Goal: Task Accomplishment & Management: Complete application form

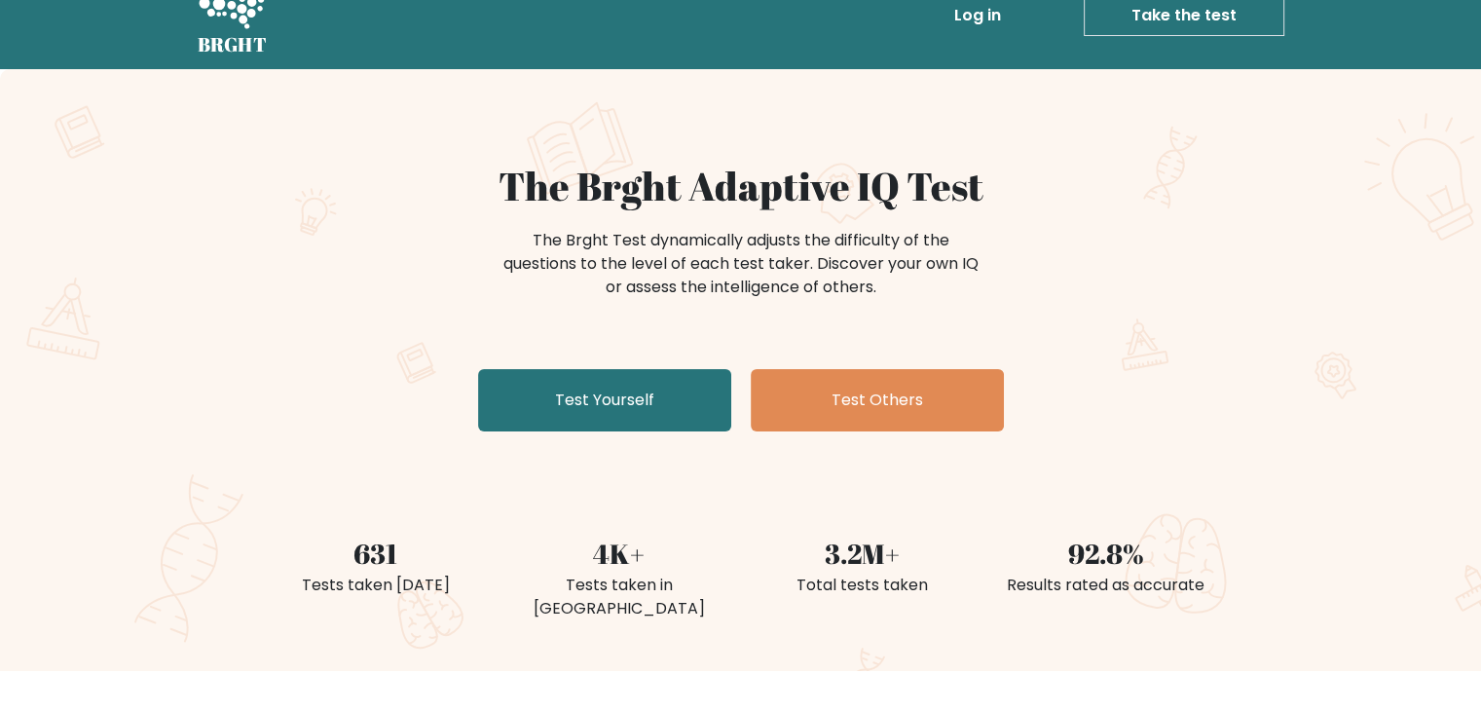
scroll to position [41, 0]
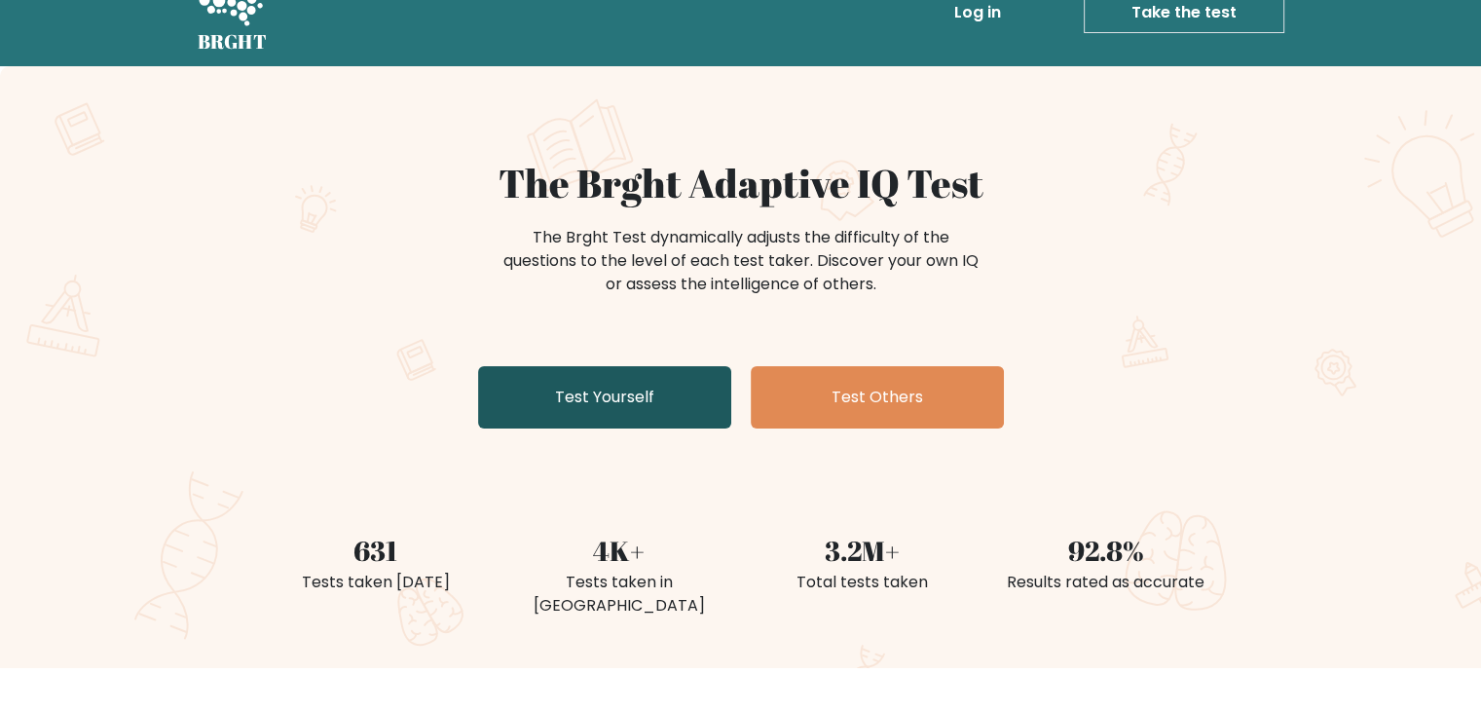
click at [674, 394] on link "Test Yourself" at bounding box center [604, 397] width 253 height 62
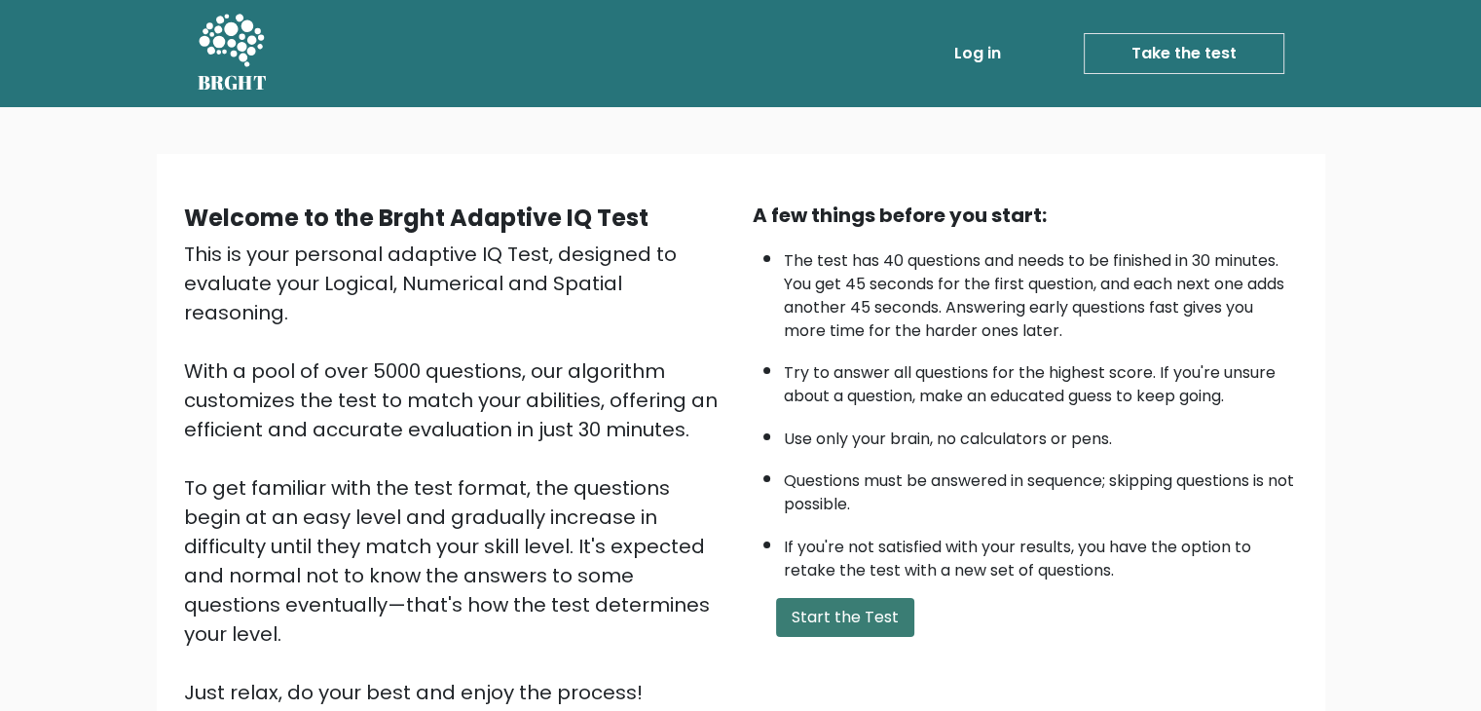
click at [846, 612] on button "Start the Test" at bounding box center [845, 617] width 138 height 39
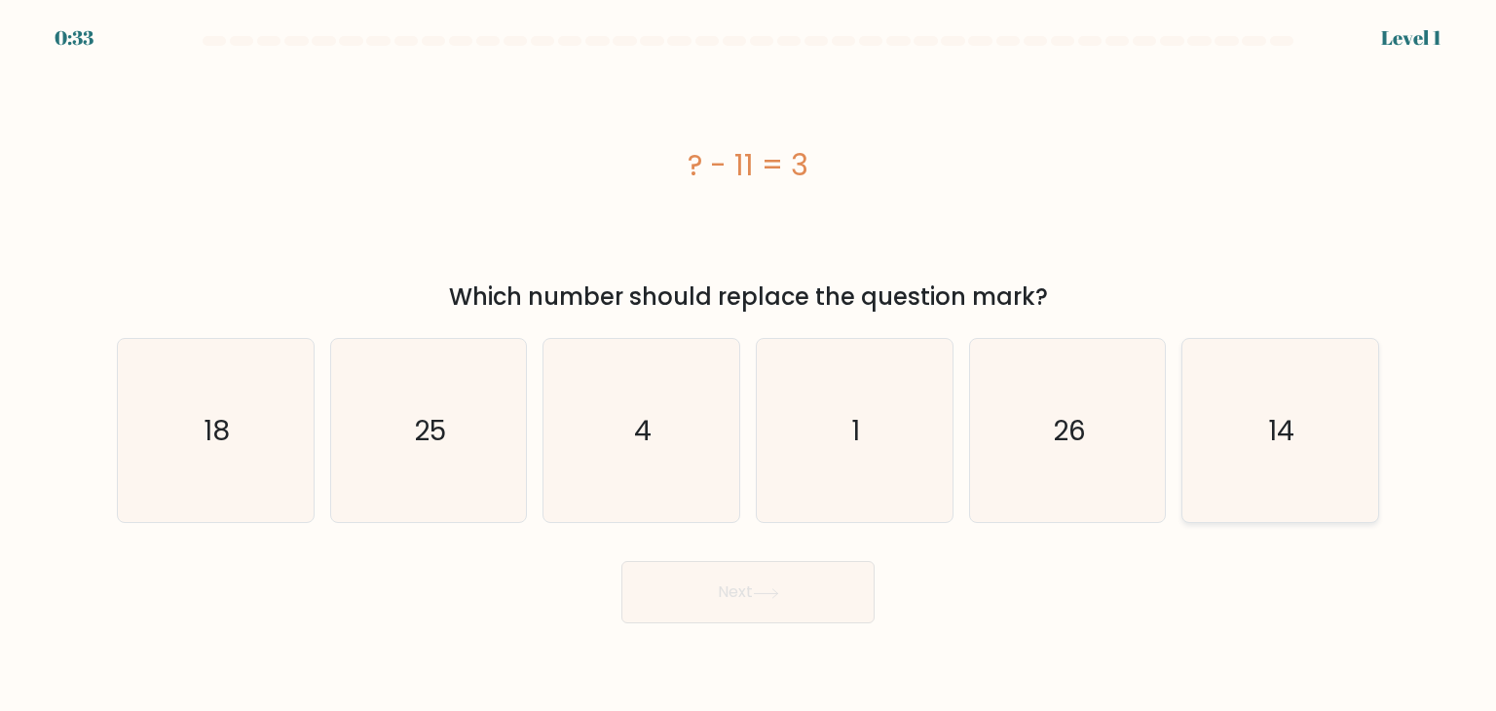
click at [1238, 432] on icon "14" at bounding box center [1279, 430] width 183 height 183
click at [749, 365] on input "f. 14" at bounding box center [748, 360] width 1 height 10
radio input "true"
click at [794, 581] on button "Next" at bounding box center [747, 592] width 253 height 62
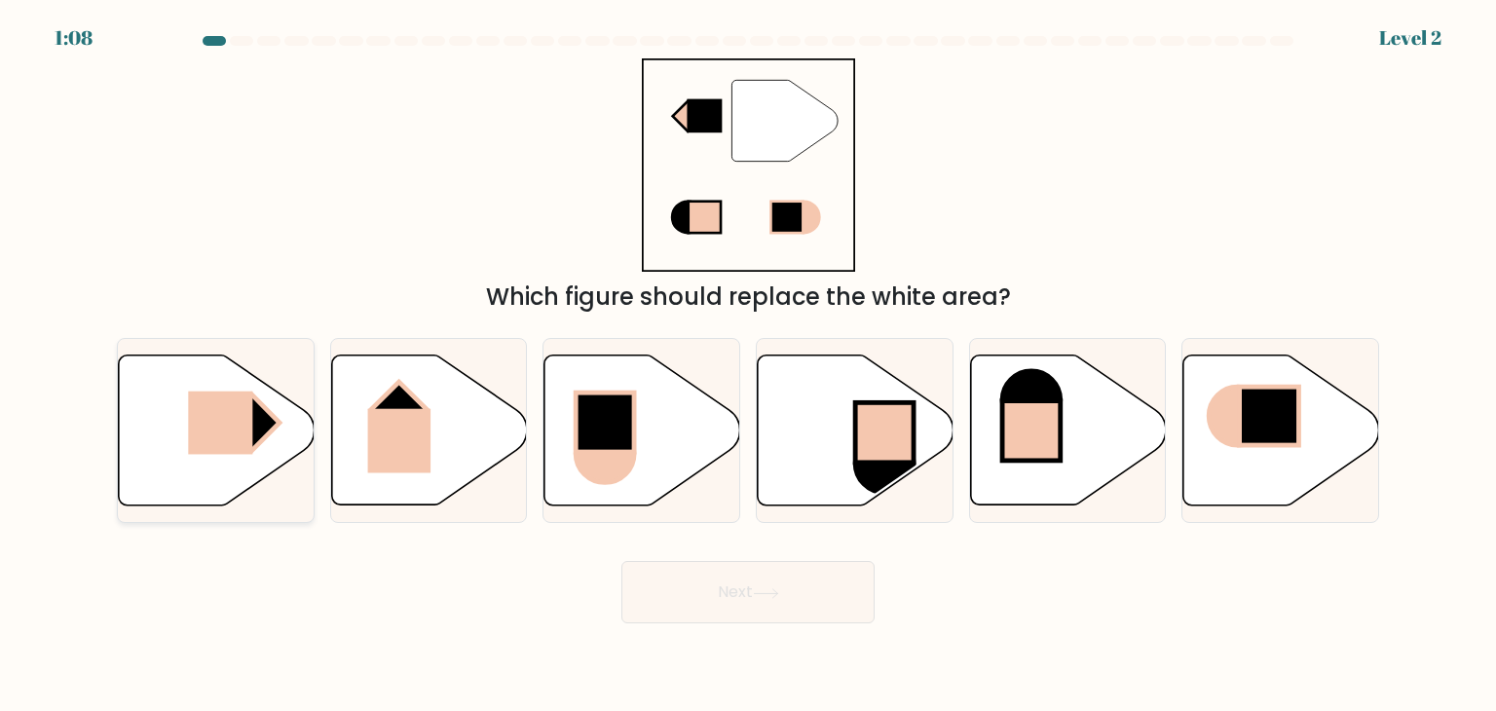
click at [190, 437] on rect at bounding box center [220, 422] width 64 height 63
click at [748, 365] on input "a." at bounding box center [748, 360] width 1 height 10
radio input "true"
click at [740, 605] on button "Next" at bounding box center [747, 592] width 253 height 62
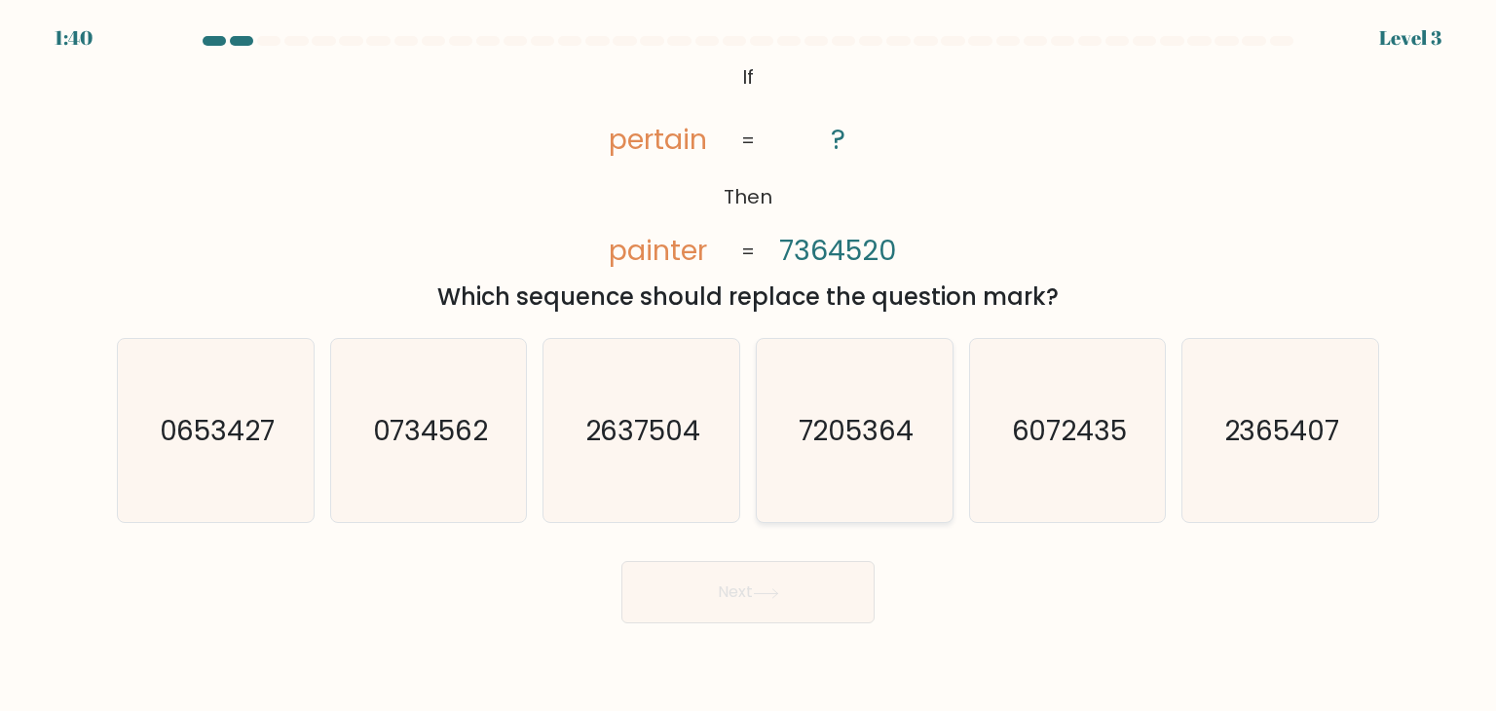
click at [832, 418] on text "7205364" at bounding box center [857, 430] width 116 height 39
click at [749, 365] on input "d. 7205364" at bounding box center [748, 360] width 1 height 10
radio input "true"
click at [743, 583] on button "Next" at bounding box center [747, 592] width 253 height 62
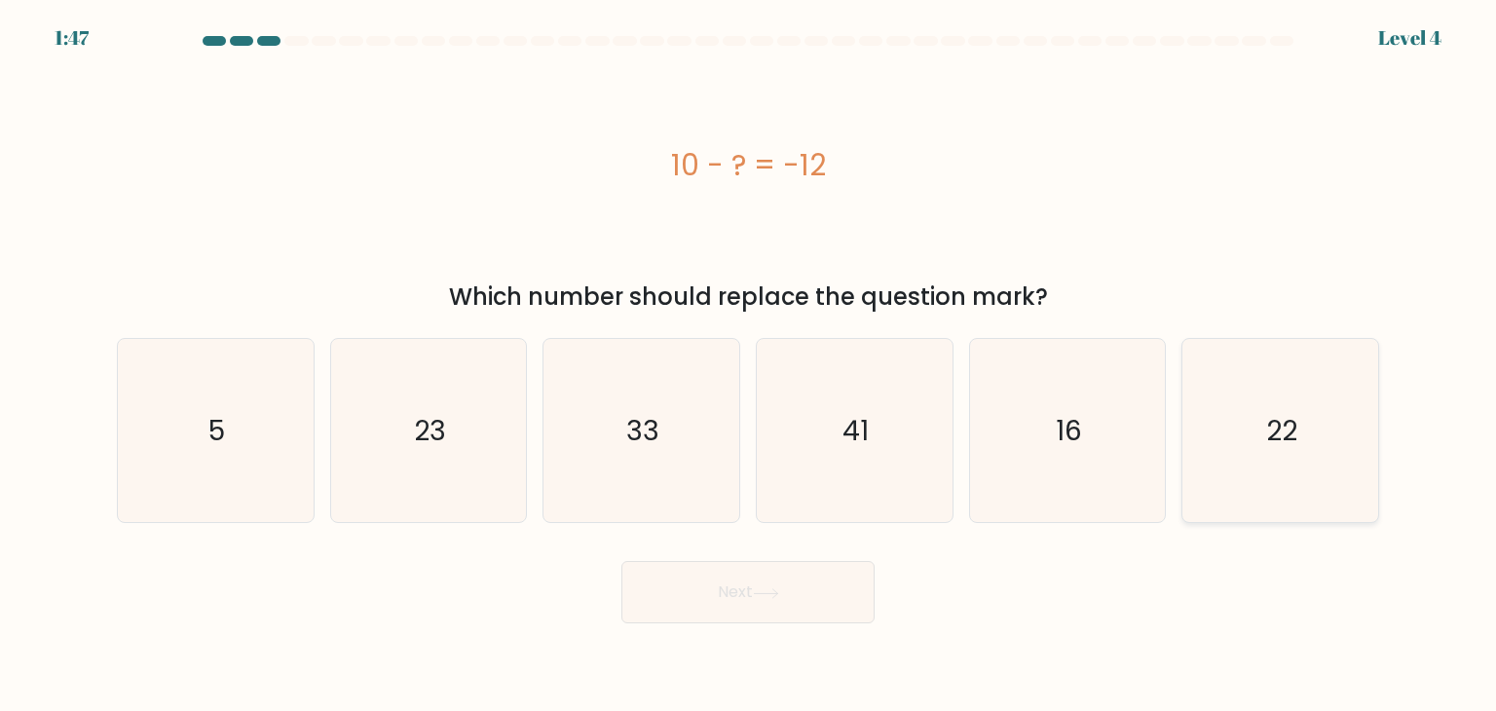
click at [1250, 394] on icon "22" at bounding box center [1279, 430] width 183 height 183
click at [749, 365] on input "f. 22" at bounding box center [748, 360] width 1 height 10
radio input "true"
click at [694, 596] on button "Next" at bounding box center [747, 592] width 253 height 62
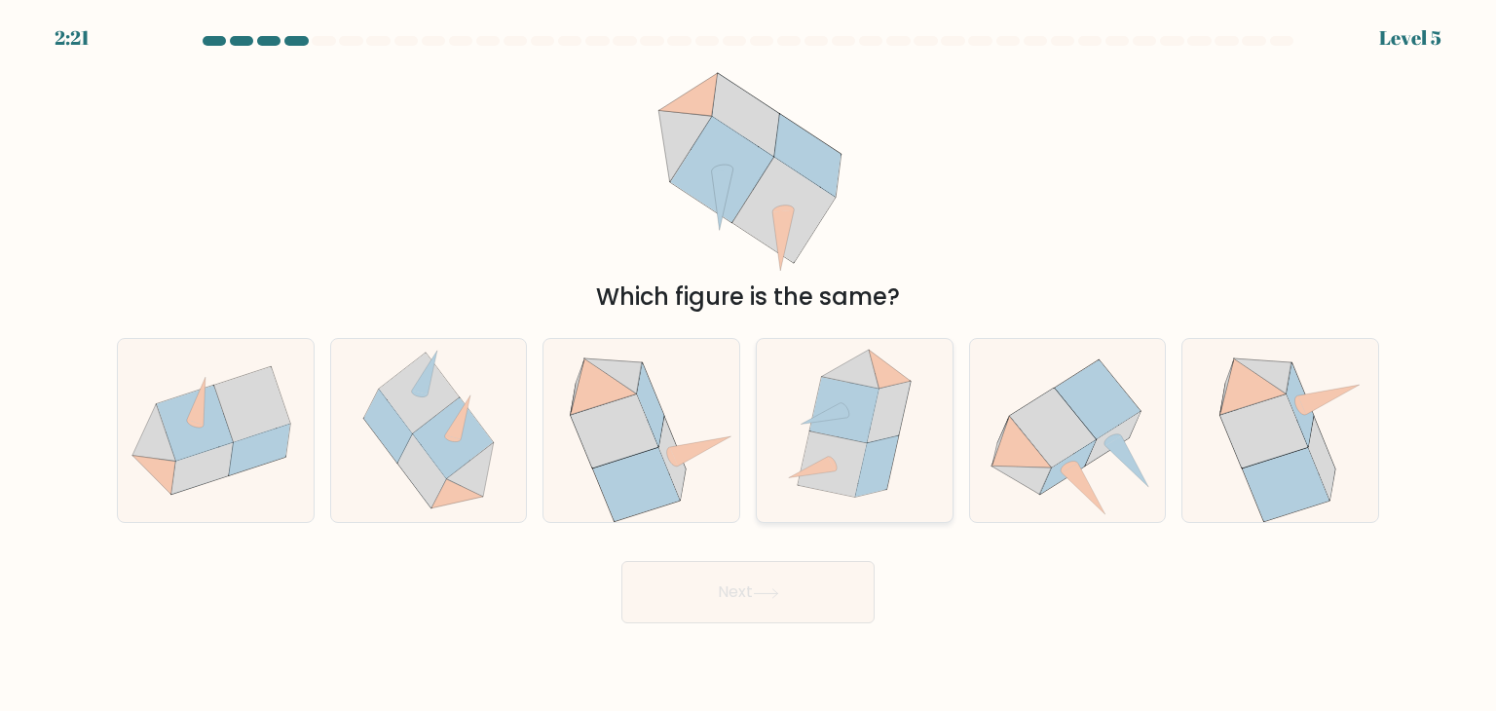
click at [883, 441] on icon at bounding box center [877, 465] width 43 height 61
click at [749, 365] on input "d." at bounding box center [748, 360] width 1 height 10
radio input "true"
click at [779, 594] on icon at bounding box center [766, 593] width 26 height 11
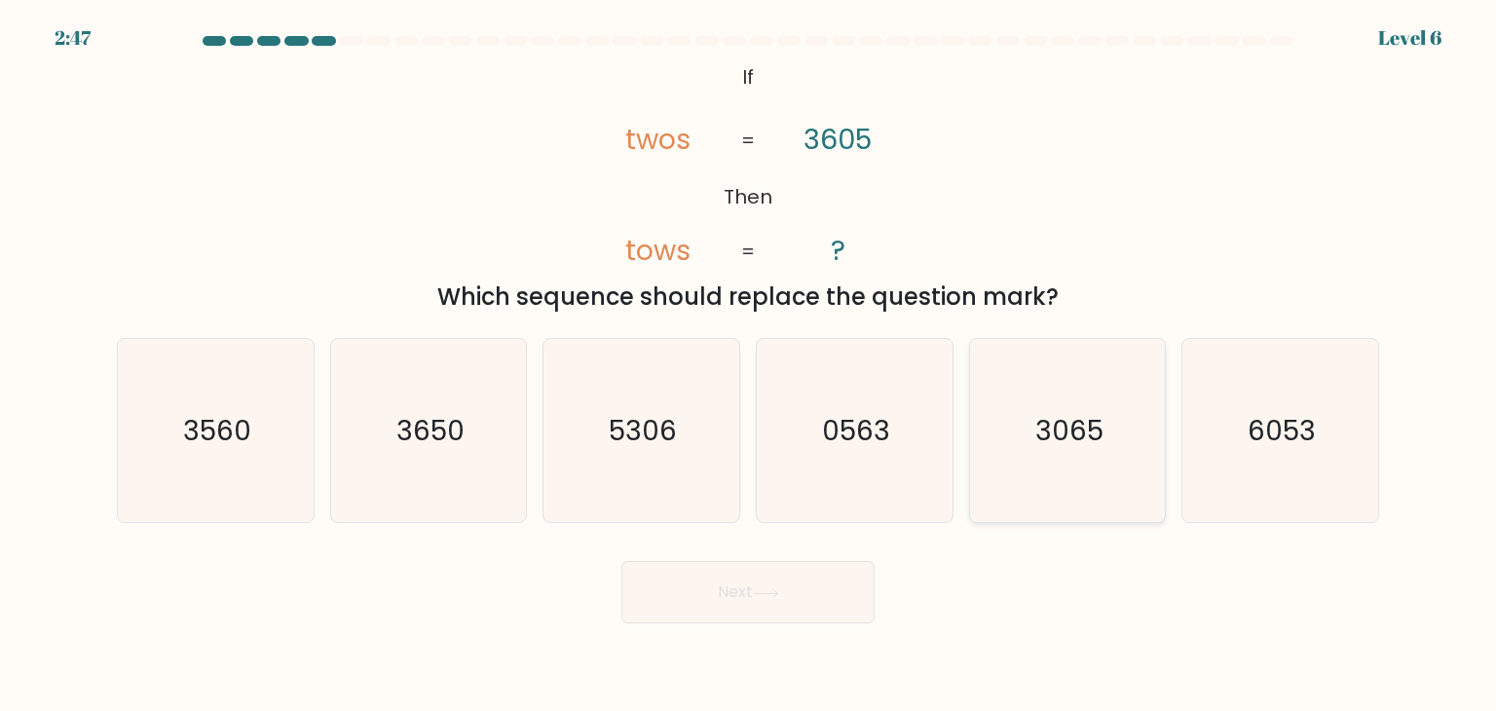
click at [1100, 429] on text "3065" at bounding box center [1069, 430] width 68 height 39
click at [749, 365] on input "e. 3065" at bounding box center [748, 360] width 1 height 10
radio input "true"
click at [756, 568] on button "Next" at bounding box center [747, 592] width 253 height 62
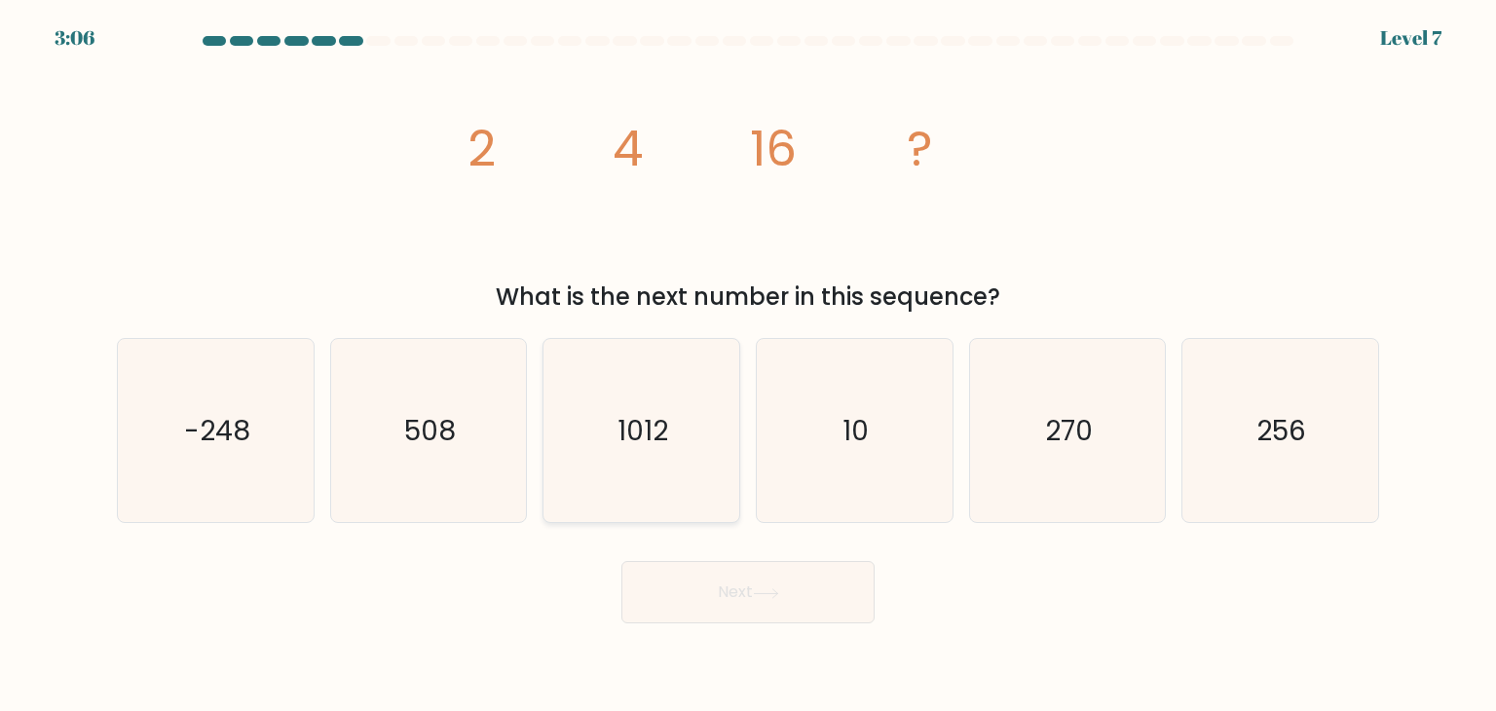
click at [608, 393] on icon "1012" at bounding box center [640, 430] width 183 height 183
click at [748, 365] on input "c. 1012" at bounding box center [748, 360] width 1 height 10
radio input "true"
click at [1330, 400] on icon "256" at bounding box center [1279, 430] width 183 height 183
click at [749, 365] on input "f. 256" at bounding box center [748, 360] width 1 height 10
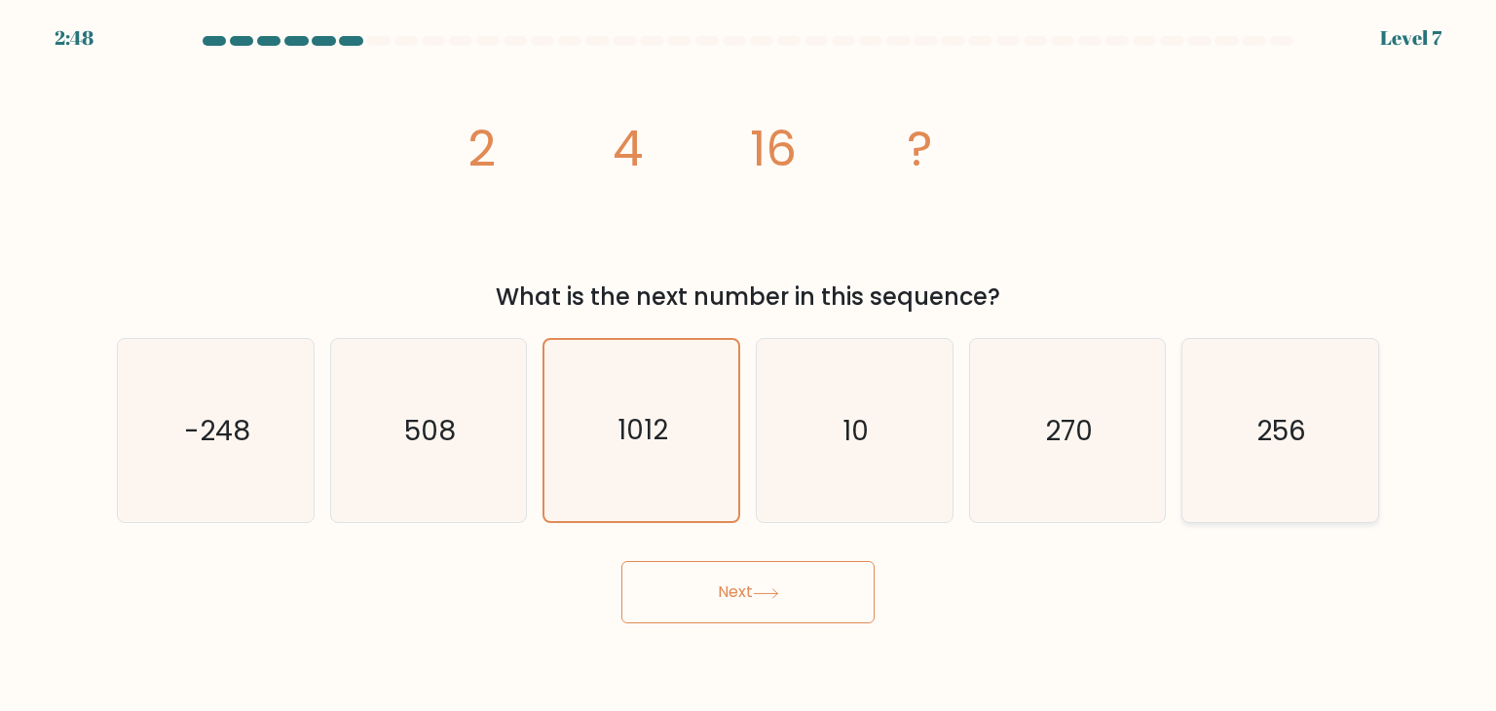
radio input "true"
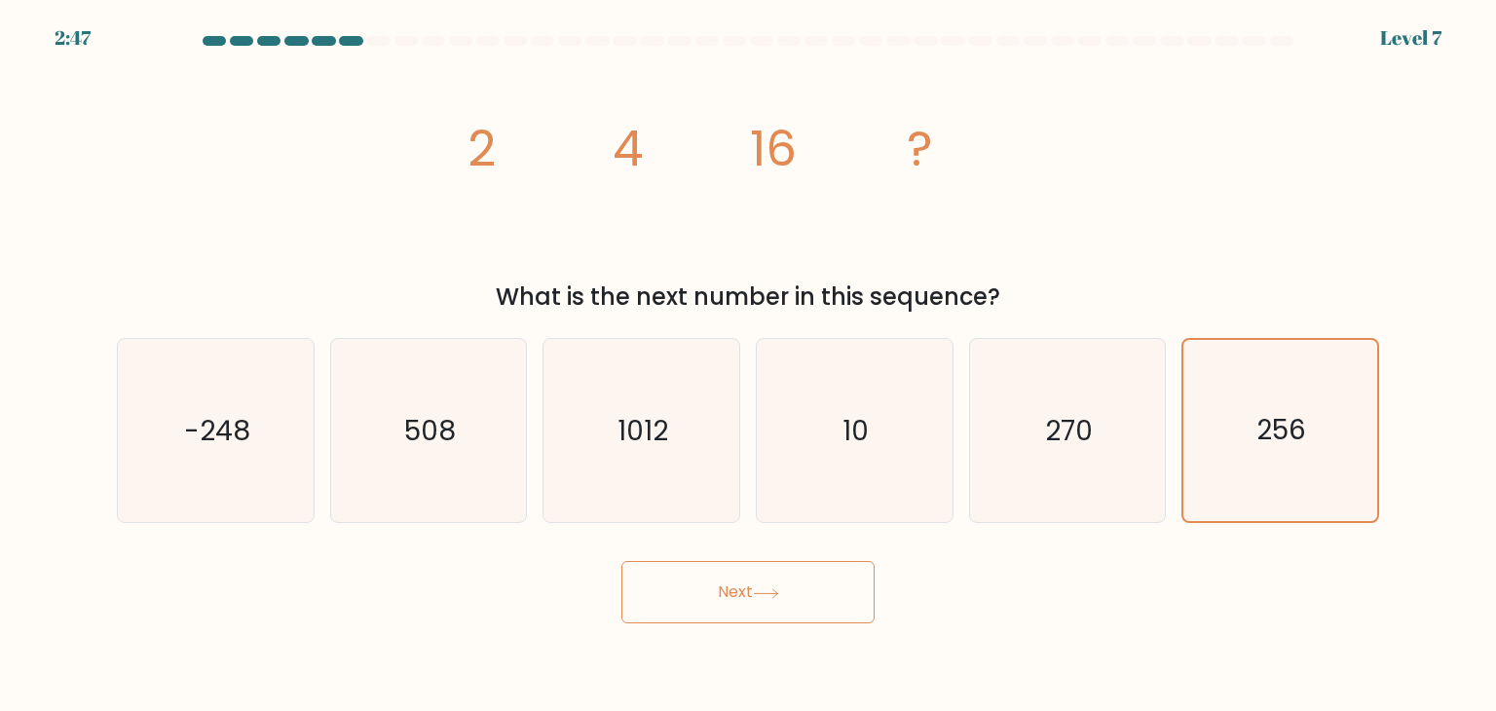
click at [791, 597] on button "Next" at bounding box center [747, 592] width 253 height 62
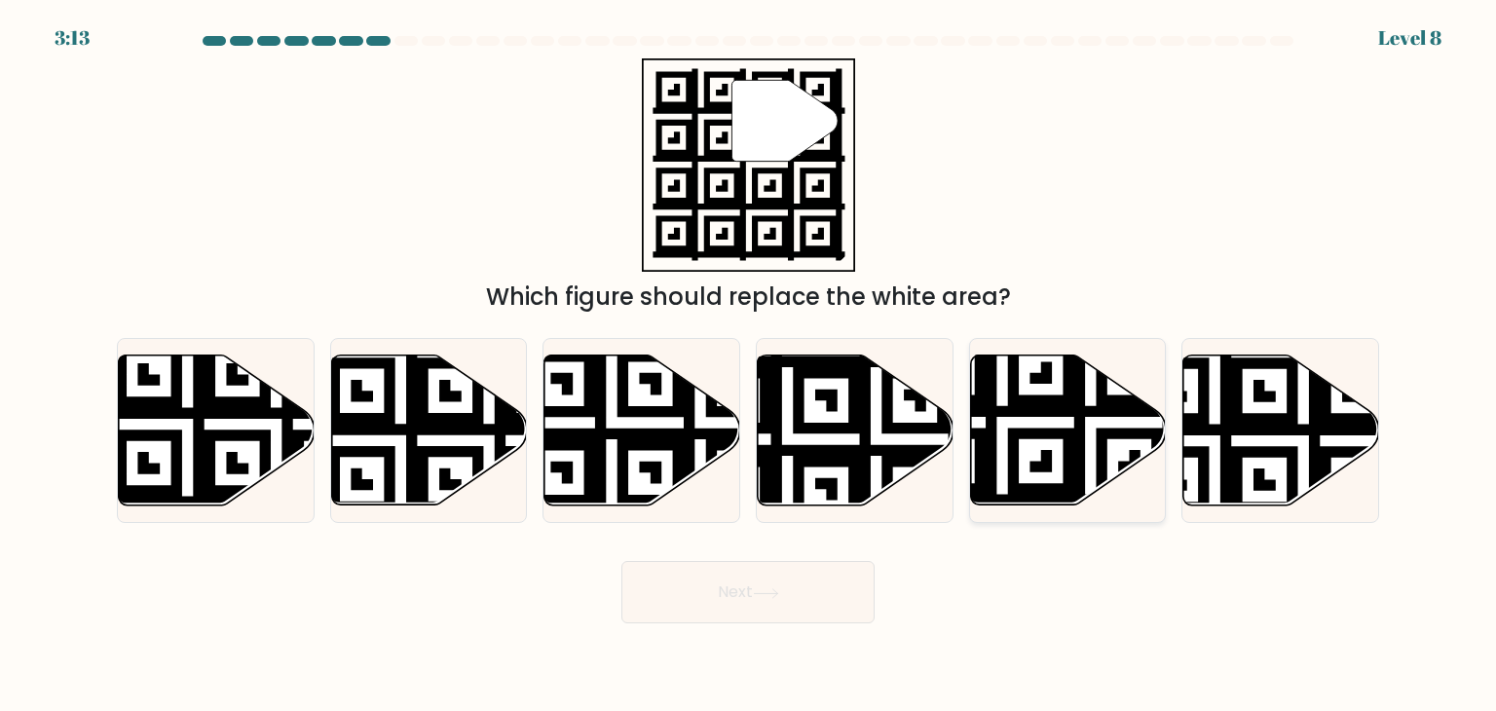
click at [1131, 428] on icon at bounding box center [1002, 511] width 354 height 354
click at [749, 365] on input "e." at bounding box center [748, 360] width 1 height 10
radio input "true"
click at [688, 581] on button "Next" at bounding box center [747, 592] width 253 height 62
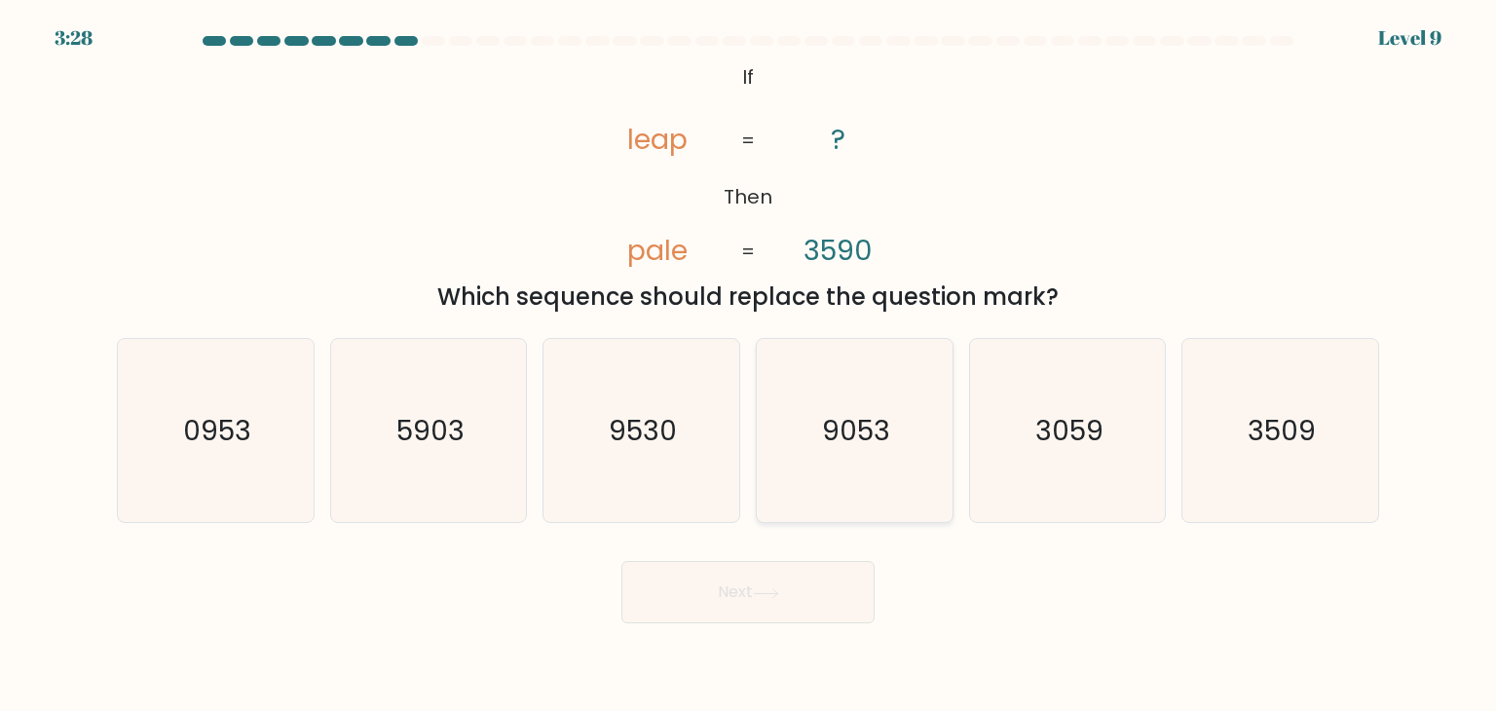
click at [839, 428] on text "9053" at bounding box center [856, 430] width 68 height 39
click at [749, 365] on input "d. 9053" at bounding box center [748, 360] width 1 height 10
radio input "true"
click at [699, 591] on button "Next" at bounding box center [747, 592] width 253 height 62
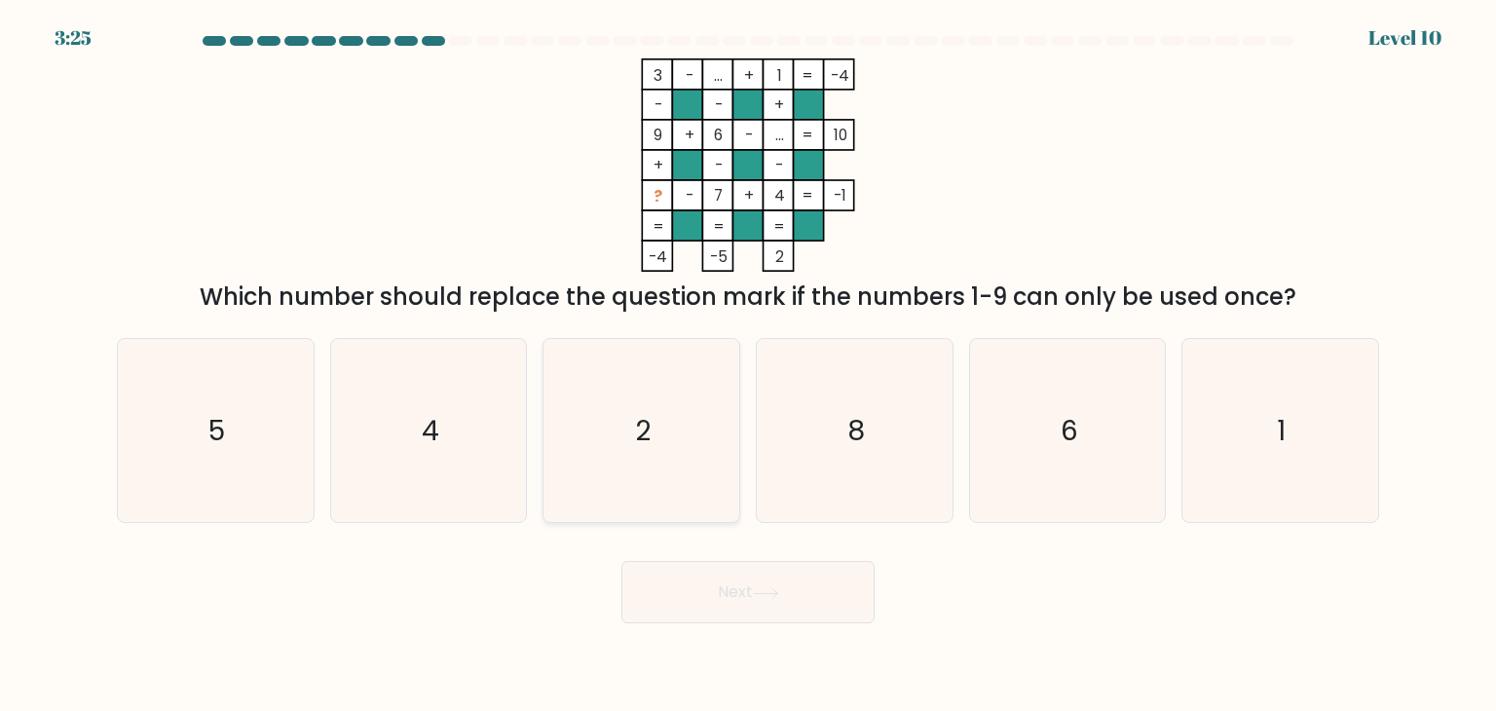
click at [697, 433] on icon "2" at bounding box center [640, 430] width 183 height 183
click at [748, 365] on input "c. 2" at bounding box center [748, 360] width 1 height 10
radio input "true"
click at [721, 589] on button "Next" at bounding box center [747, 592] width 253 height 62
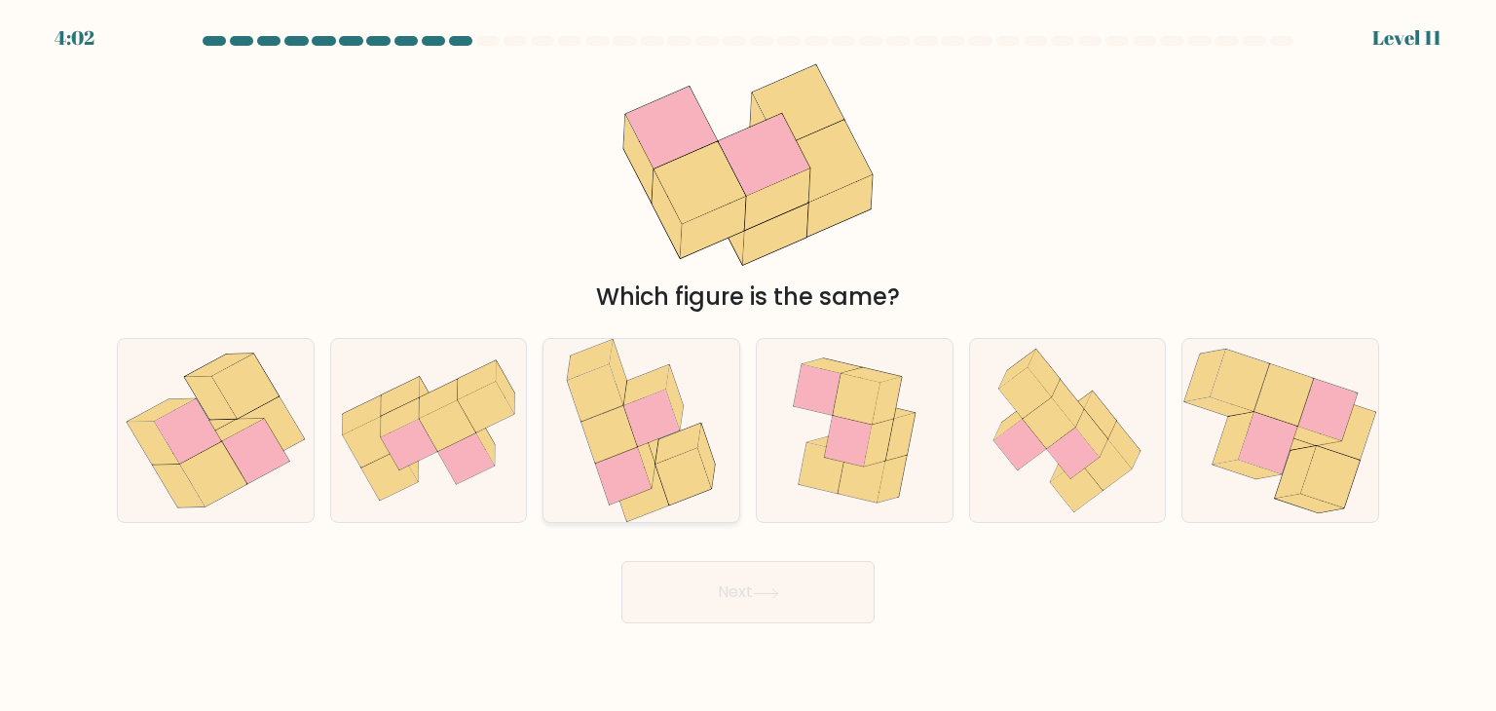
click at [667, 465] on icon at bounding box center [684, 476] width 56 height 57
click at [748, 365] on input "c." at bounding box center [748, 360] width 1 height 10
radio input "true"
click at [1083, 465] on icon at bounding box center [1073, 453] width 53 height 51
click at [749, 365] on input "e." at bounding box center [748, 360] width 1 height 10
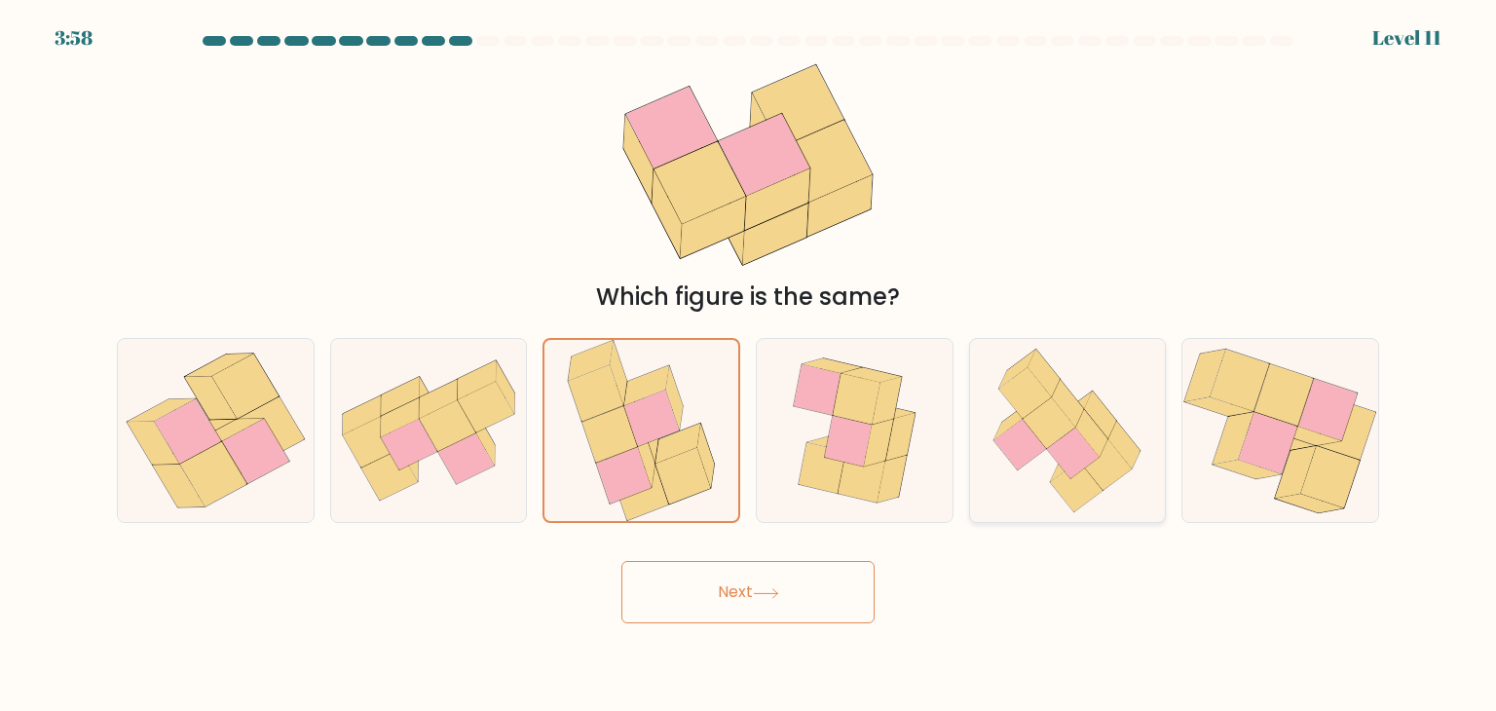
radio input "true"
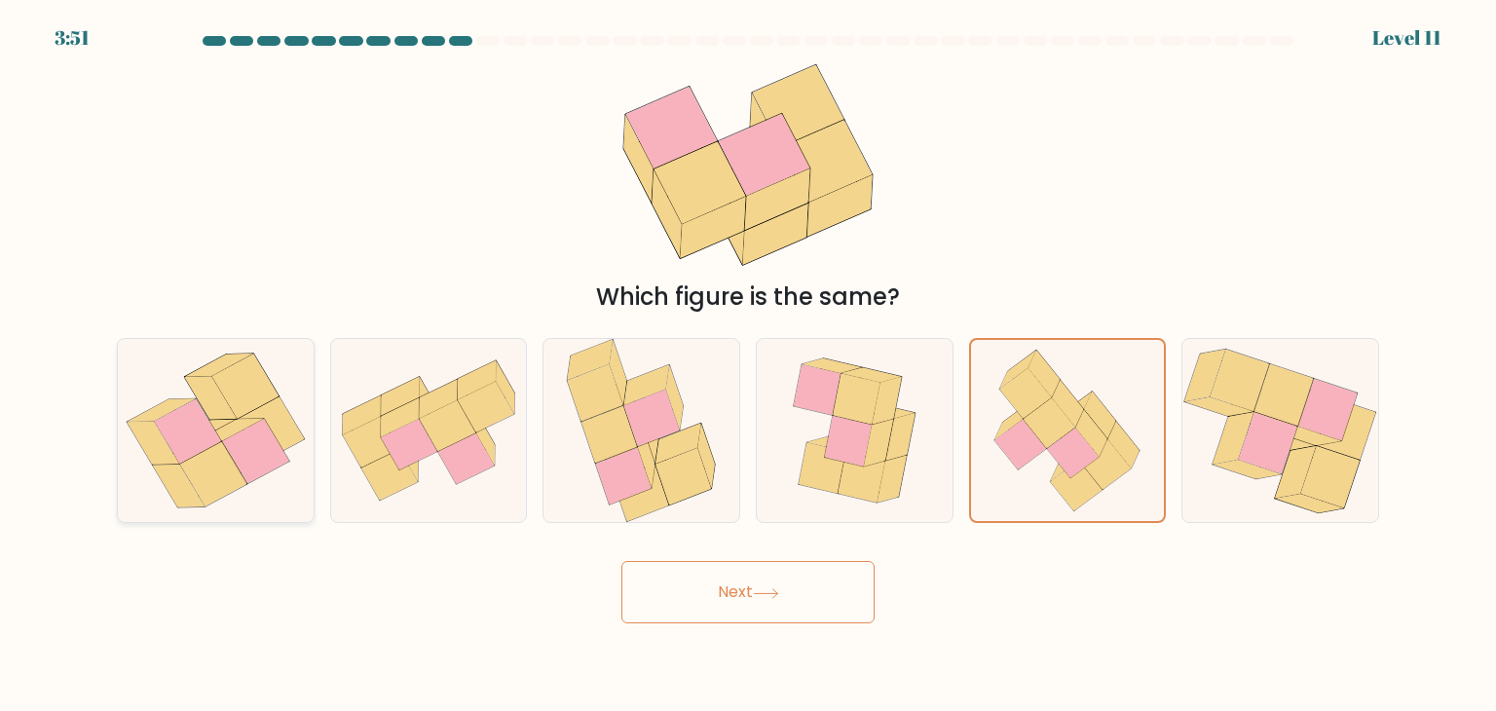
click at [225, 361] on icon at bounding box center [218, 365] width 67 height 23
click at [748, 361] on input "a." at bounding box center [748, 360] width 1 height 10
radio input "true"
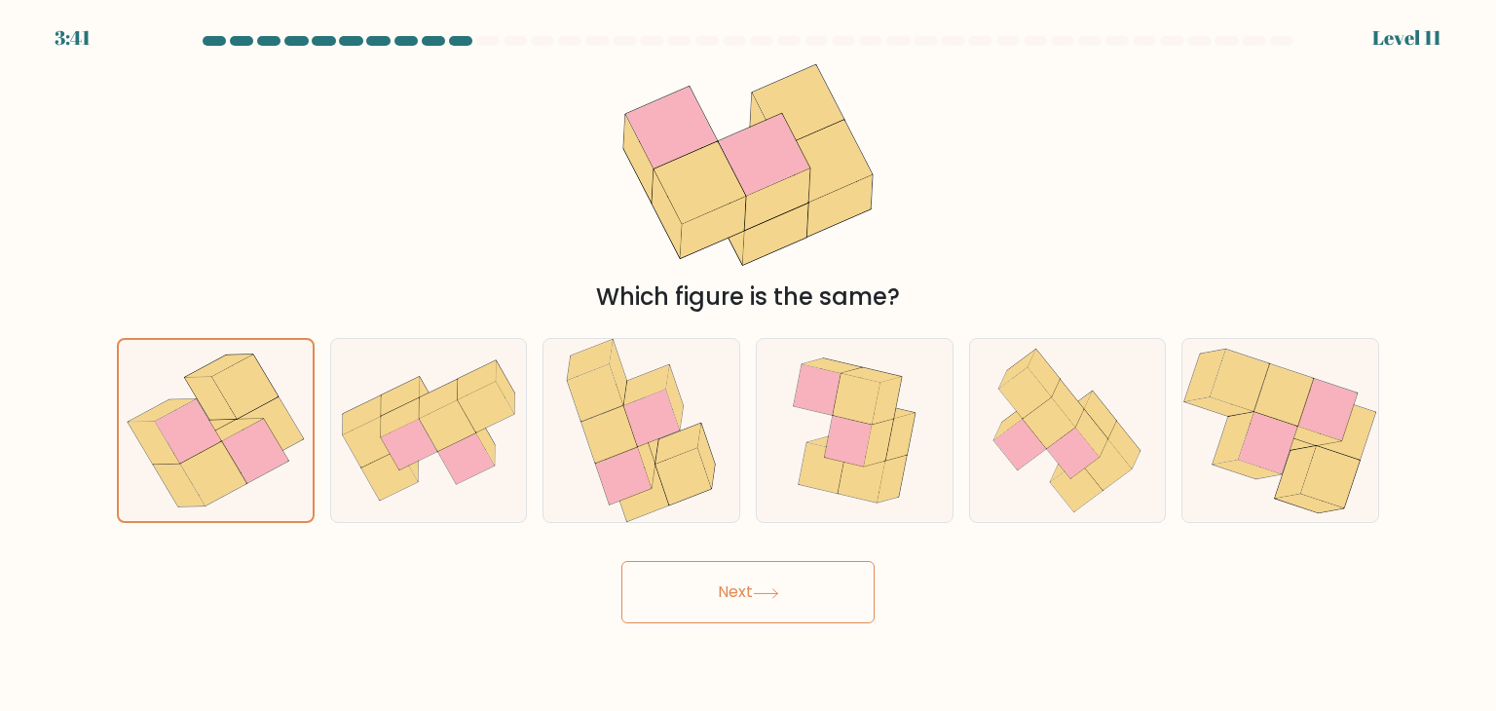
click at [821, 601] on button "Next" at bounding box center [747, 592] width 253 height 62
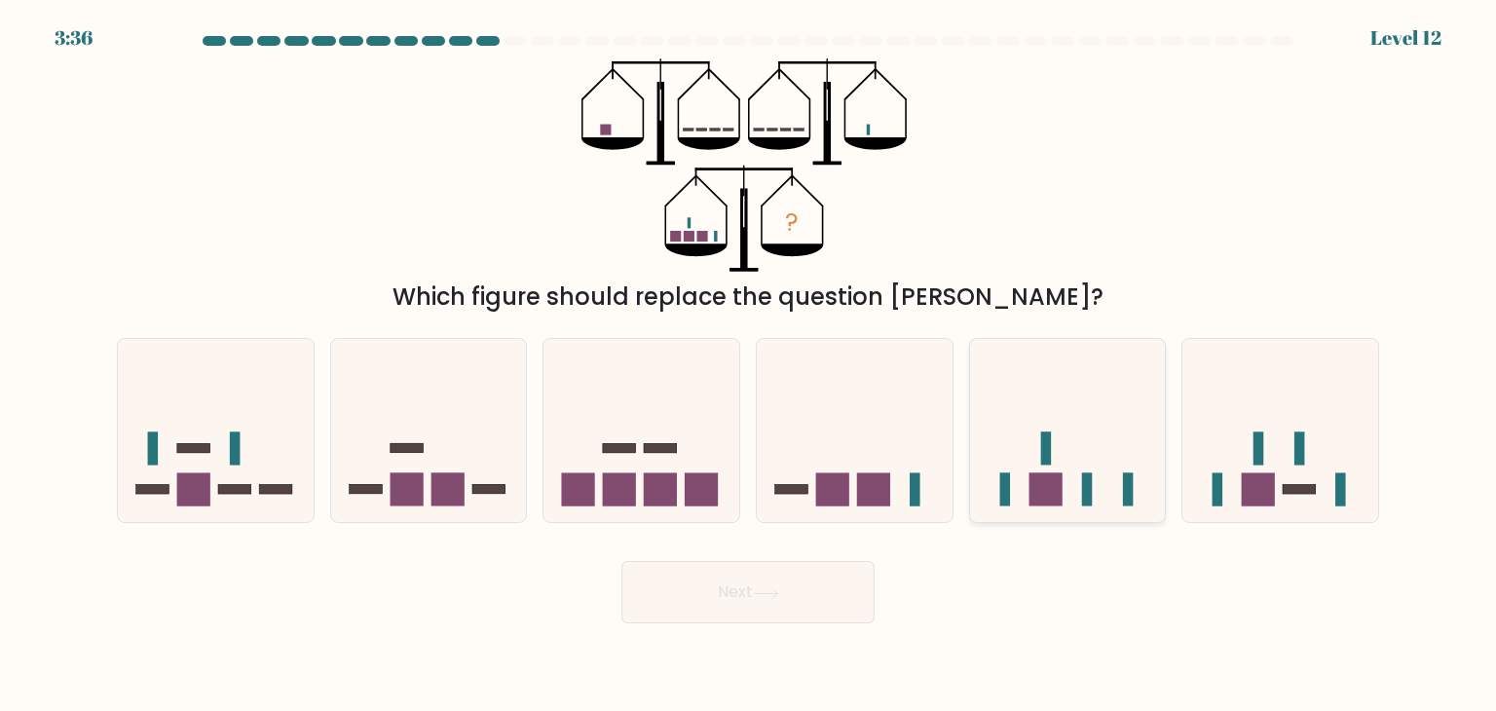
click at [1106, 435] on icon at bounding box center [1068, 431] width 196 height 162
click at [749, 365] on input "e." at bounding box center [748, 360] width 1 height 10
radio input "true"
click at [709, 593] on button "Next" at bounding box center [747, 592] width 253 height 62
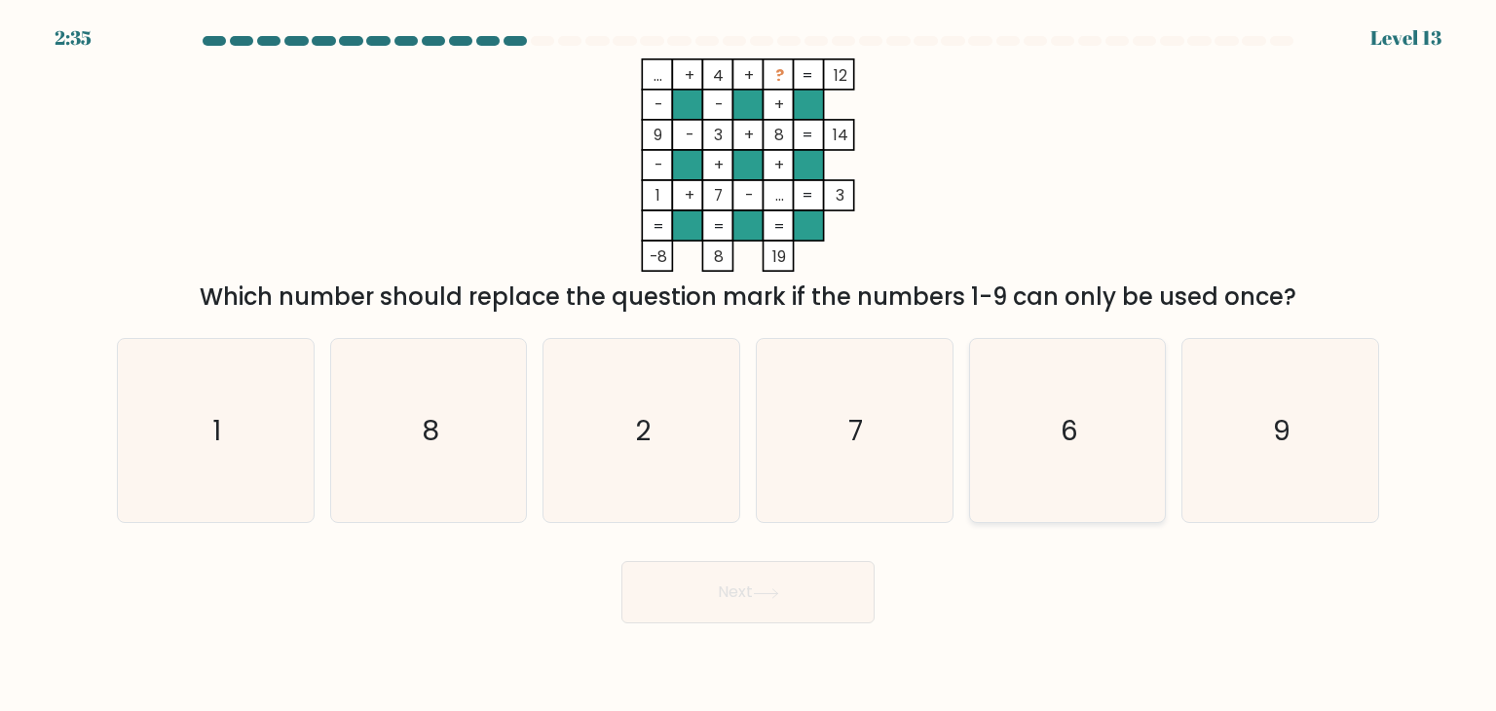
click at [998, 423] on icon "6" at bounding box center [1067, 430] width 183 height 183
click at [749, 365] on input "e. 6" at bounding box center [748, 360] width 1 height 10
radio input "true"
click at [709, 605] on button "Next" at bounding box center [747, 592] width 253 height 62
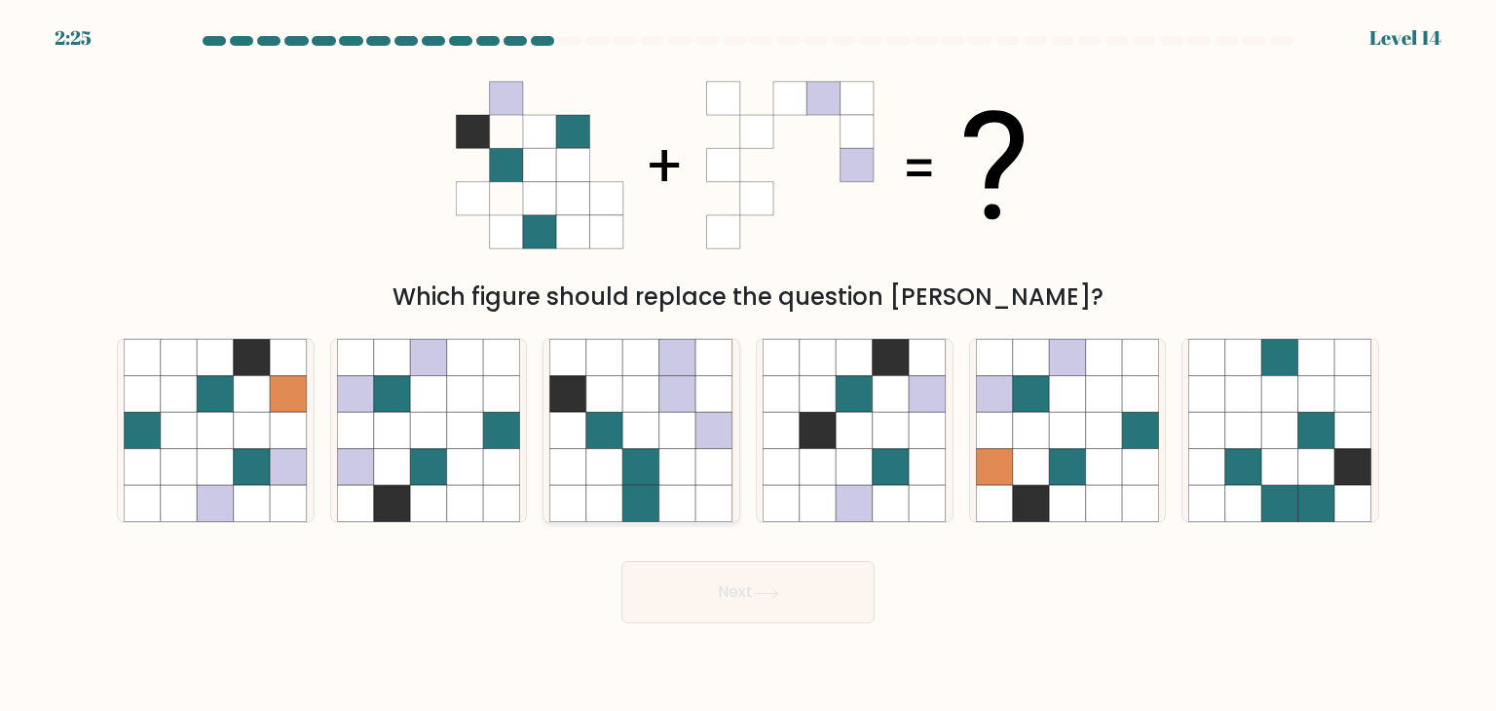
click at [635, 443] on icon at bounding box center [641, 430] width 37 height 37
click at [748, 365] on input "c." at bounding box center [748, 360] width 1 height 10
radio input "true"
click at [722, 589] on button "Next" at bounding box center [747, 592] width 253 height 62
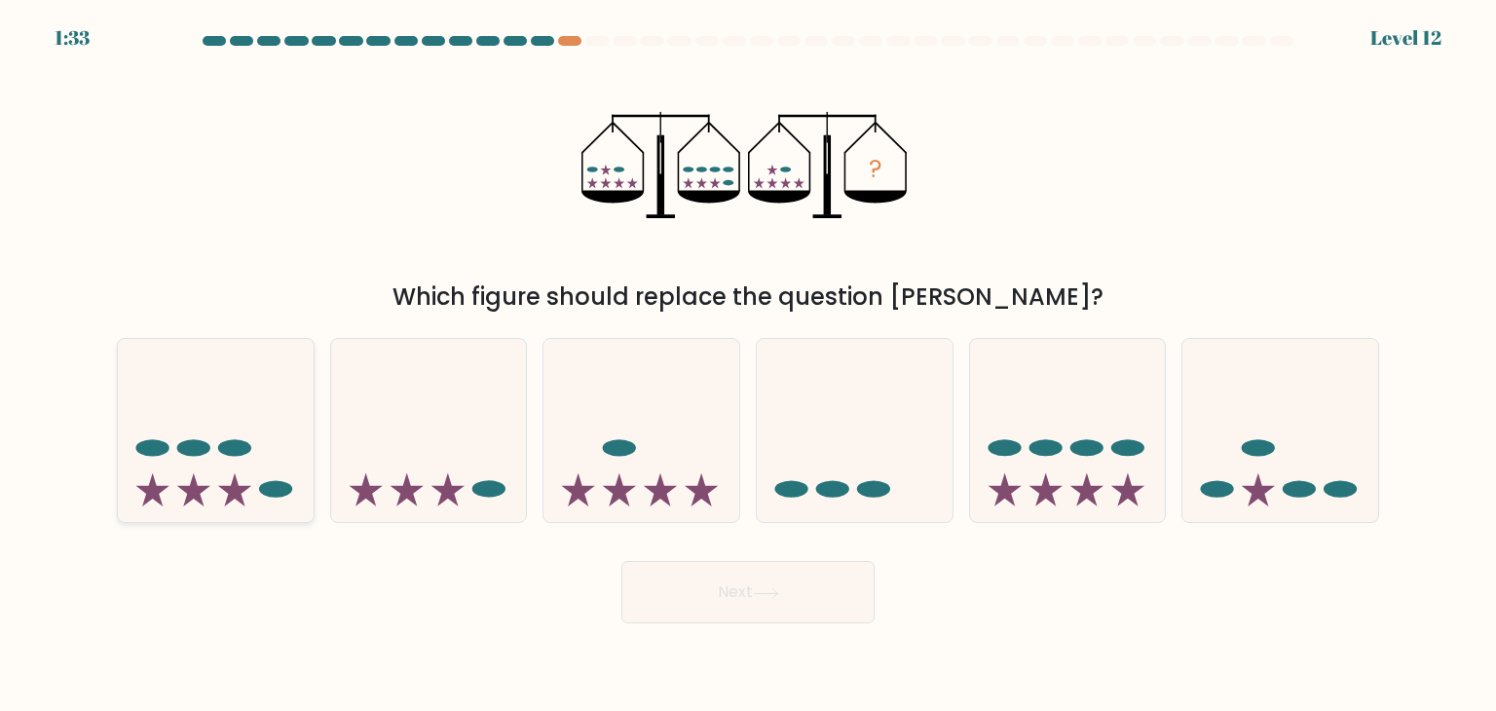
click at [168, 429] on icon at bounding box center [216, 431] width 196 height 162
click at [748, 365] on input "a." at bounding box center [748, 360] width 1 height 10
radio input "true"
click at [715, 592] on button "Next" at bounding box center [747, 592] width 253 height 62
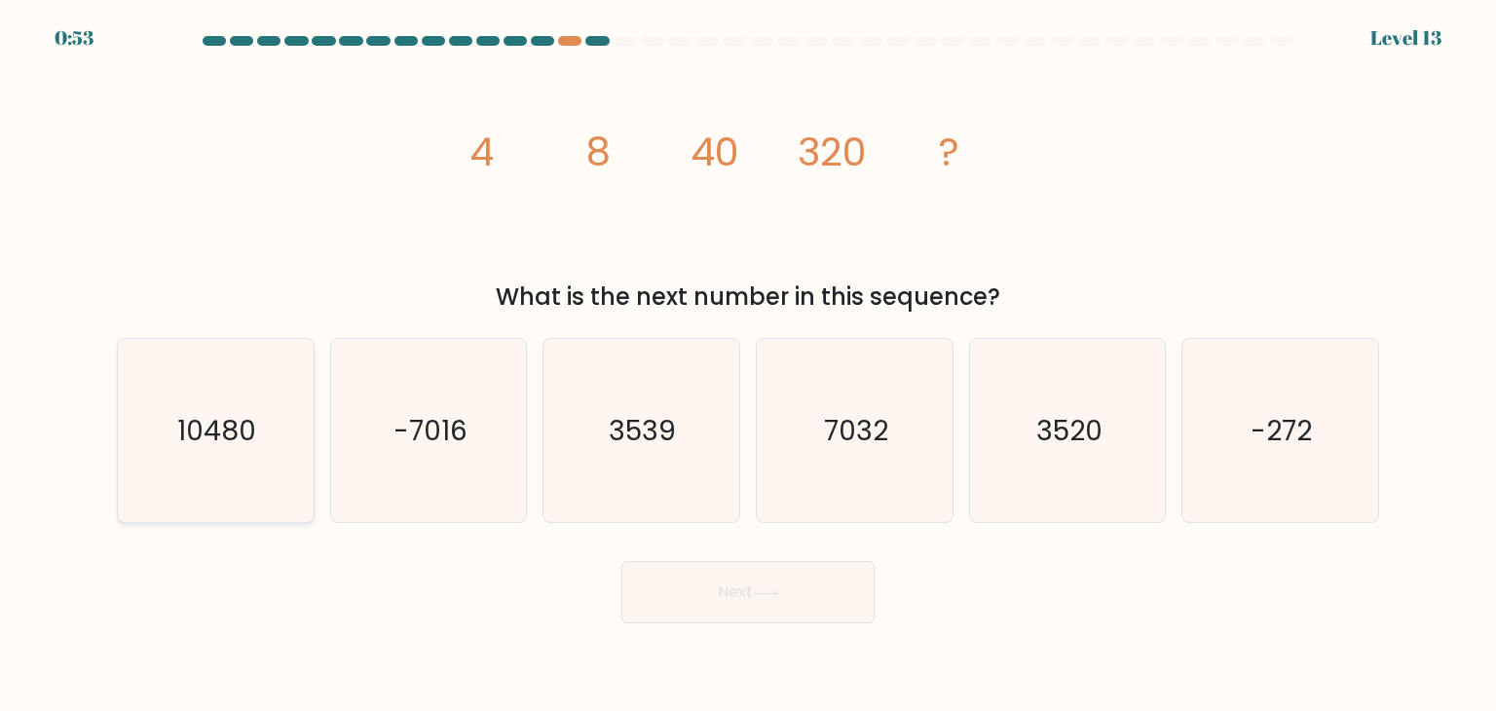
click at [234, 389] on icon "10480" at bounding box center [215, 430] width 183 height 183
click at [748, 365] on input "a. 10480" at bounding box center [748, 360] width 1 height 10
radio input "true"
click at [1083, 364] on icon "3520" at bounding box center [1067, 430] width 183 height 183
click at [749, 364] on input "e. 3520" at bounding box center [748, 360] width 1 height 10
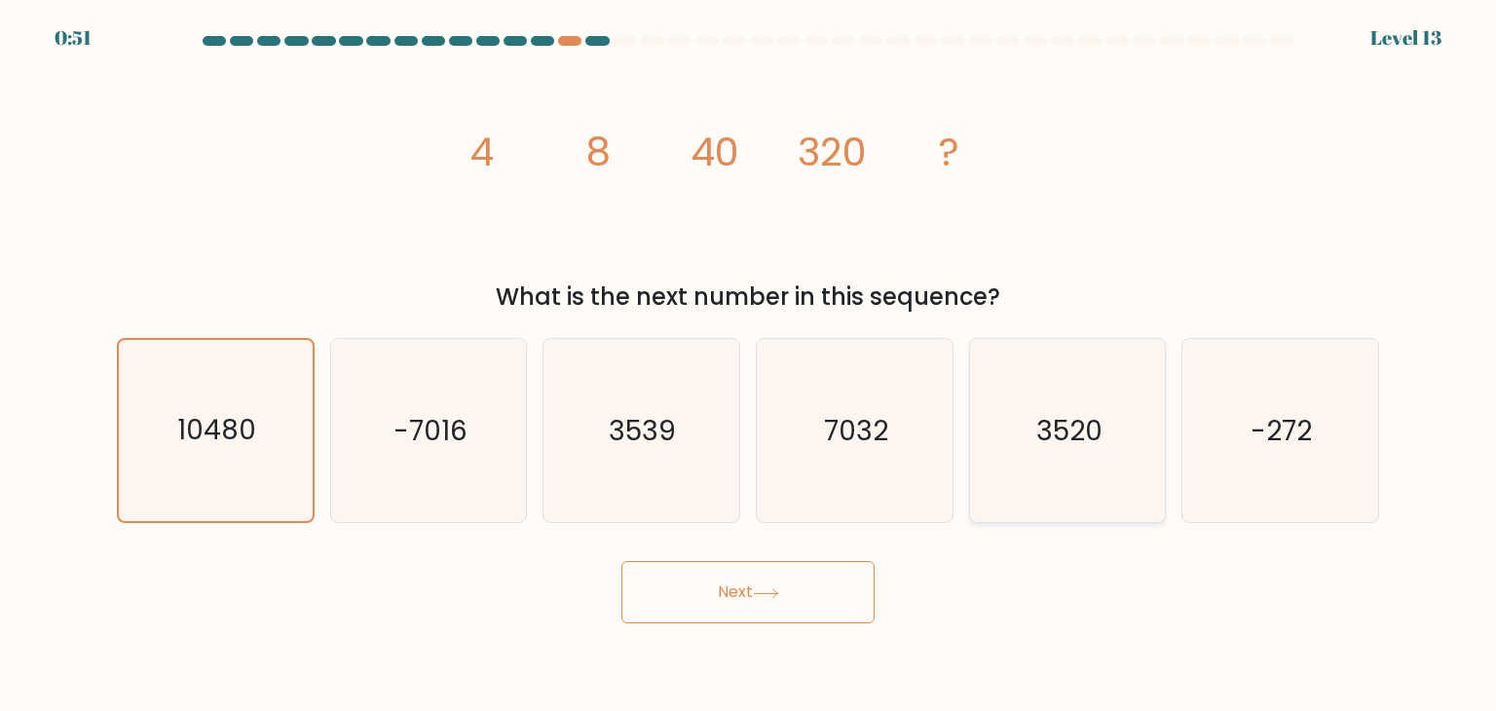
radio input "true"
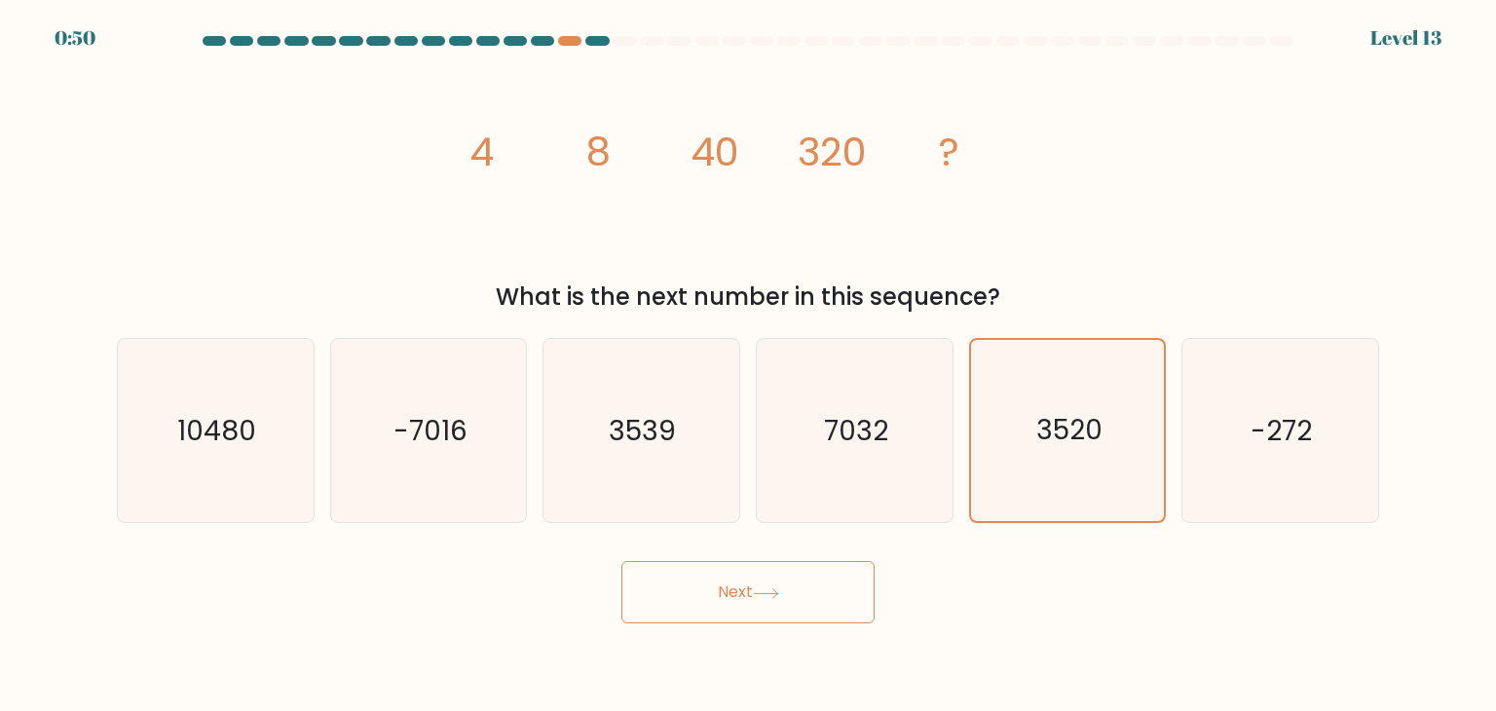
click at [666, 596] on button "Next" at bounding box center [747, 592] width 253 height 62
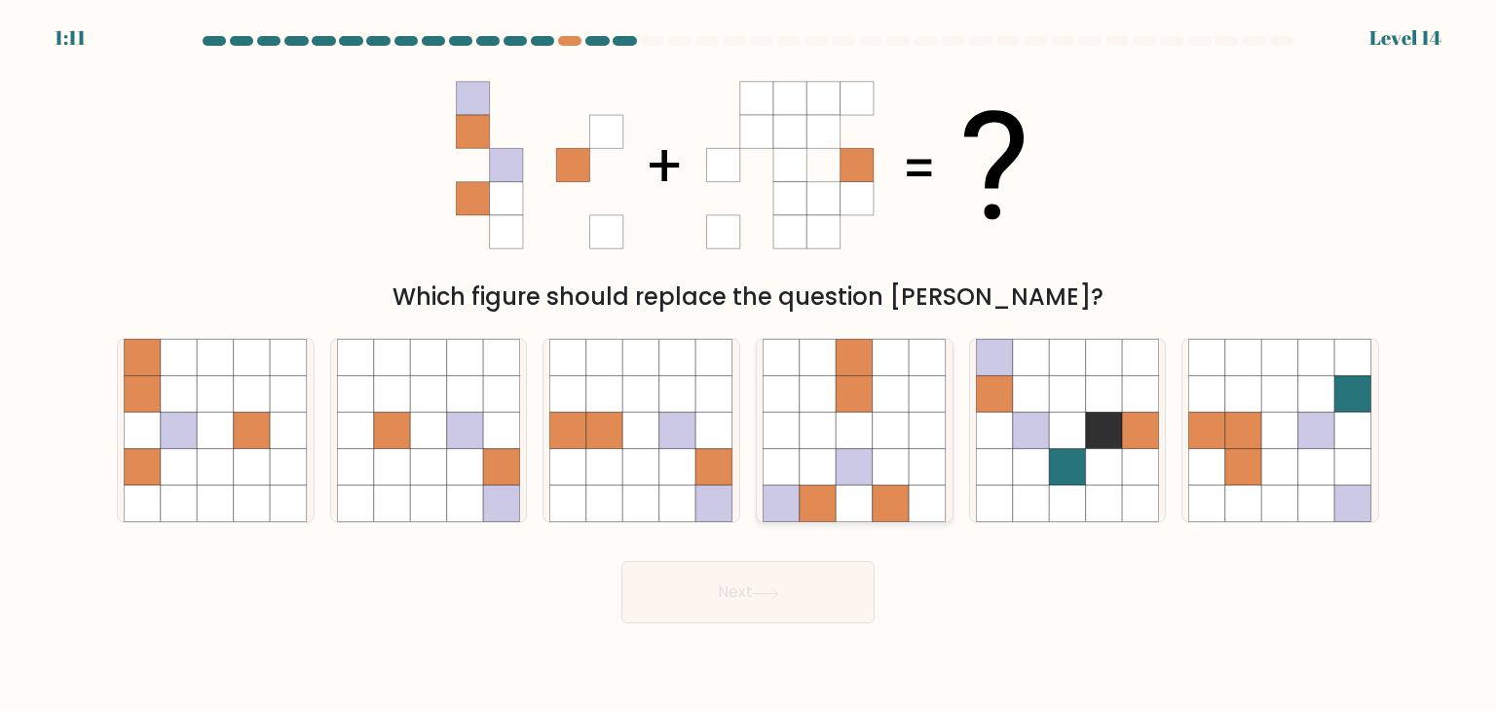
click at [895, 357] on icon at bounding box center [891, 357] width 37 height 37
click at [749, 357] on input "d." at bounding box center [748, 360] width 1 height 10
radio input "true"
click at [686, 609] on button "Next" at bounding box center [747, 592] width 253 height 62
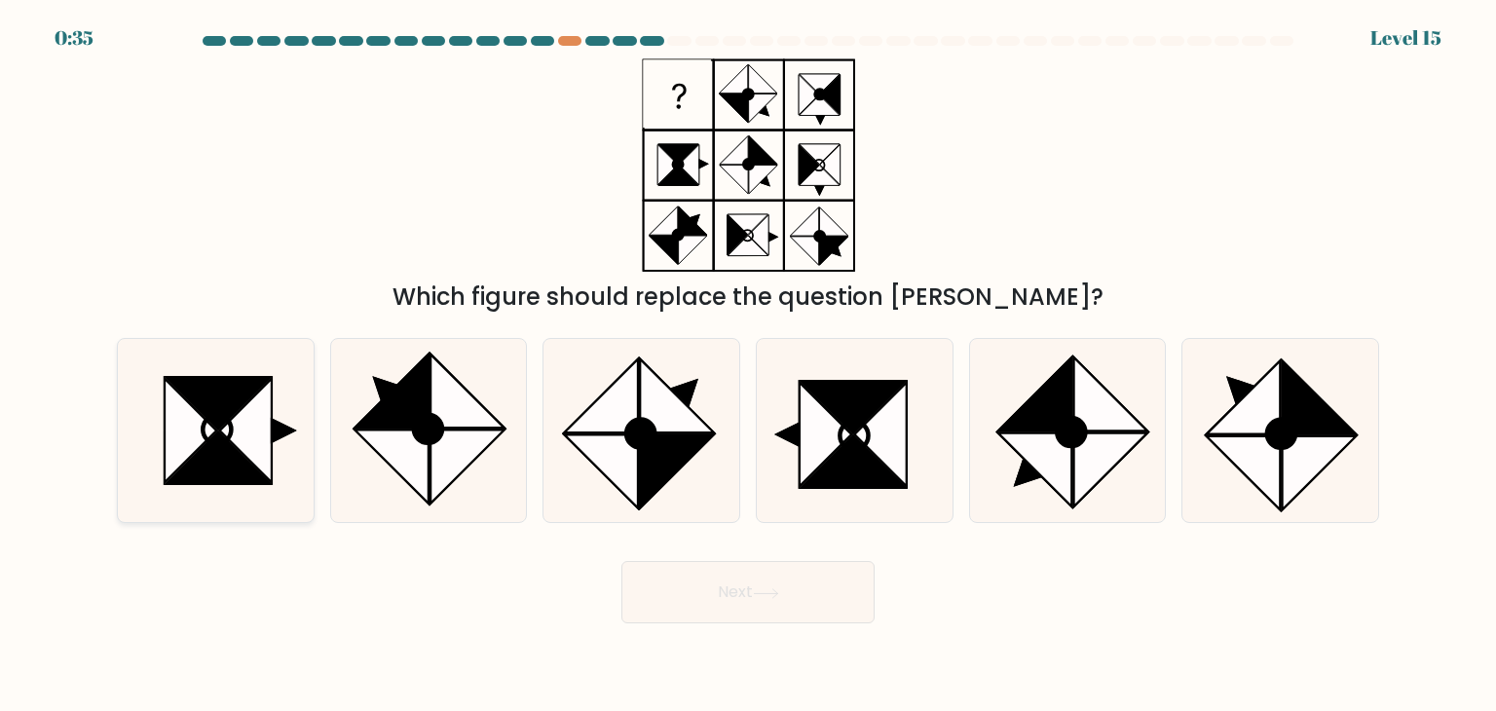
click at [243, 394] on icon at bounding box center [219, 403] width 104 height 52
click at [748, 365] on input "a." at bounding box center [748, 360] width 1 height 10
radio input "true"
click at [781, 577] on button "Next" at bounding box center [747, 592] width 253 height 62
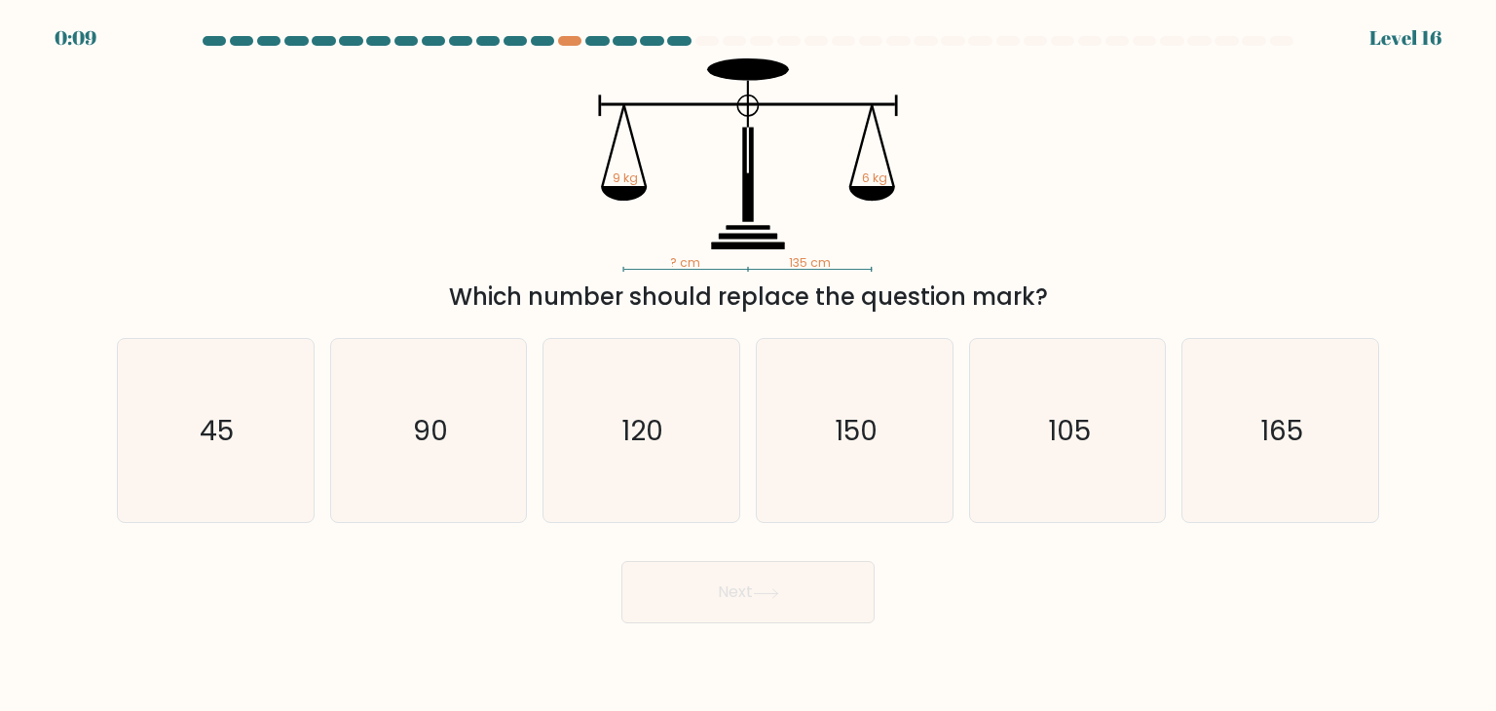
click at [1081, 234] on div "? cm 135 cm 9 kg 6 kg Which number should replace the question mark?" at bounding box center [748, 186] width 1286 height 256
click at [495, 448] on icon "90" at bounding box center [428, 430] width 183 height 183
click at [748, 365] on input "b. 90" at bounding box center [748, 360] width 1 height 10
radio input "true"
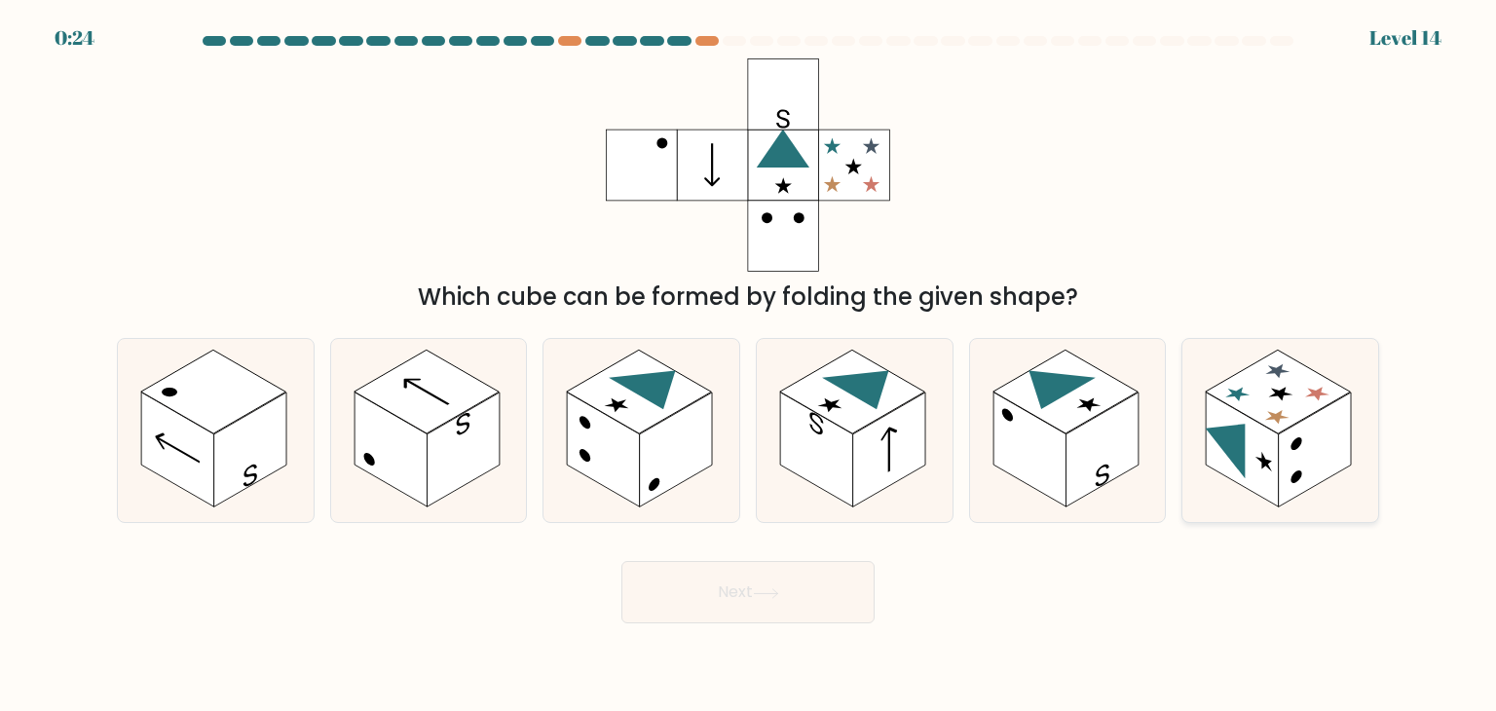
click at [1250, 424] on rect at bounding box center [1242, 449] width 73 height 115
click at [749, 365] on input "f." at bounding box center [748, 360] width 1 height 10
radio input "true"
click at [763, 607] on button "Next" at bounding box center [747, 592] width 253 height 62
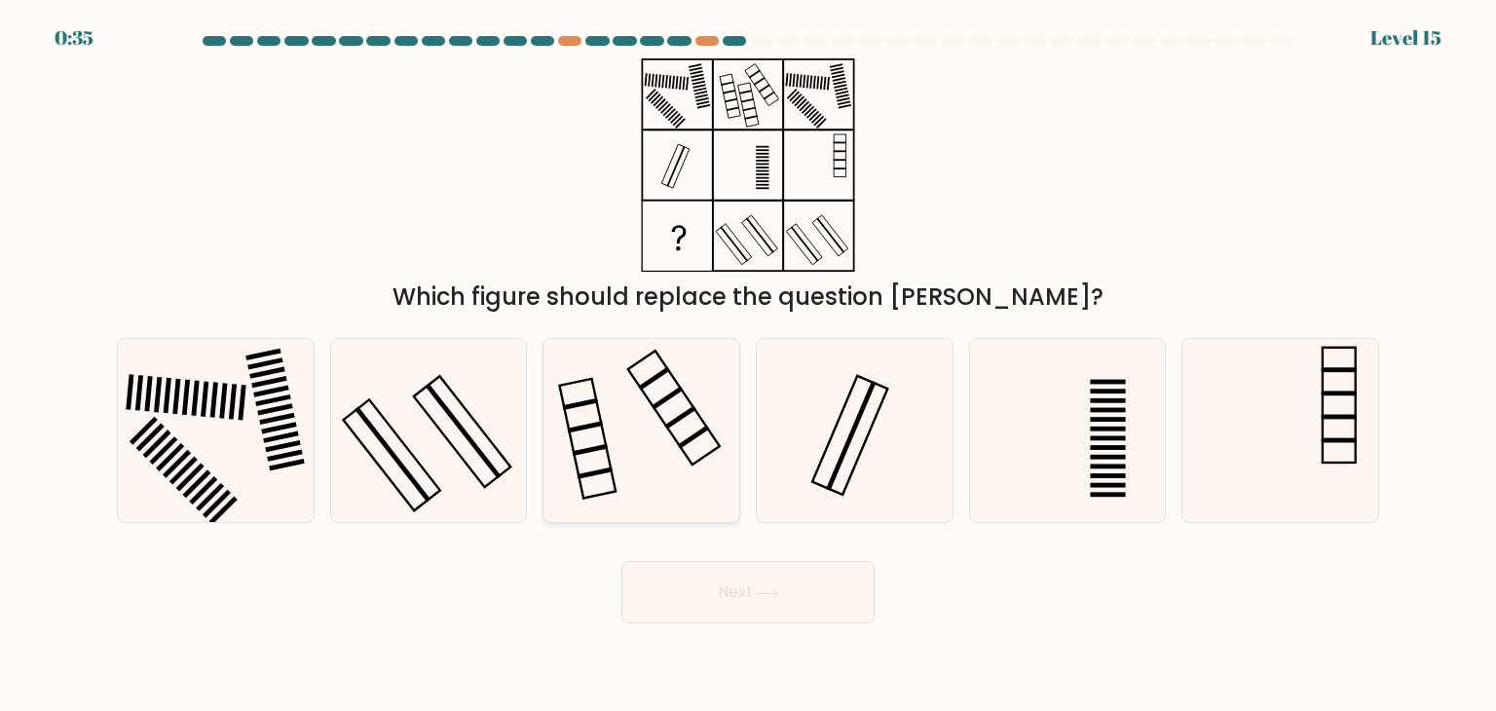
click at [668, 438] on icon at bounding box center [640, 430] width 183 height 183
click at [748, 365] on input "c." at bounding box center [748, 360] width 1 height 10
radio input "true"
click at [716, 596] on button "Next" at bounding box center [747, 592] width 253 height 62
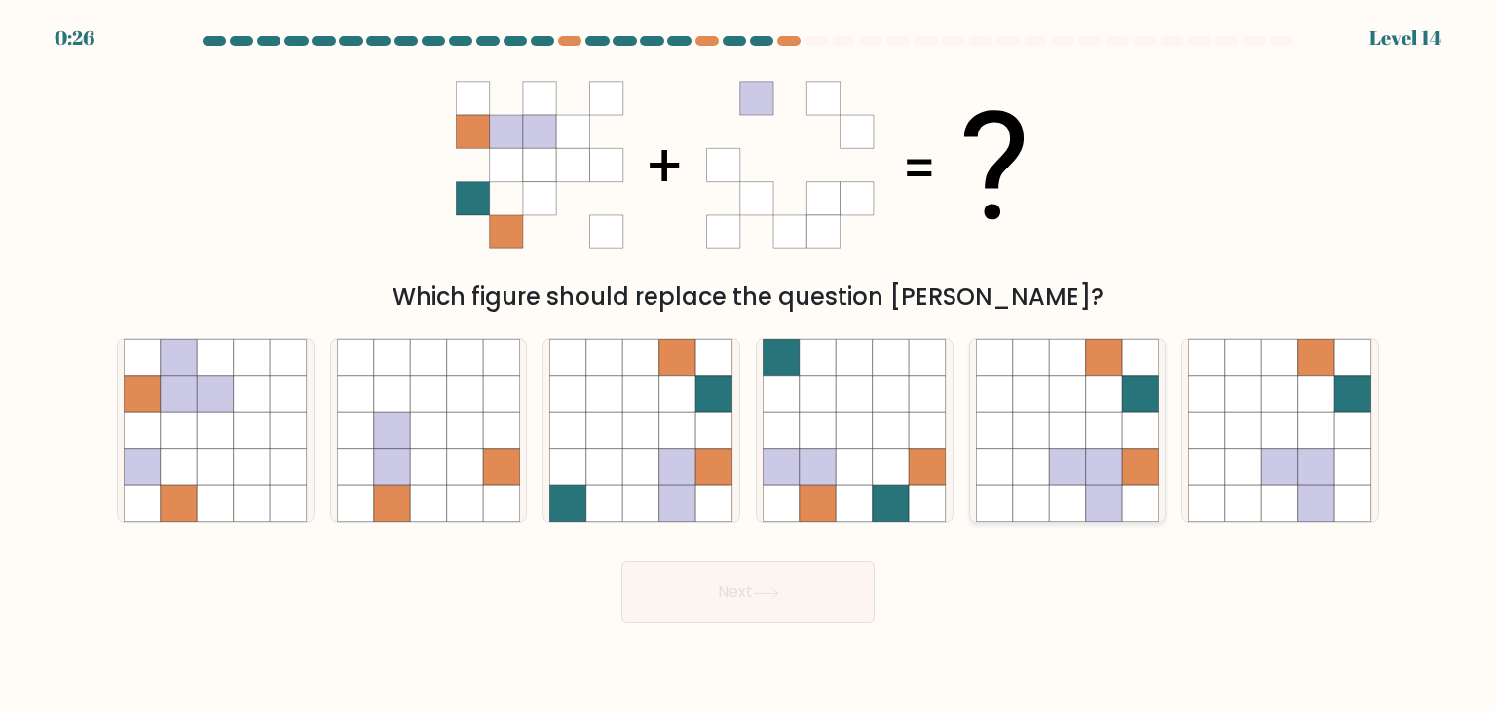
click at [1002, 400] on icon at bounding box center [994, 394] width 37 height 37
click at [749, 365] on input "e." at bounding box center [748, 360] width 1 height 10
radio input "true"
click at [677, 589] on button "Next" at bounding box center [747, 592] width 253 height 62
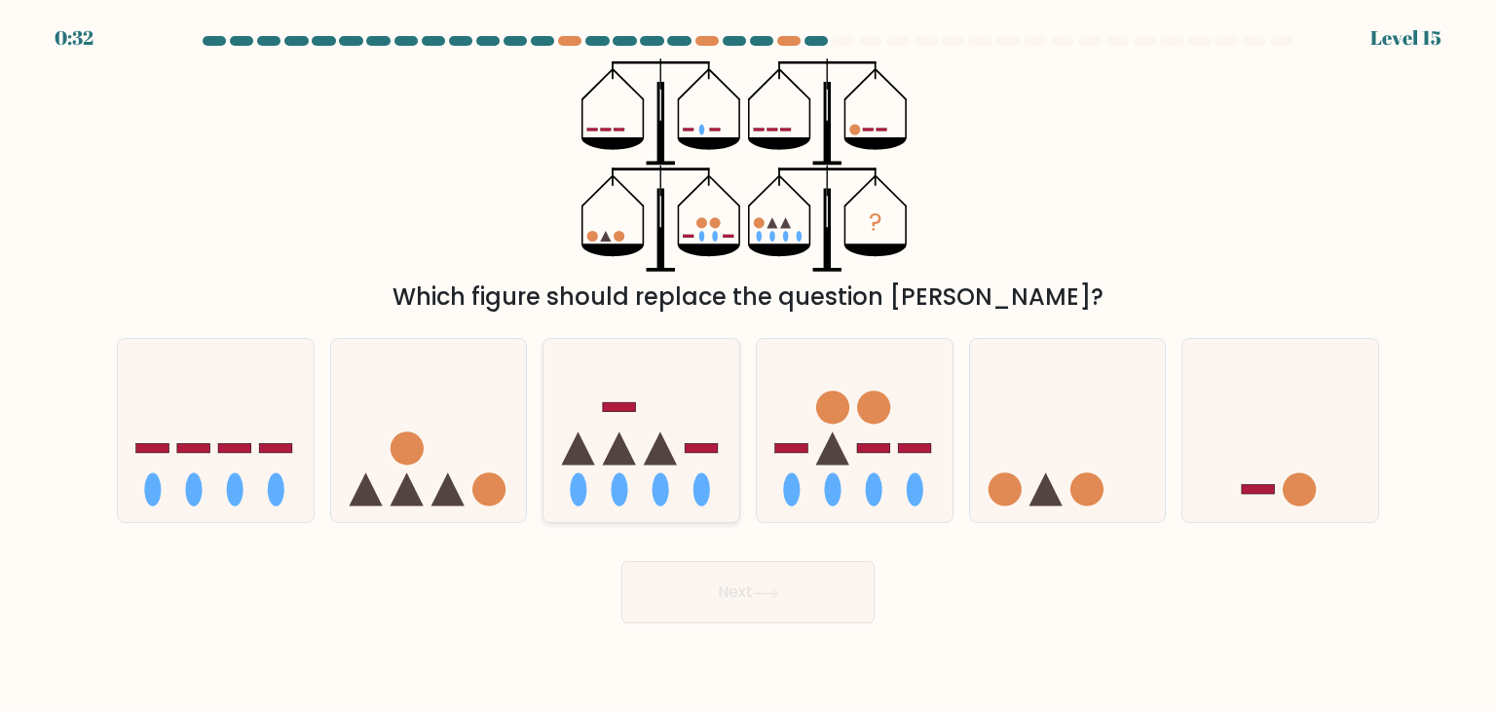
click at [618, 422] on icon at bounding box center [641, 431] width 196 height 162
click at [748, 365] on input "c." at bounding box center [748, 360] width 1 height 10
radio input "true"
click at [717, 589] on button "Next" at bounding box center [747, 592] width 253 height 62
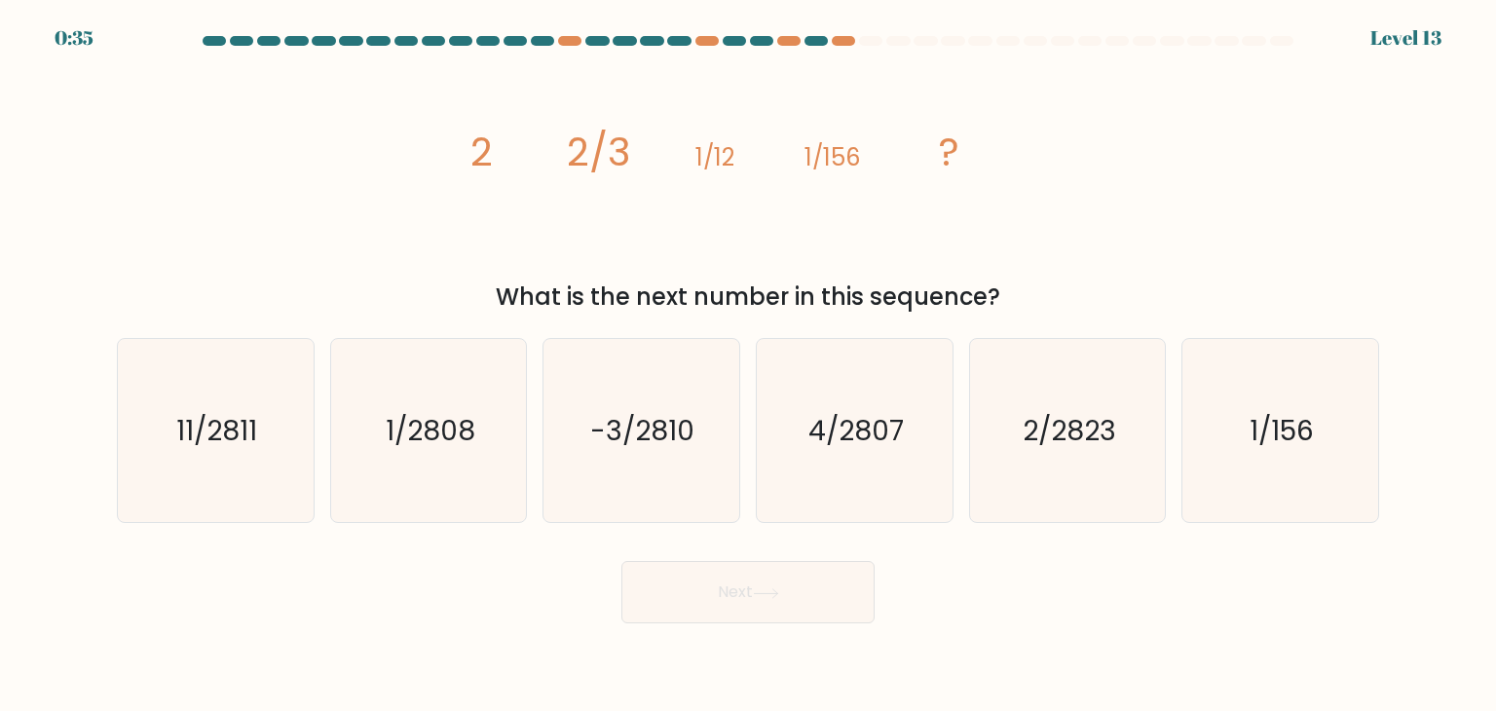
click at [1189, 159] on div "image/svg+xml 2 2/3 1/12 1/156 ? What is the next number in this sequence?" at bounding box center [748, 186] width 1286 height 256
click at [404, 429] on text "1/2808" at bounding box center [431, 430] width 90 height 39
click at [748, 365] on input "b. 1/2808" at bounding box center [748, 360] width 1 height 10
radio input "true"
click at [744, 591] on button "Next" at bounding box center [747, 592] width 253 height 62
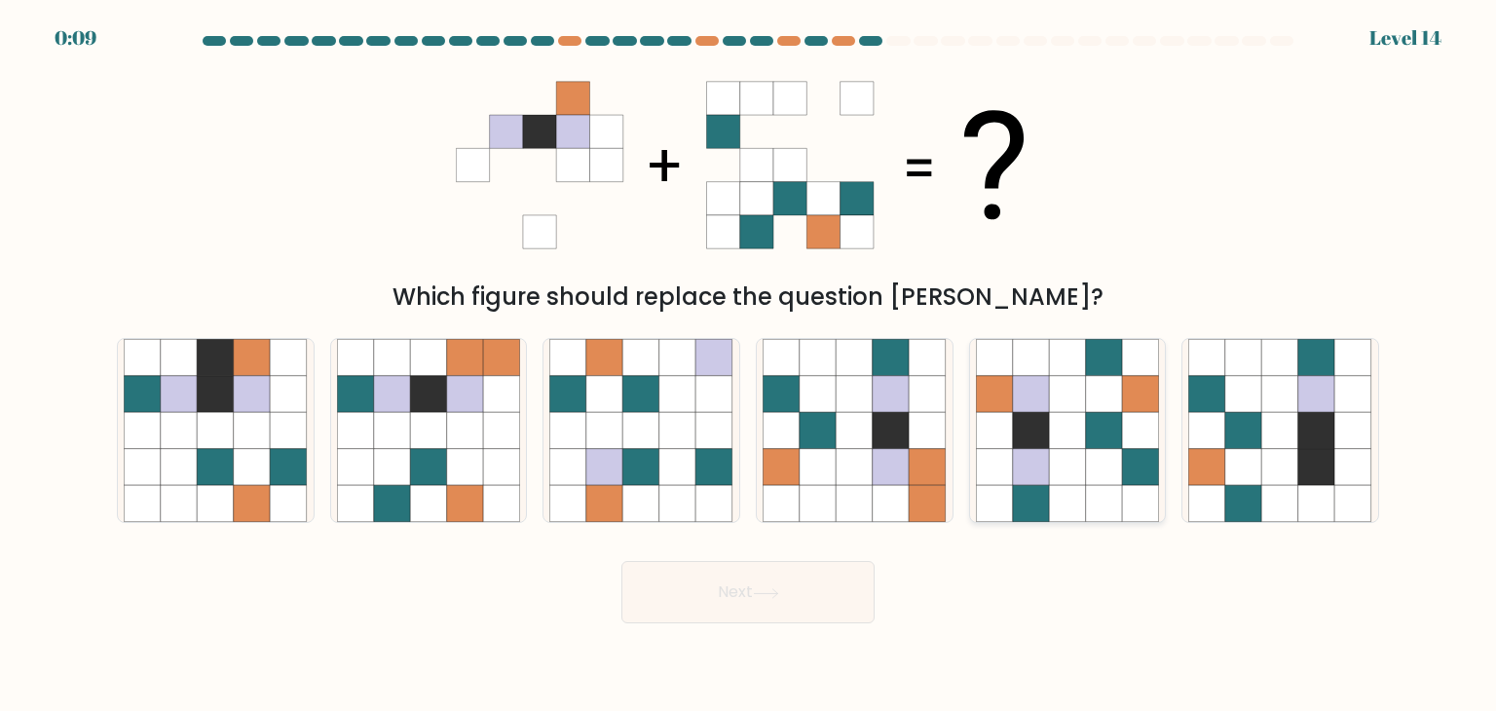
click at [1078, 428] on icon at bounding box center [1067, 430] width 37 height 37
click at [749, 365] on input "e." at bounding box center [748, 360] width 1 height 10
radio input "true"
click at [756, 601] on button "Next" at bounding box center [747, 592] width 253 height 62
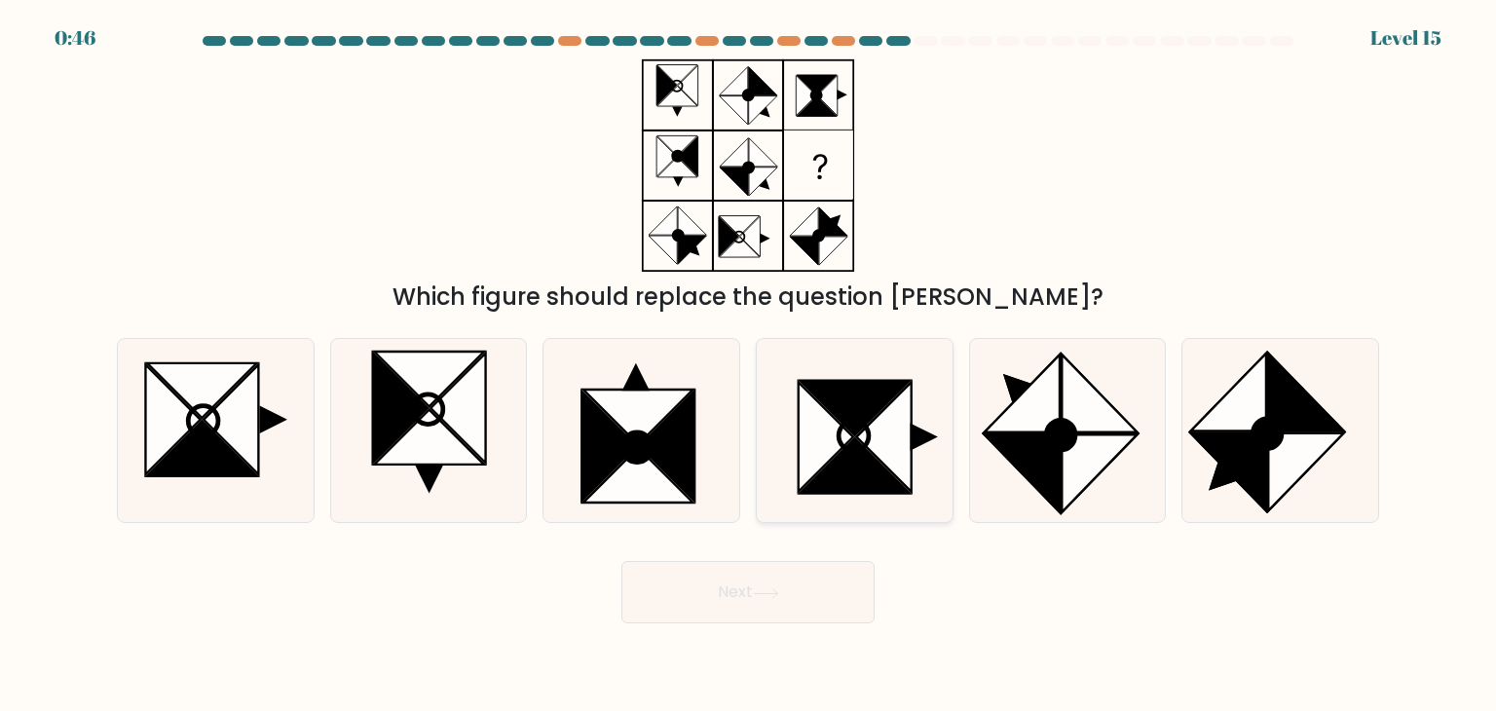
click at [892, 414] on icon at bounding box center [884, 437] width 55 height 110
click at [749, 365] on input "d." at bounding box center [748, 360] width 1 height 10
radio input "true"
click at [709, 569] on button "Next" at bounding box center [747, 592] width 253 height 62
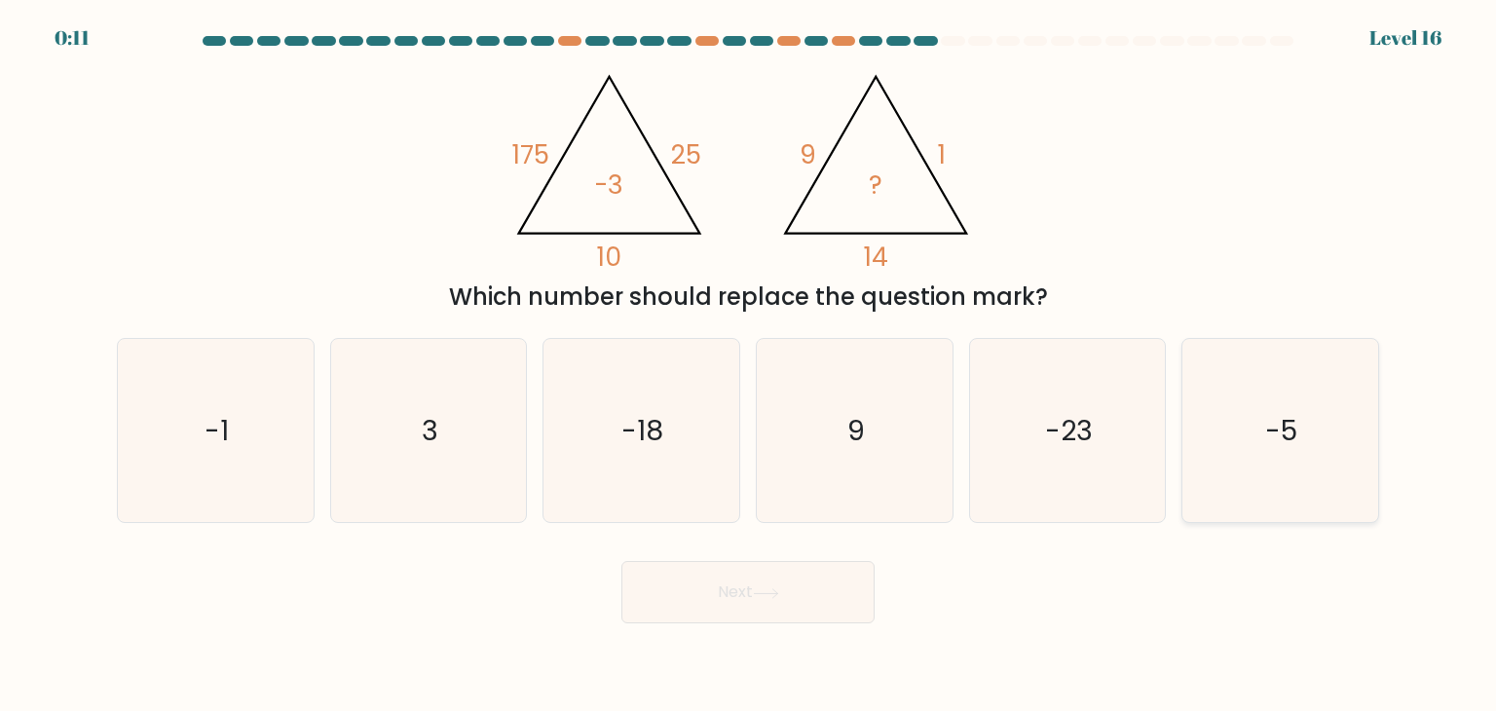
click at [1250, 519] on icon "-5" at bounding box center [1279, 430] width 183 height 183
click at [749, 365] on input "f. -5" at bounding box center [748, 360] width 1 height 10
radio input "true"
click at [817, 605] on button "Next" at bounding box center [747, 592] width 253 height 62
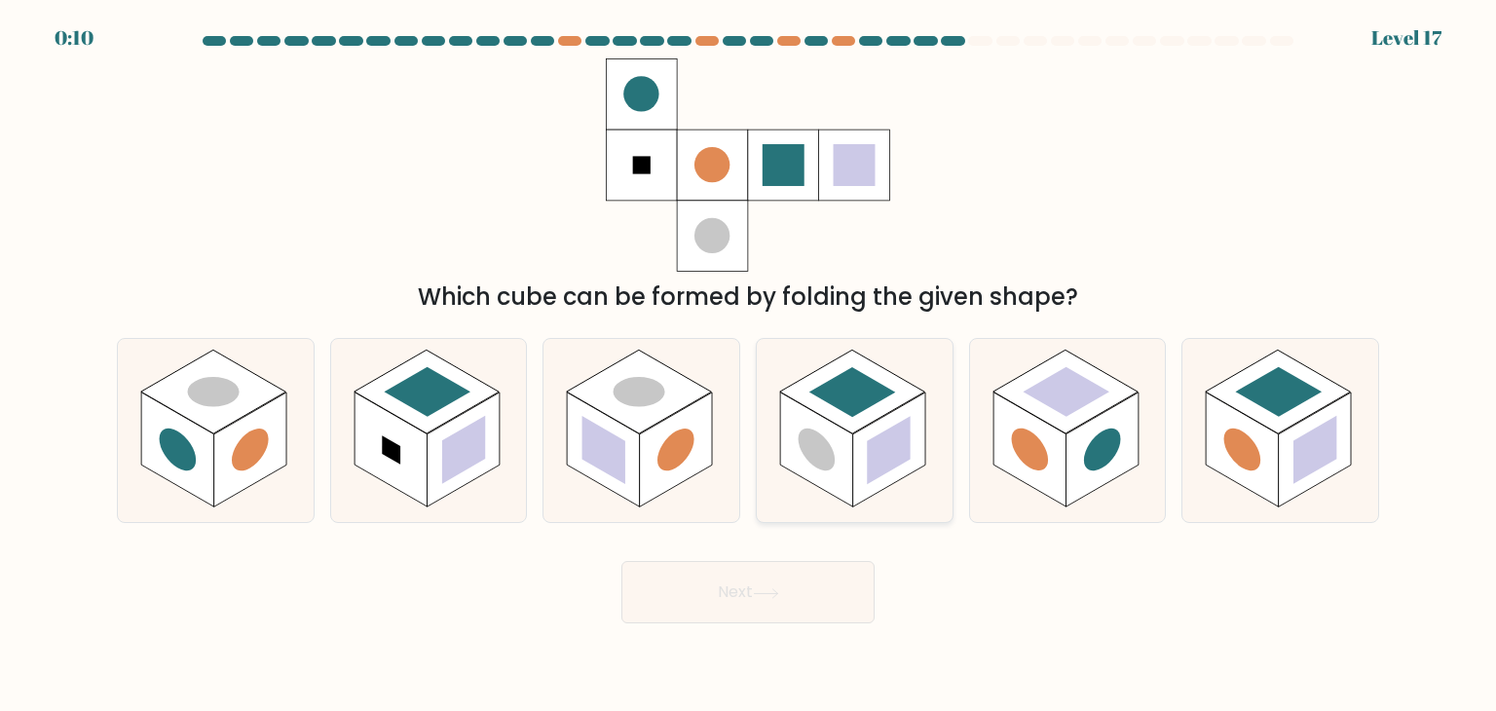
click at [853, 461] on rect at bounding box center [889, 449] width 73 height 115
click at [749, 365] on input "d." at bounding box center [748, 360] width 1 height 10
radio input "true"
click at [752, 604] on button "Next" at bounding box center [747, 592] width 253 height 62
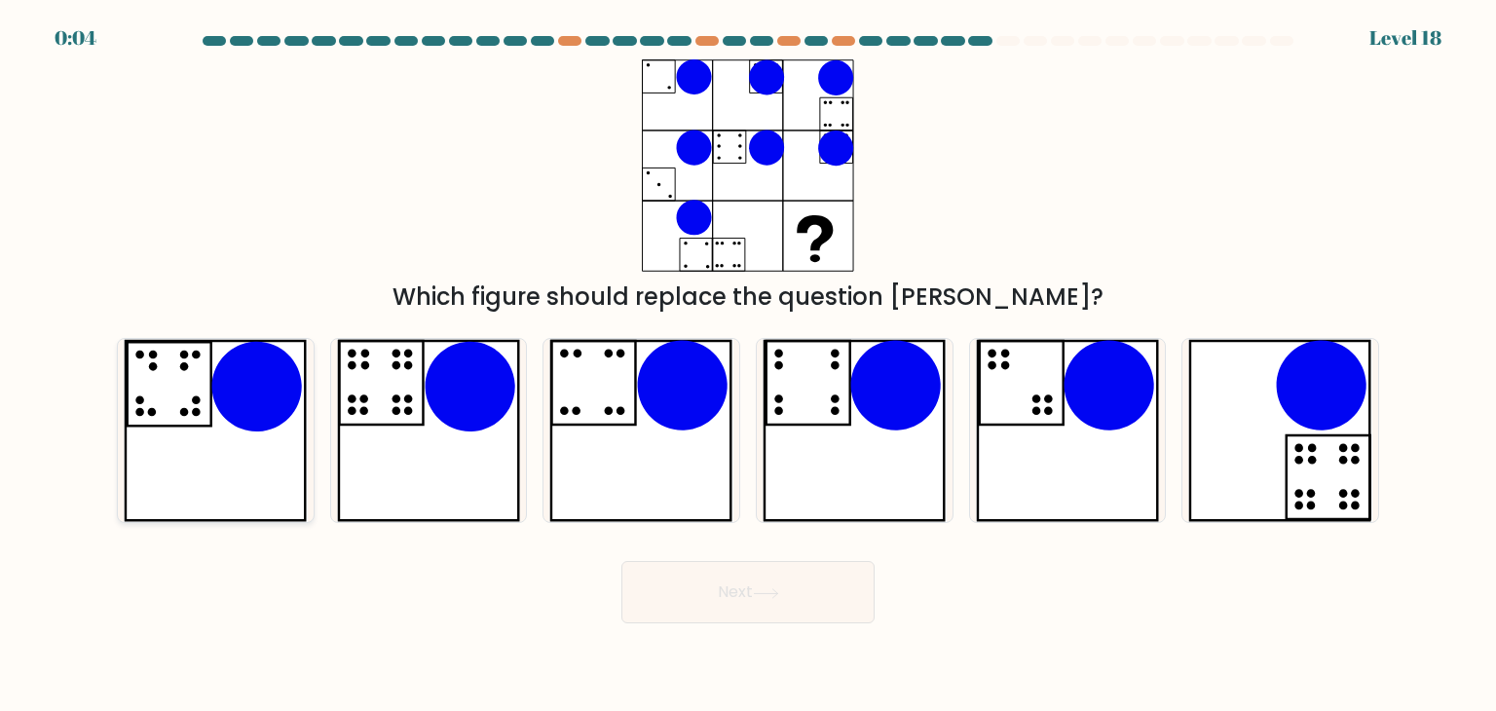
click at [206, 391] on icon at bounding box center [215, 430] width 183 height 183
click at [748, 365] on input "a." at bounding box center [748, 360] width 1 height 10
radio input "true"
click at [776, 582] on button "Next" at bounding box center [747, 592] width 253 height 62
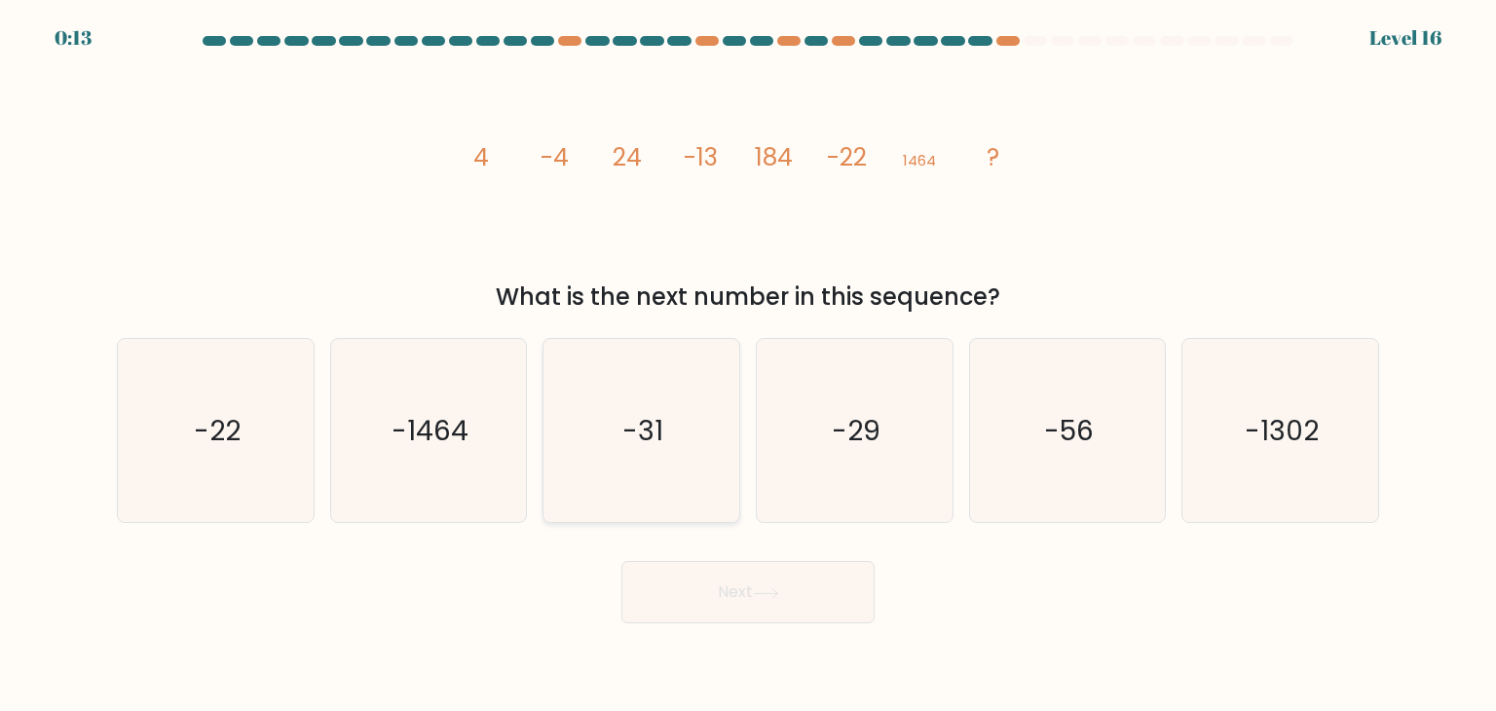
click at [717, 453] on icon "-31" at bounding box center [640, 430] width 183 height 183
click at [748, 365] on input "c. -31" at bounding box center [748, 360] width 1 height 10
radio input "true"
click at [723, 584] on button "Next" at bounding box center [747, 592] width 253 height 62
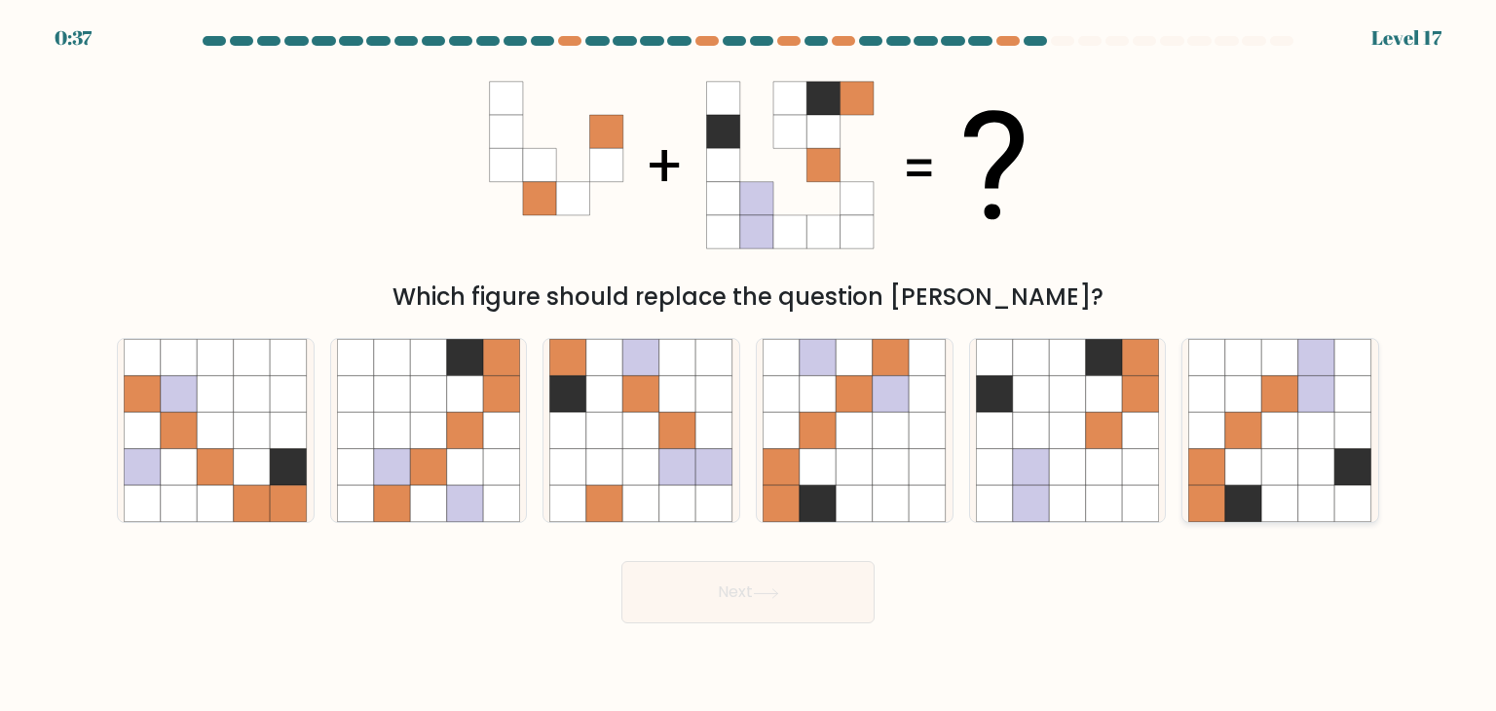
click at [1362, 436] on icon at bounding box center [1353, 430] width 37 height 37
click at [749, 365] on input "f." at bounding box center [748, 360] width 1 height 10
radio input "true"
click at [766, 566] on button "Next" at bounding box center [747, 592] width 253 height 62
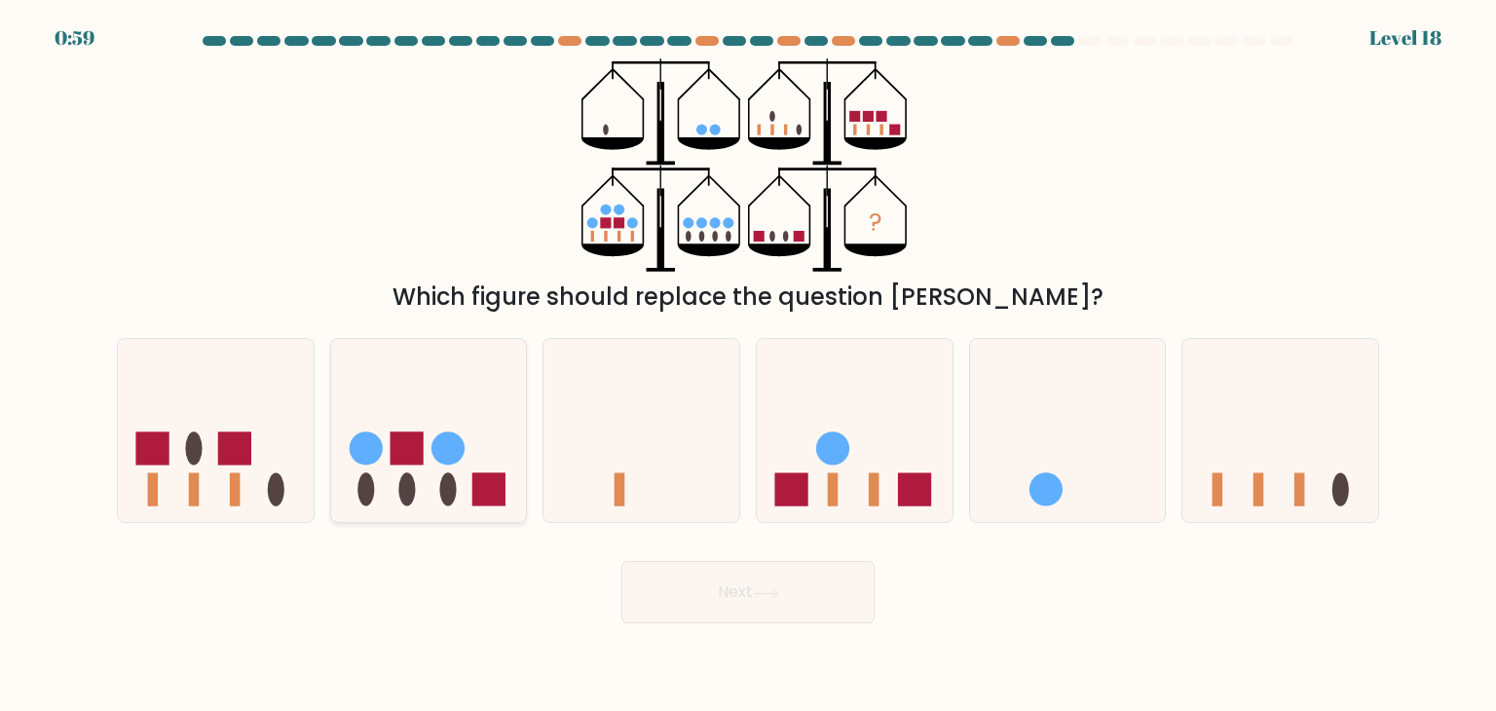
click at [426, 409] on icon at bounding box center [429, 431] width 196 height 162
click at [748, 365] on input "b." at bounding box center [748, 360] width 1 height 10
radio input "true"
click at [683, 594] on button "Next" at bounding box center [747, 592] width 253 height 62
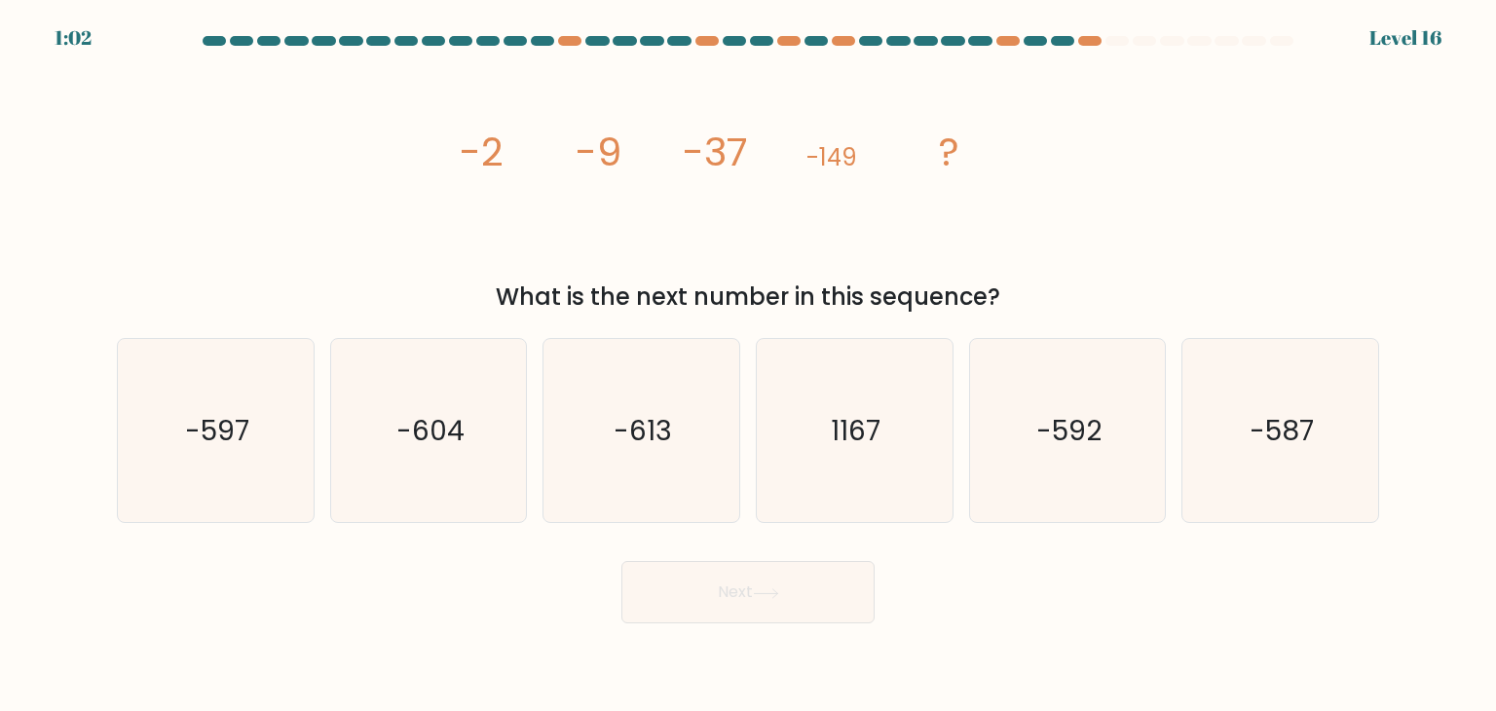
click at [1048, 165] on div "image/svg+xml -2 -9 -37 -149 ? What is the next number in this sequence?" at bounding box center [748, 186] width 1286 height 256
click at [1204, 433] on icon "-587" at bounding box center [1279, 430] width 183 height 183
click at [749, 365] on input "f. -587" at bounding box center [748, 360] width 1 height 10
radio input "true"
click at [760, 581] on button "Next" at bounding box center [747, 592] width 253 height 62
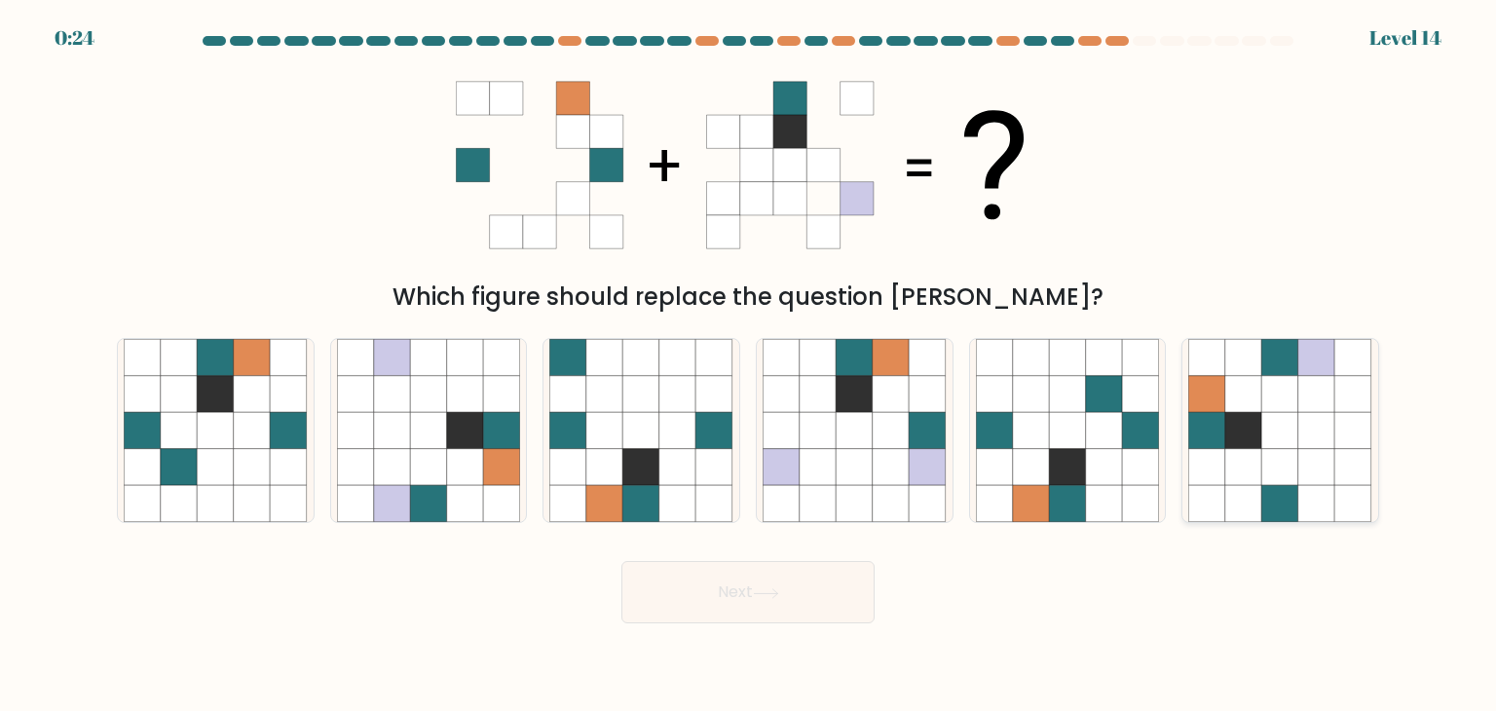
click at [1278, 418] on icon at bounding box center [1280, 430] width 37 height 37
click at [749, 365] on input "f." at bounding box center [748, 360] width 1 height 10
radio input "true"
click at [787, 598] on button "Next" at bounding box center [747, 592] width 253 height 62
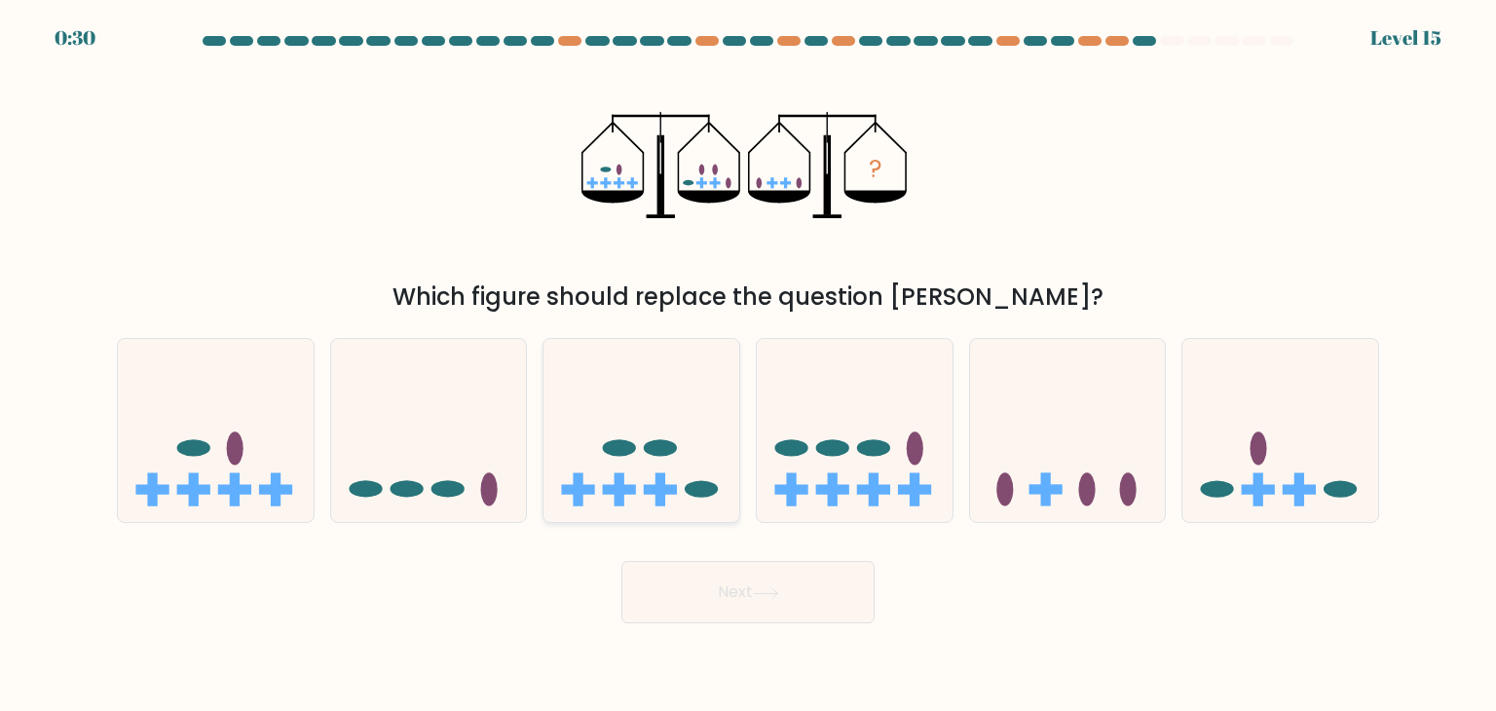
click at [674, 419] on icon at bounding box center [641, 431] width 196 height 162
click at [748, 365] on input "c." at bounding box center [748, 360] width 1 height 10
radio input "true"
click at [761, 581] on button "Next" at bounding box center [747, 592] width 253 height 62
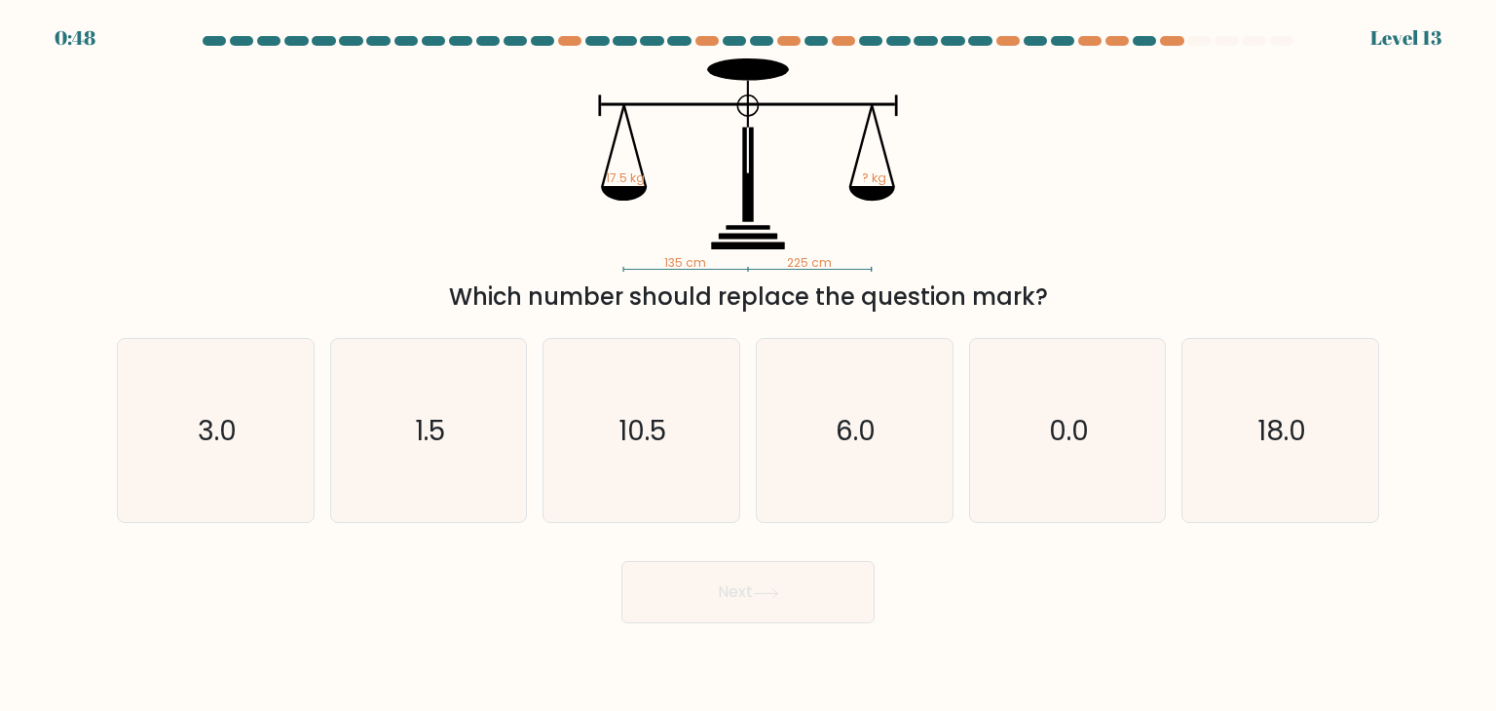
click at [1174, 172] on div "135 cm 225 cm 17.5 kg ? kg Which number should replace the question mark?" at bounding box center [748, 186] width 1286 height 256
click at [1241, 410] on icon "18.0" at bounding box center [1279, 430] width 183 height 183
click at [749, 365] on input "f. 18.0" at bounding box center [748, 360] width 1 height 10
radio input "true"
click at [577, 429] on icon "10.5" at bounding box center [640, 430] width 183 height 183
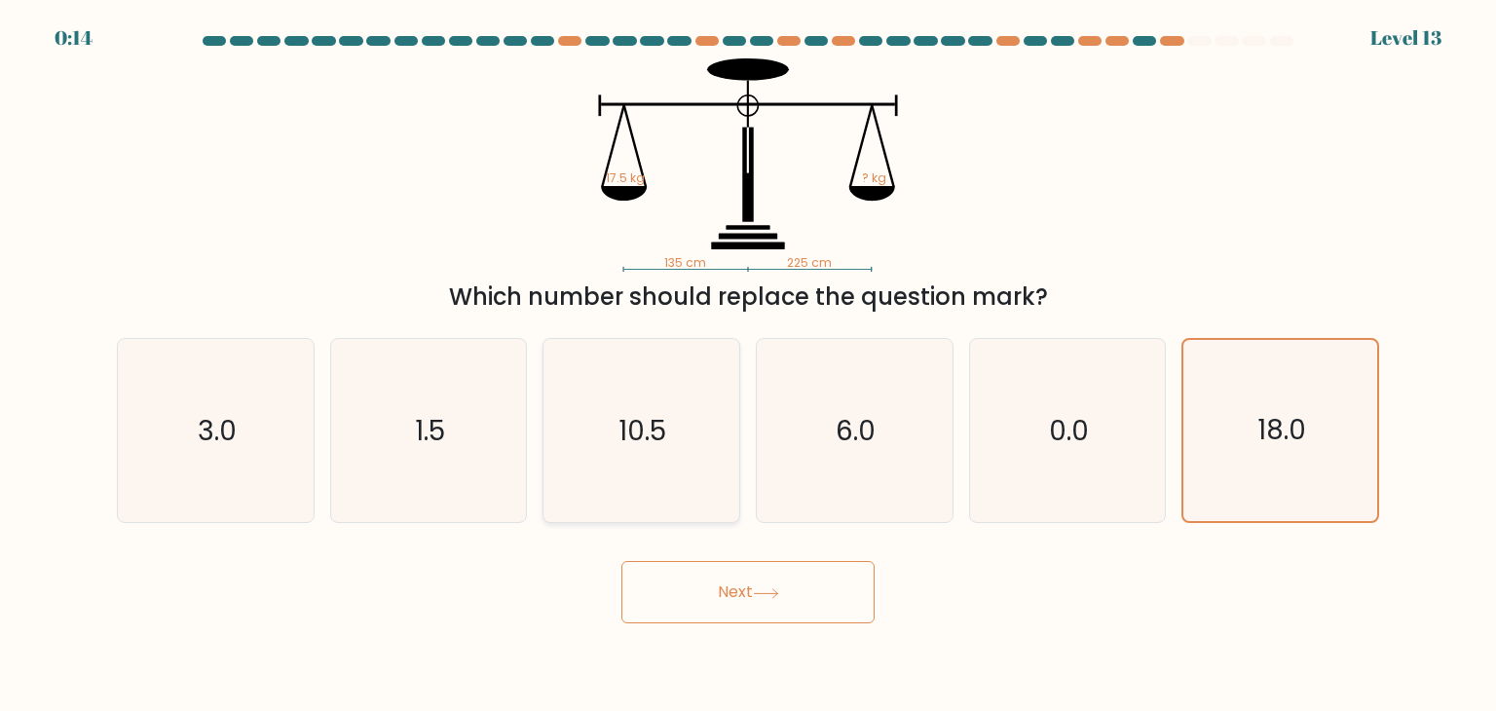
click at [748, 365] on input "c. 10.5" at bounding box center [748, 360] width 1 height 10
radio input "true"
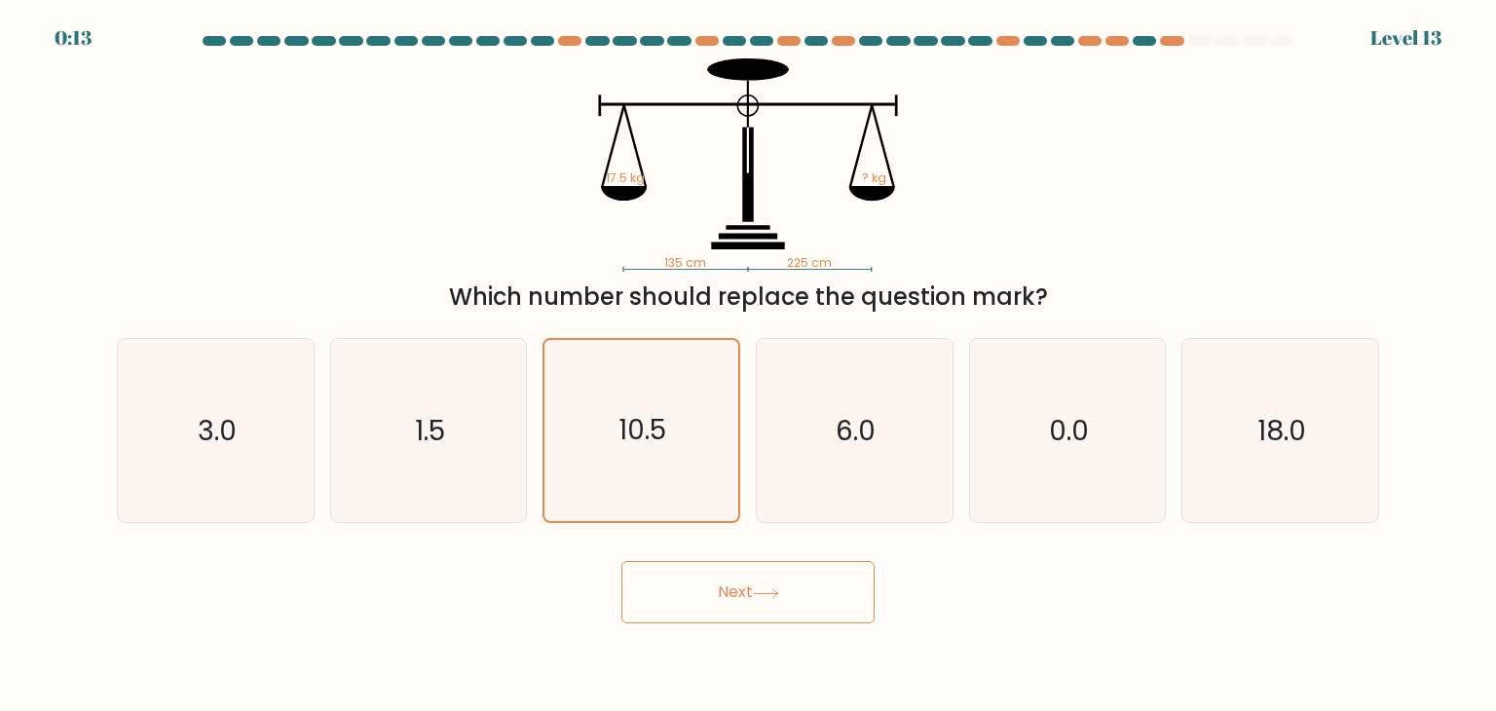
click at [722, 576] on button "Next" at bounding box center [747, 592] width 253 height 62
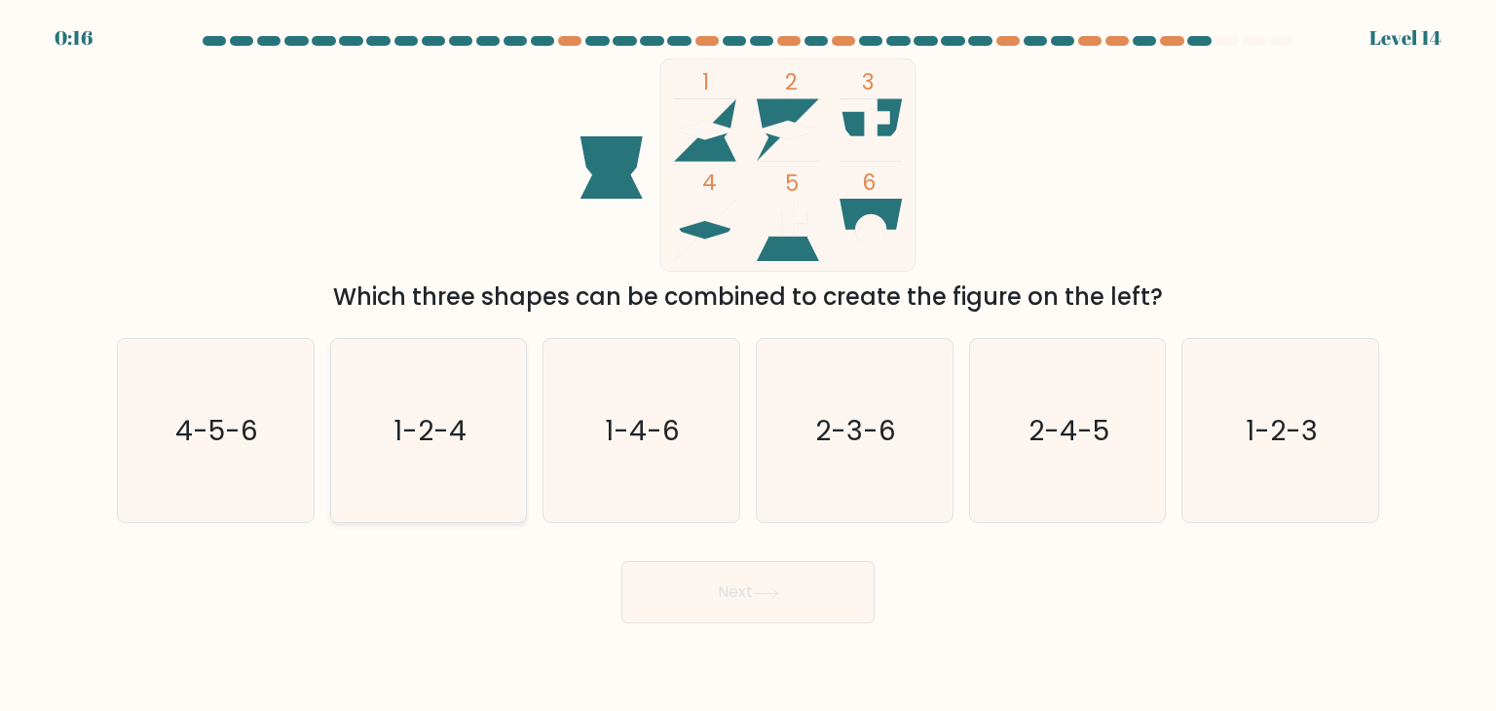
click at [367, 456] on icon "1-2-4" at bounding box center [428, 430] width 183 height 183
click at [748, 365] on input "b. 1-2-4" at bounding box center [748, 360] width 1 height 10
radio input "true"
click at [675, 594] on button "Next" at bounding box center [747, 592] width 253 height 62
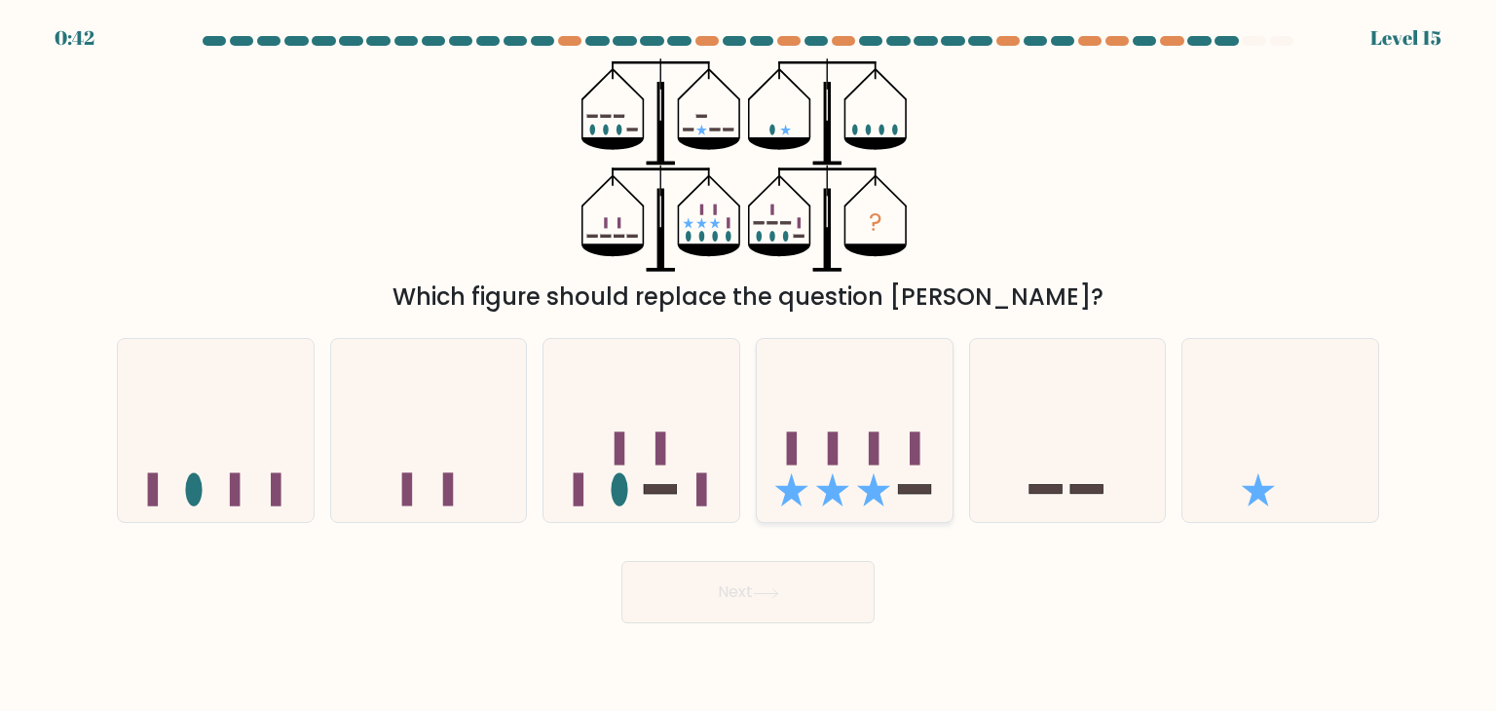
click at [871, 419] on icon at bounding box center [855, 431] width 196 height 162
click at [749, 365] on input "d." at bounding box center [748, 360] width 1 height 10
radio input "true"
click at [718, 575] on button "Next" at bounding box center [747, 592] width 253 height 62
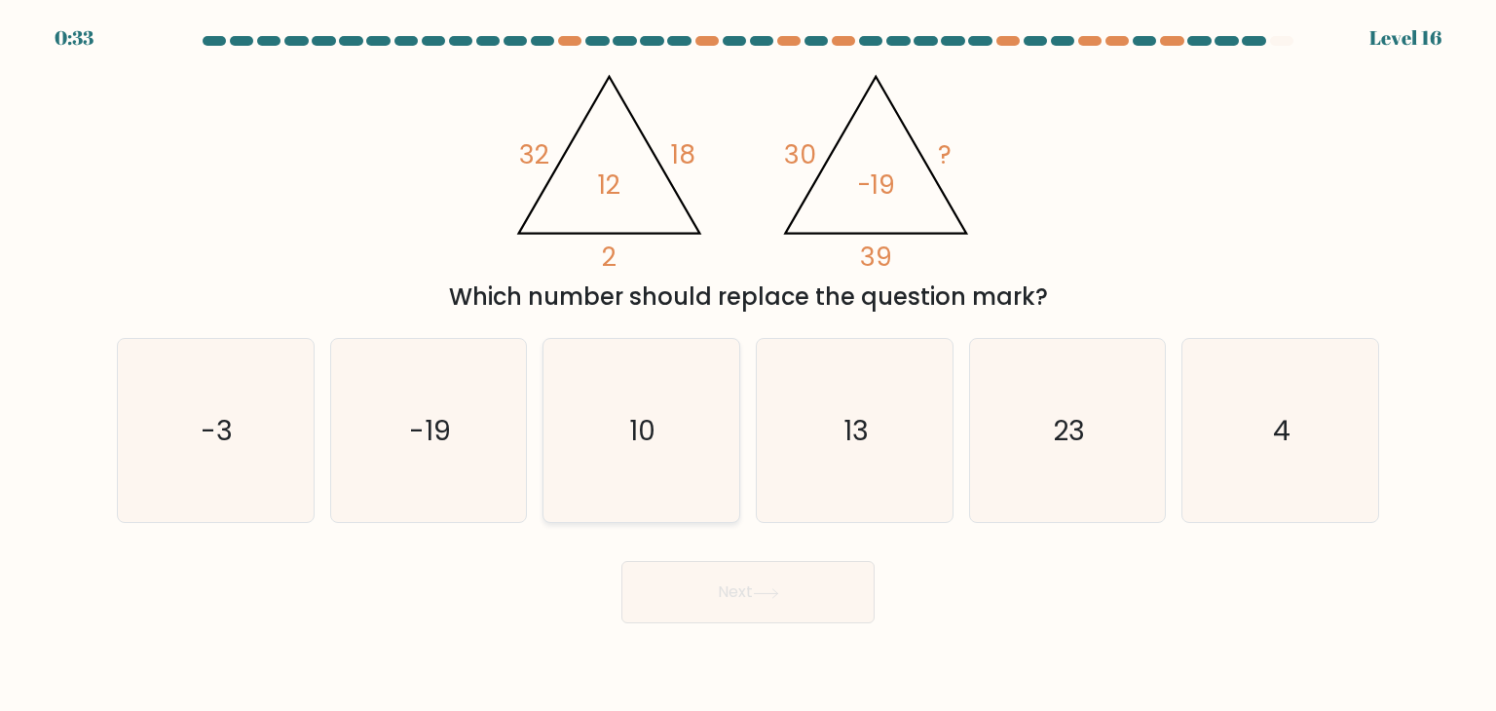
click at [655, 465] on icon "10" at bounding box center [640, 430] width 183 height 183
click at [748, 365] on input "c. 10" at bounding box center [748, 360] width 1 height 10
radio input "true"
click at [698, 612] on button "Next" at bounding box center [747, 592] width 253 height 62
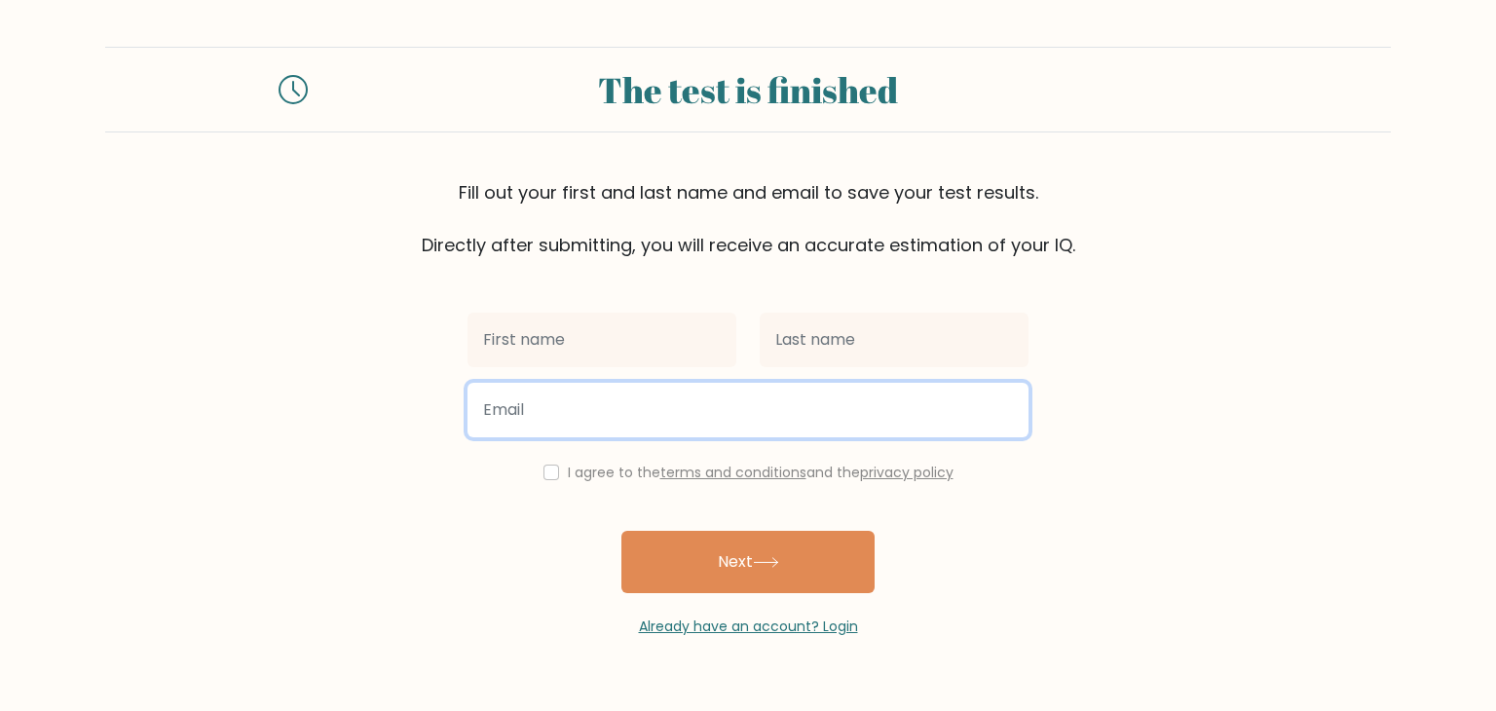
click at [536, 388] on input "email" at bounding box center [747, 410] width 561 height 55
paste input "[EMAIL_ADDRESS][DOMAIN_NAME]"
type input "[EMAIL_ADDRESS][DOMAIN_NAME]"
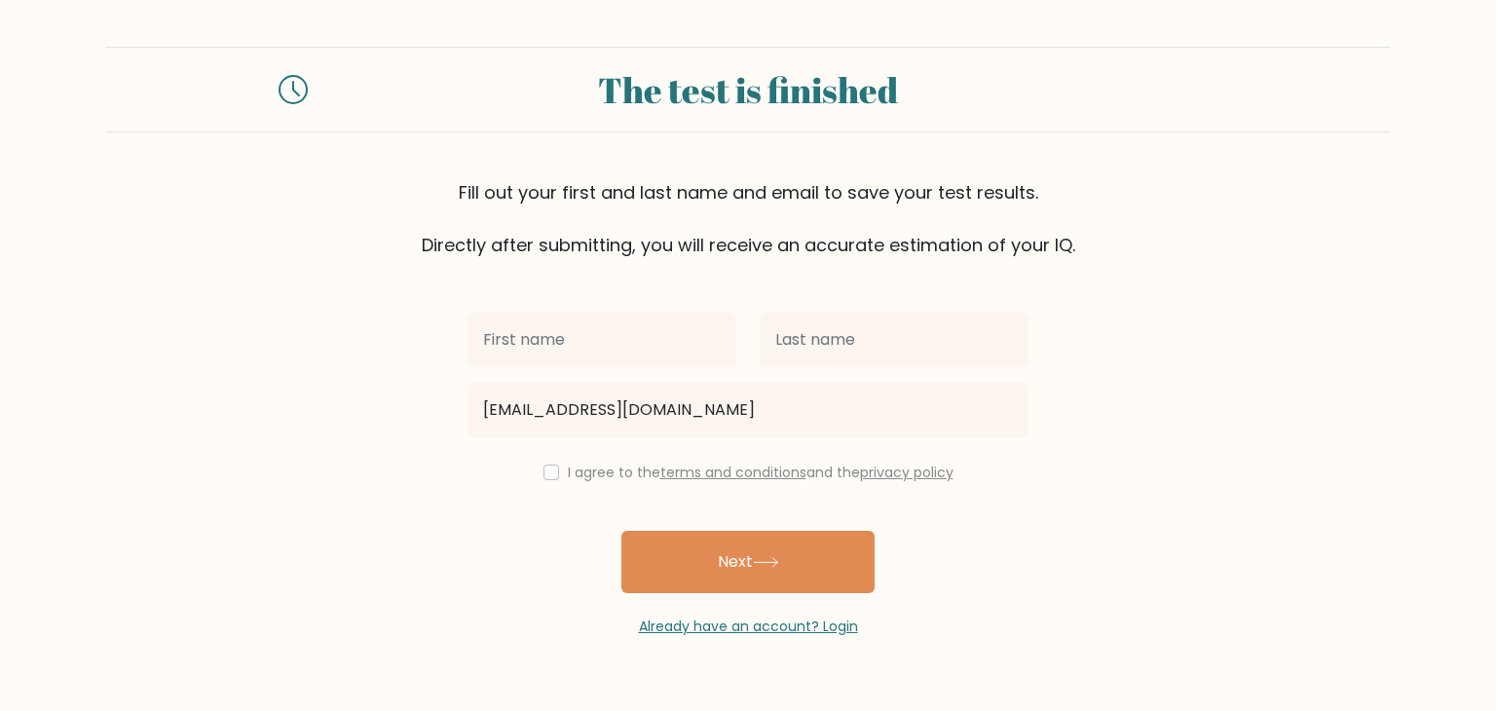
click at [583, 308] on div at bounding box center [602, 340] width 292 height 70
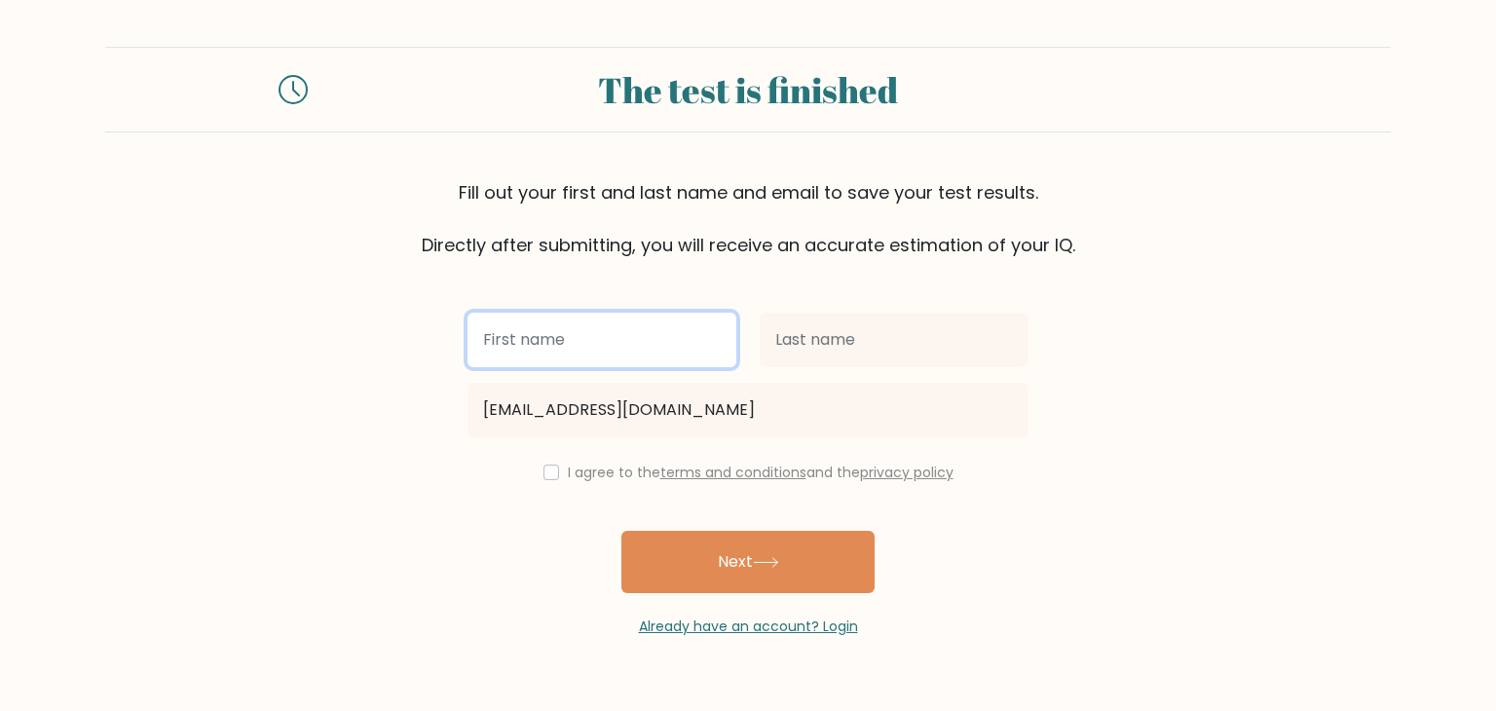
click at [584, 320] on input "text" at bounding box center [601, 340] width 269 height 55
type input "asdadawd"
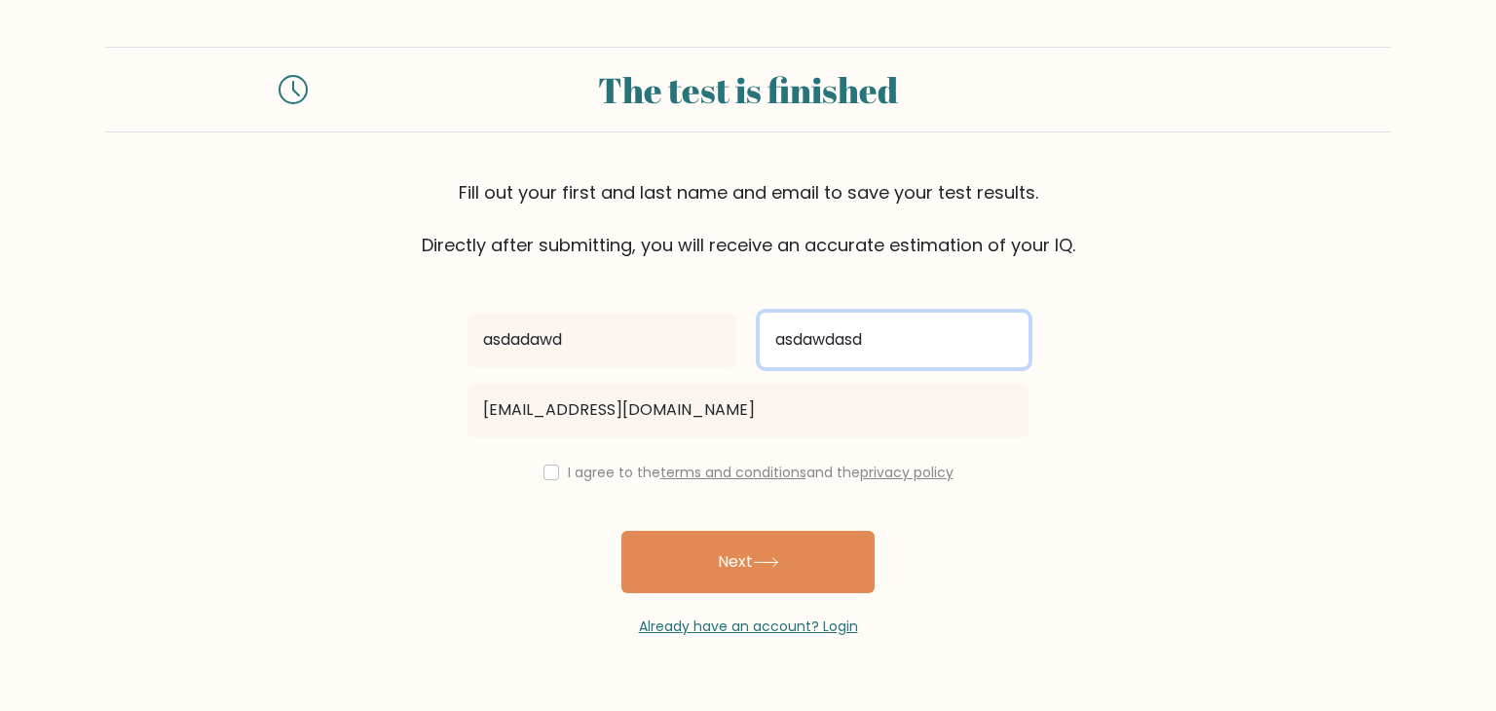
type input "asdawdasd"
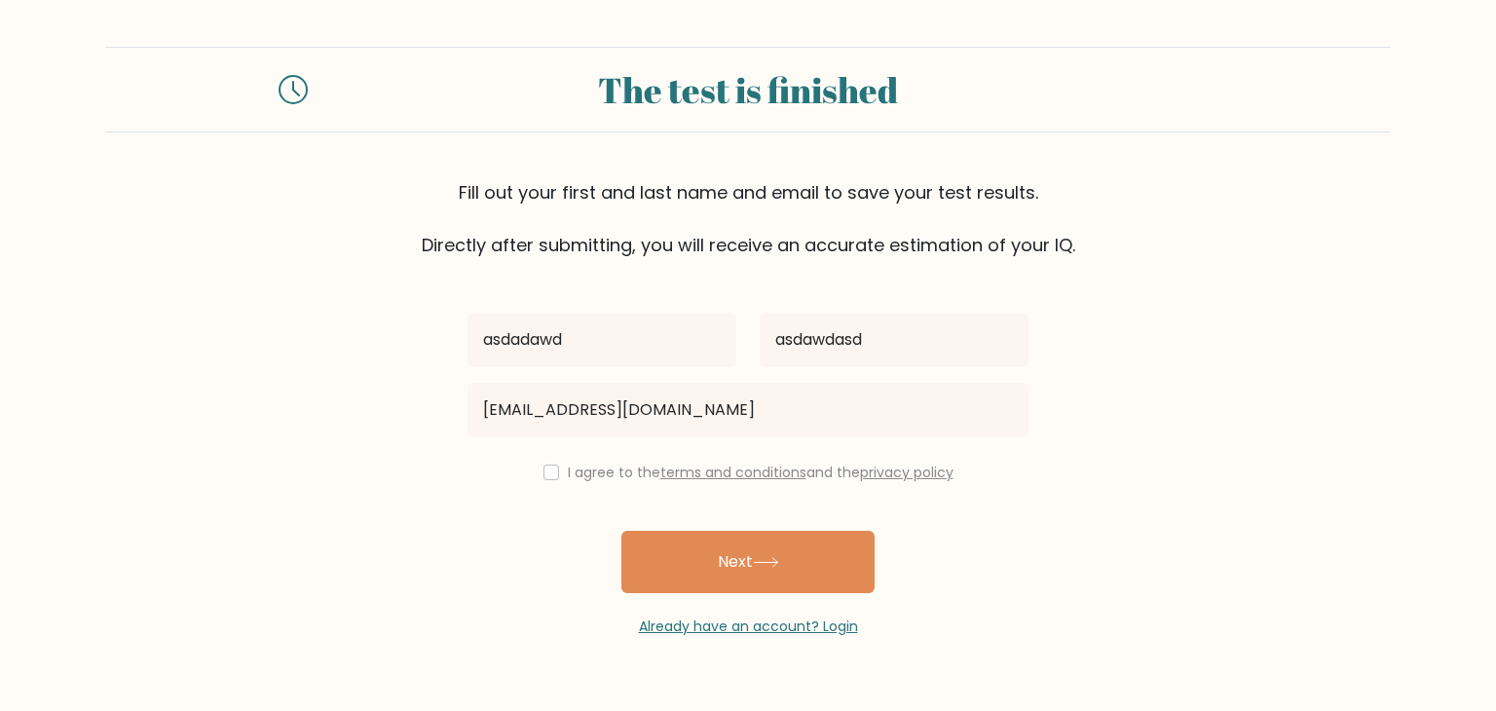
click at [561, 477] on div "I agree to the terms and conditions and the privacy policy" at bounding box center [748, 472] width 584 height 23
click at [549, 469] on input "checkbox" at bounding box center [551, 473] width 16 height 16
checkbox input "true"
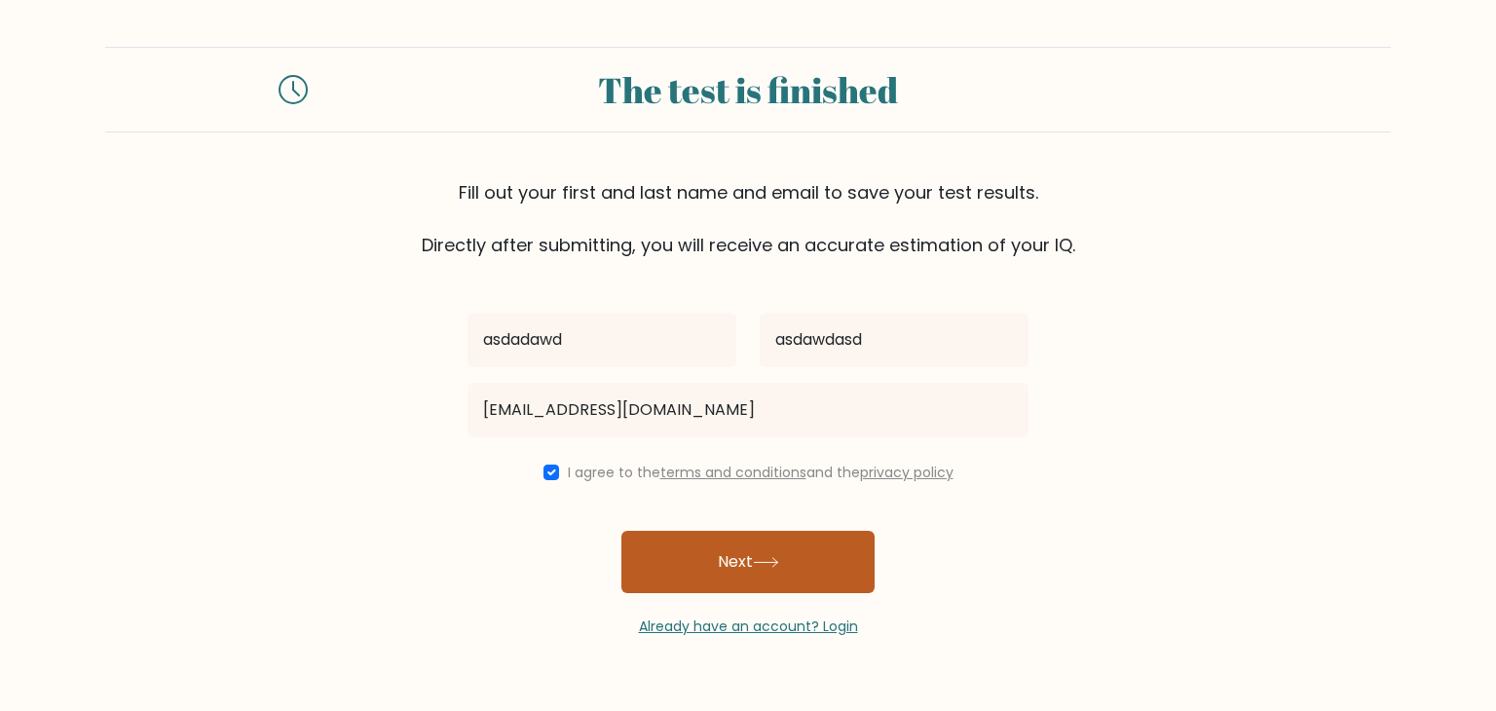
click at [668, 559] on button "Next" at bounding box center [747, 562] width 253 height 62
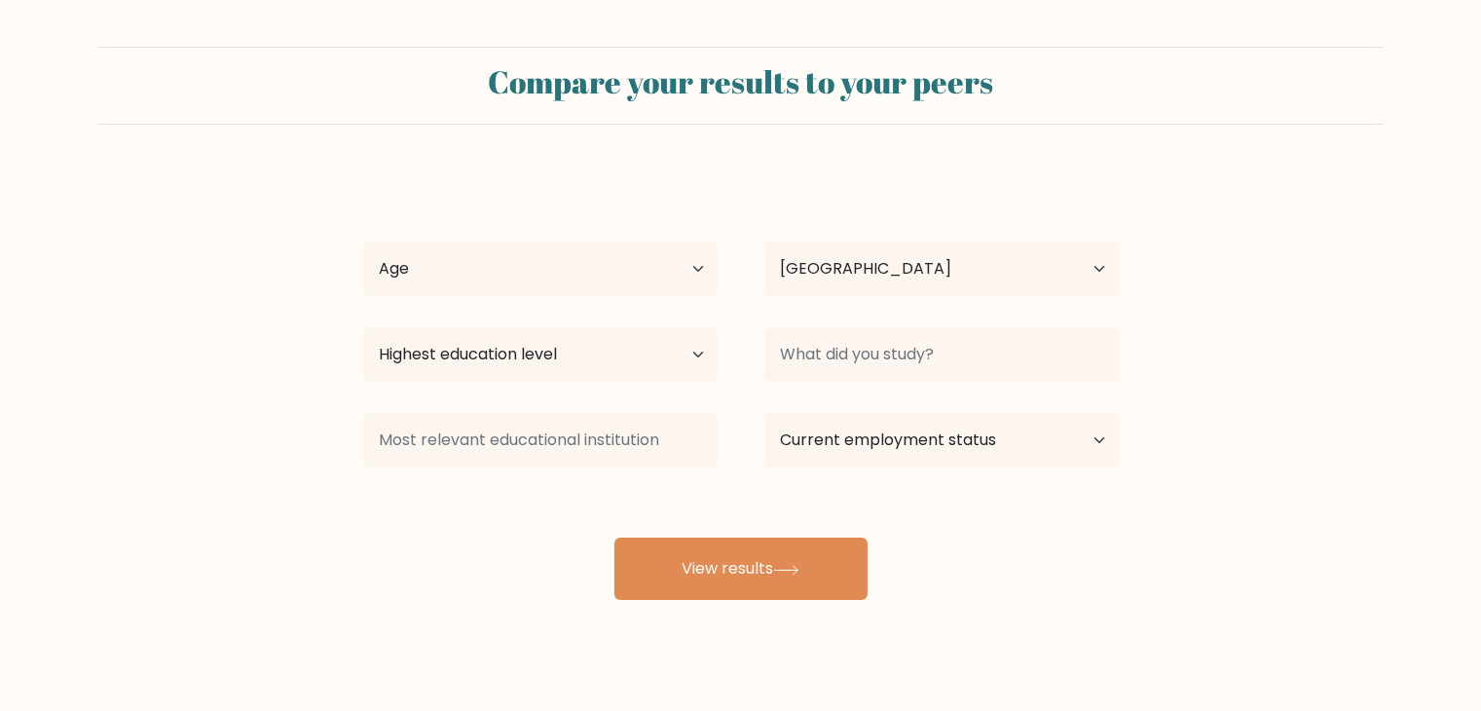
select select "LV"
click at [694, 258] on select "Age Under [DEMOGRAPHIC_DATA] [DEMOGRAPHIC_DATA] [DEMOGRAPHIC_DATA] [DEMOGRAPHIC…" at bounding box center [540, 269] width 354 height 55
select select "25_34"
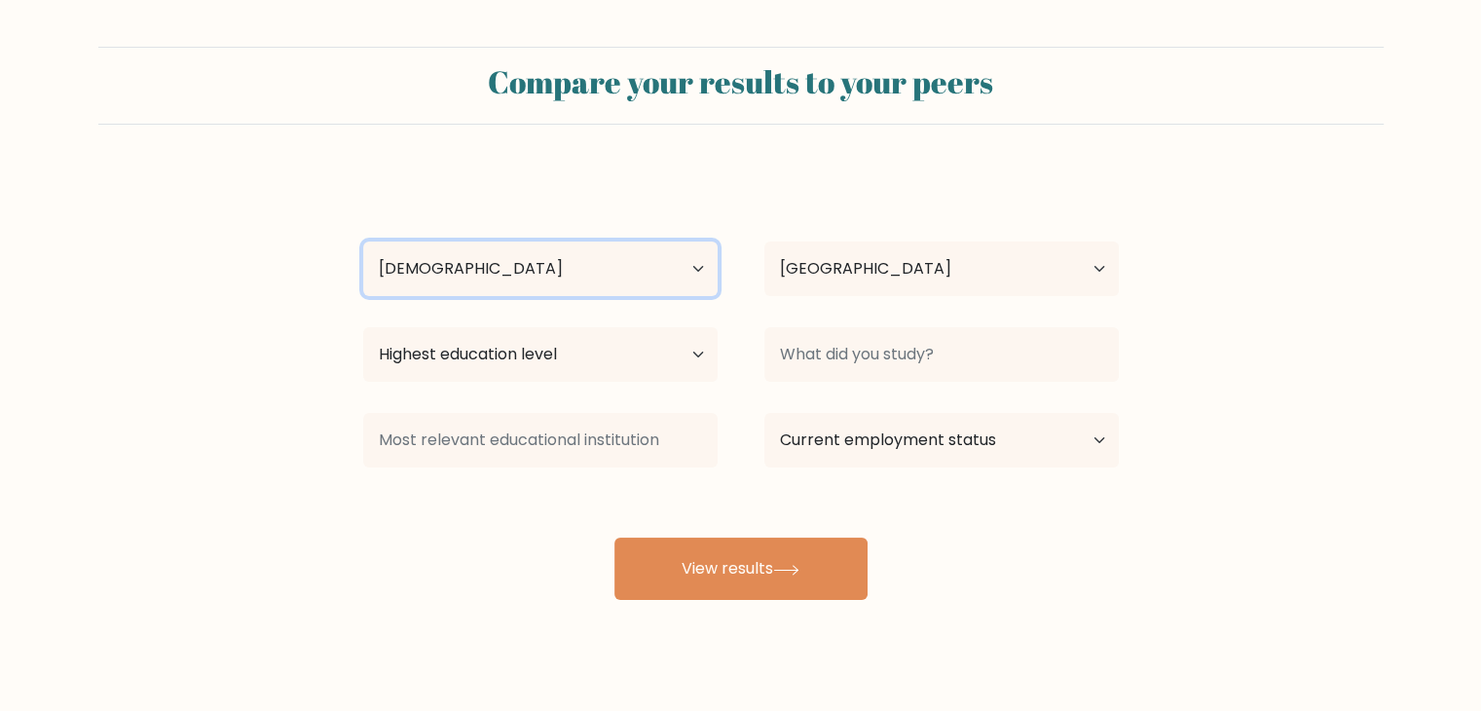
click at [363, 242] on select "Age Under [DEMOGRAPHIC_DATA] [DEMOGRAPHIC_DATA] [DEMOGRAPHIC_DATA] [DEMOGRAPHIC…" at bounding box center [540, 269] width 354 height 55
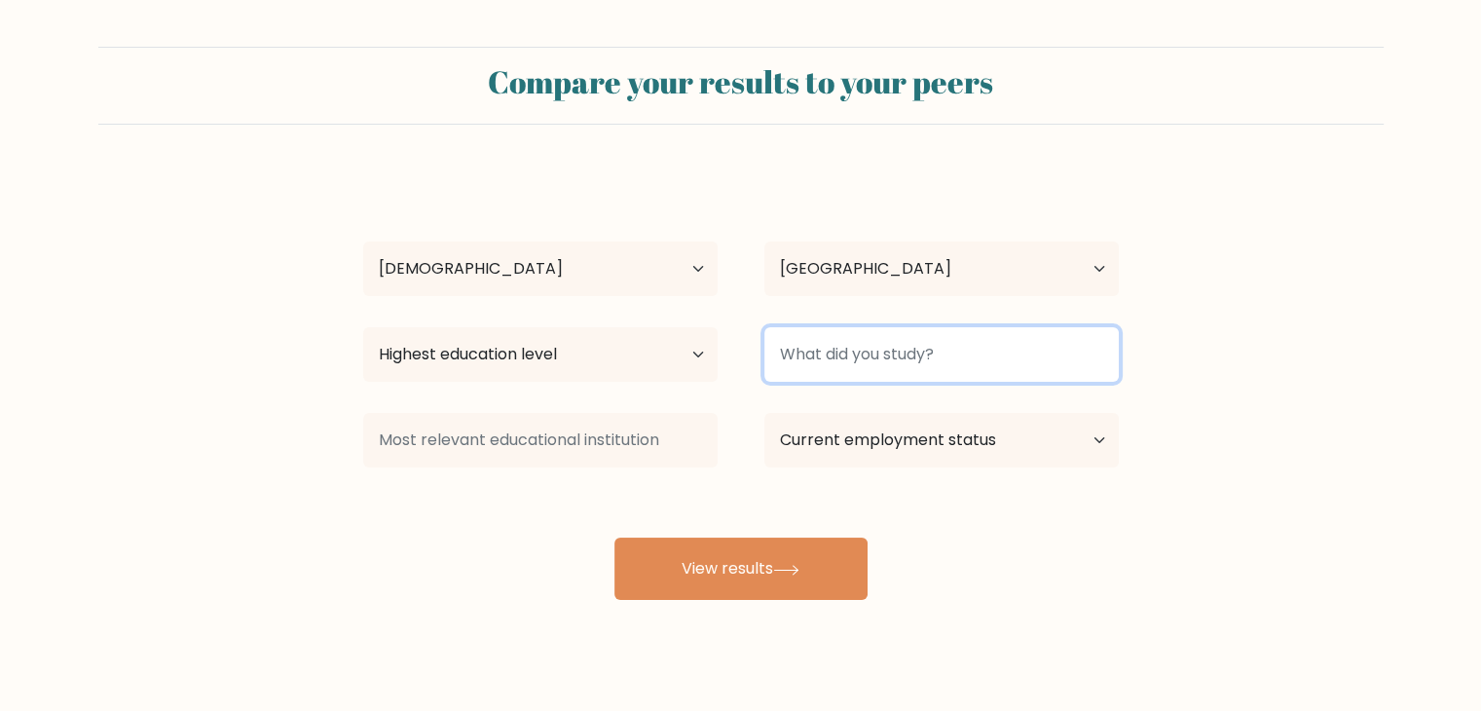
click at [838, 353] on input at bounding box center [941, 354] width 354 height 55
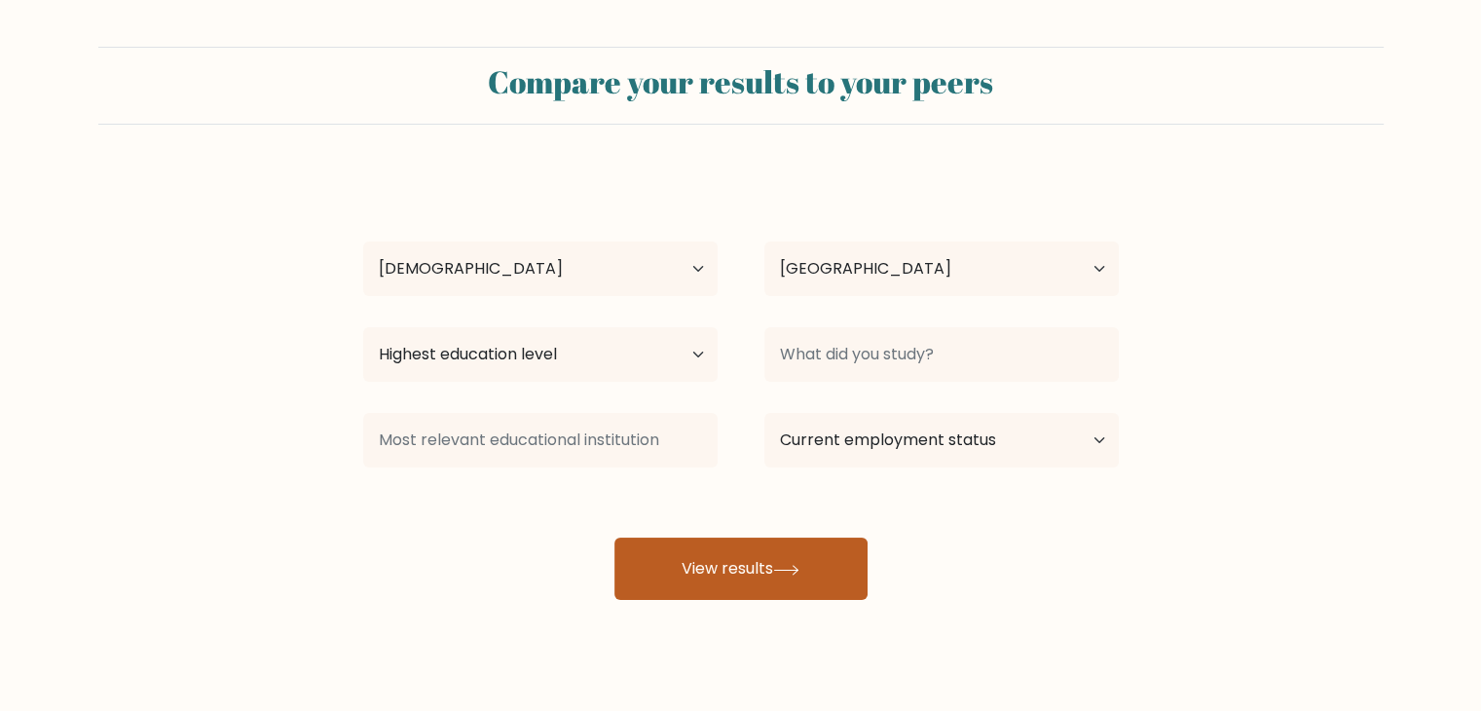
click at [681, 541] on button "View results" at bounding box center [741, 569] width 253 height 62
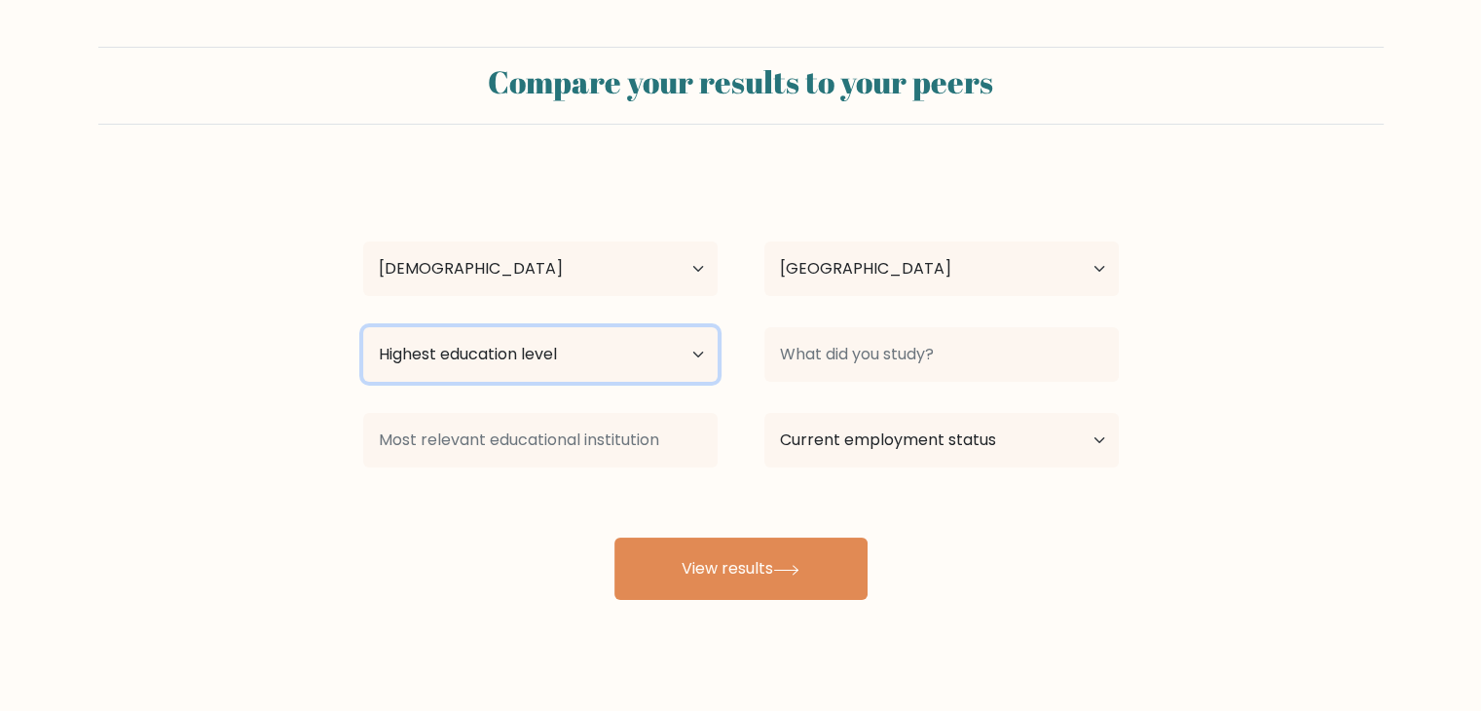
click at [664, 340] on select "Highest education level No schooling Primary Lower Secondary Upper Secondary Oc…" at bounding box center [540, 354] width 354 height 55
select select "masters_degree"
click at [363, 327] on select "Highest education level No schooling Primary Lower Secondary Upper Secondary Oc…" at bounding box center [540, 354] width 354 height 55
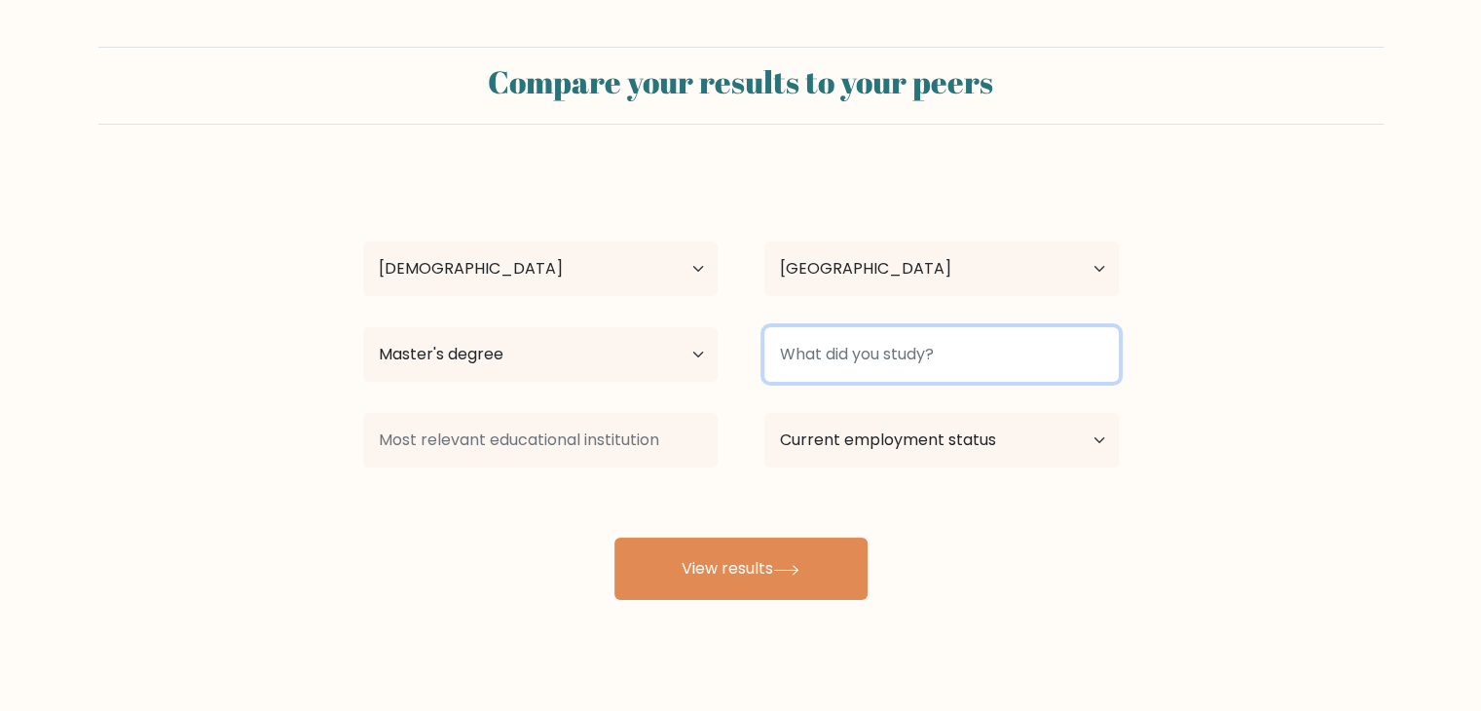
click at [839, 368] on input at bounding box center [941, 354] width 354 height 55
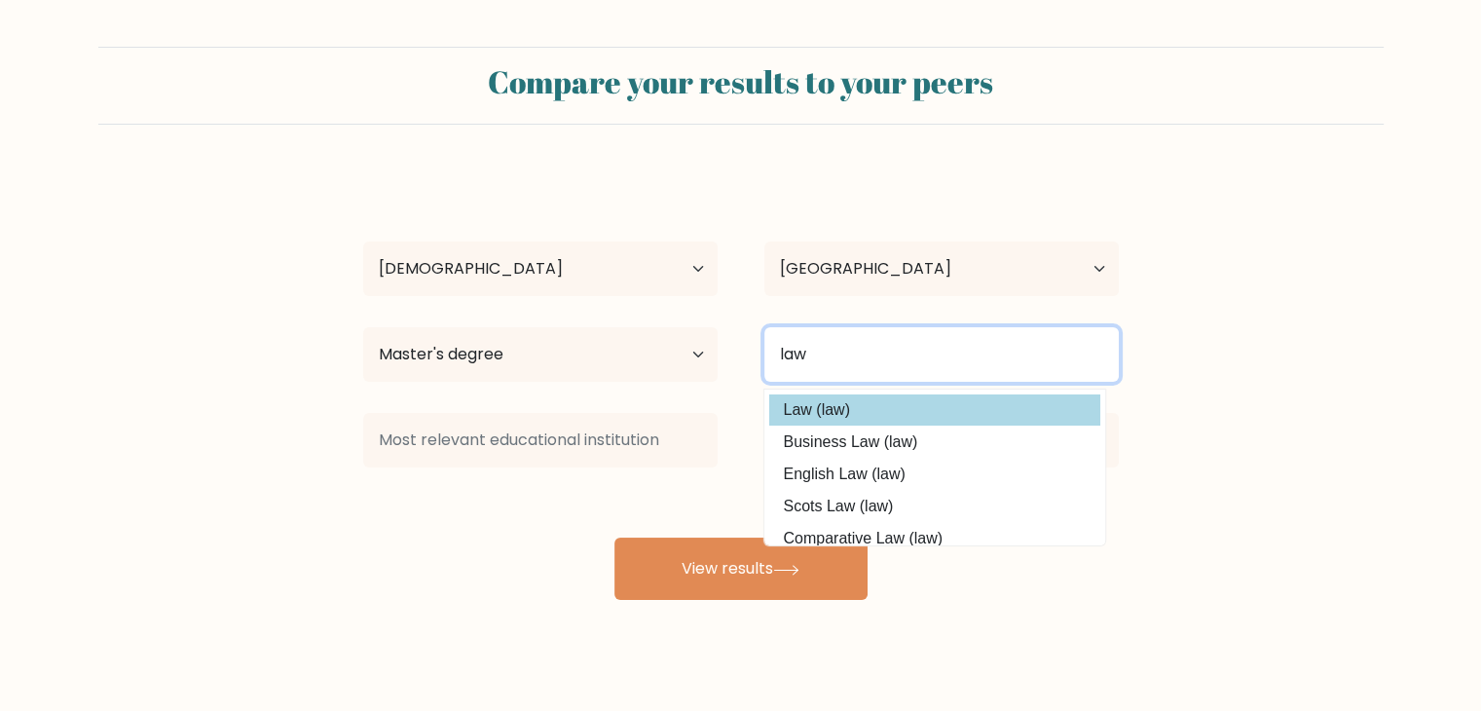
type input "law"
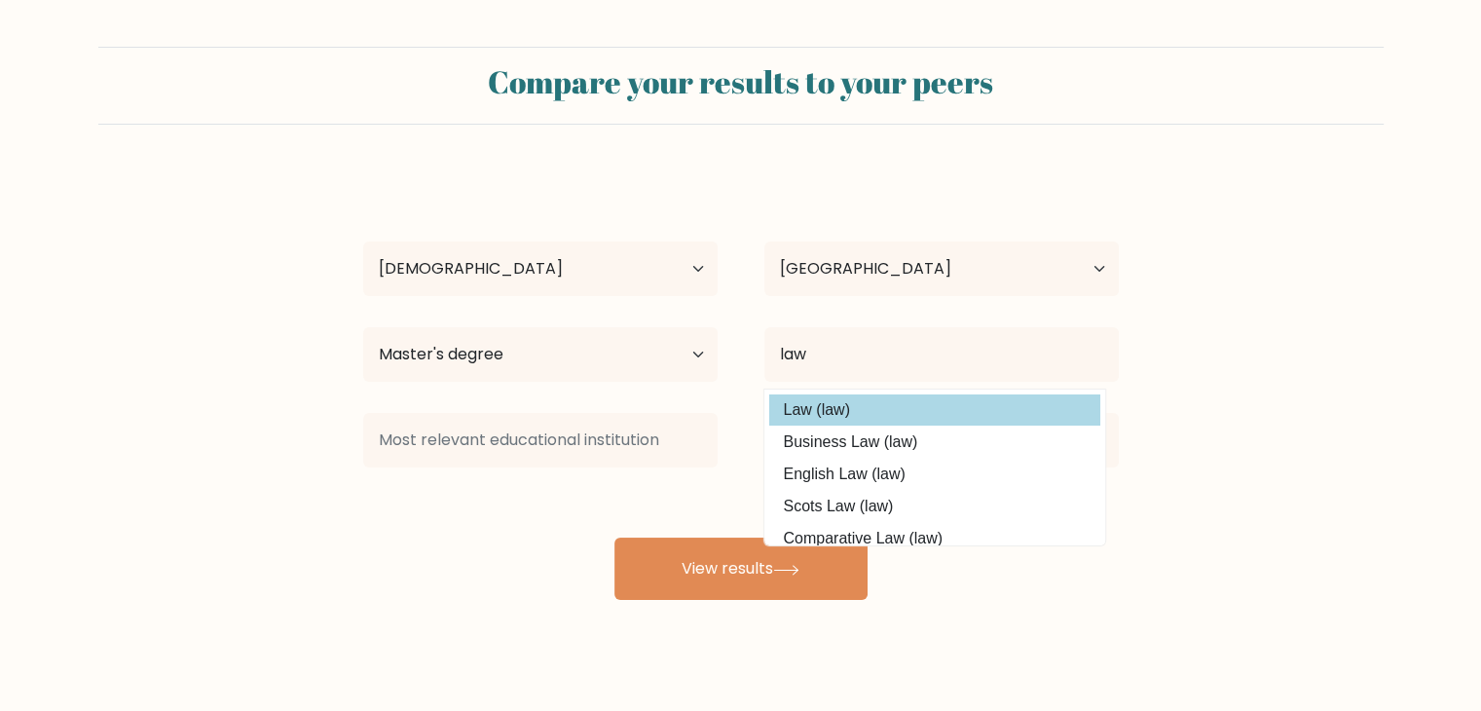
click at [838, 406] on div "asdadawd asdawdasd Age Under 18 years old 18-24 years old 25-34 years old 35-44…" at bounding box center [741, 385] width 779 height 429
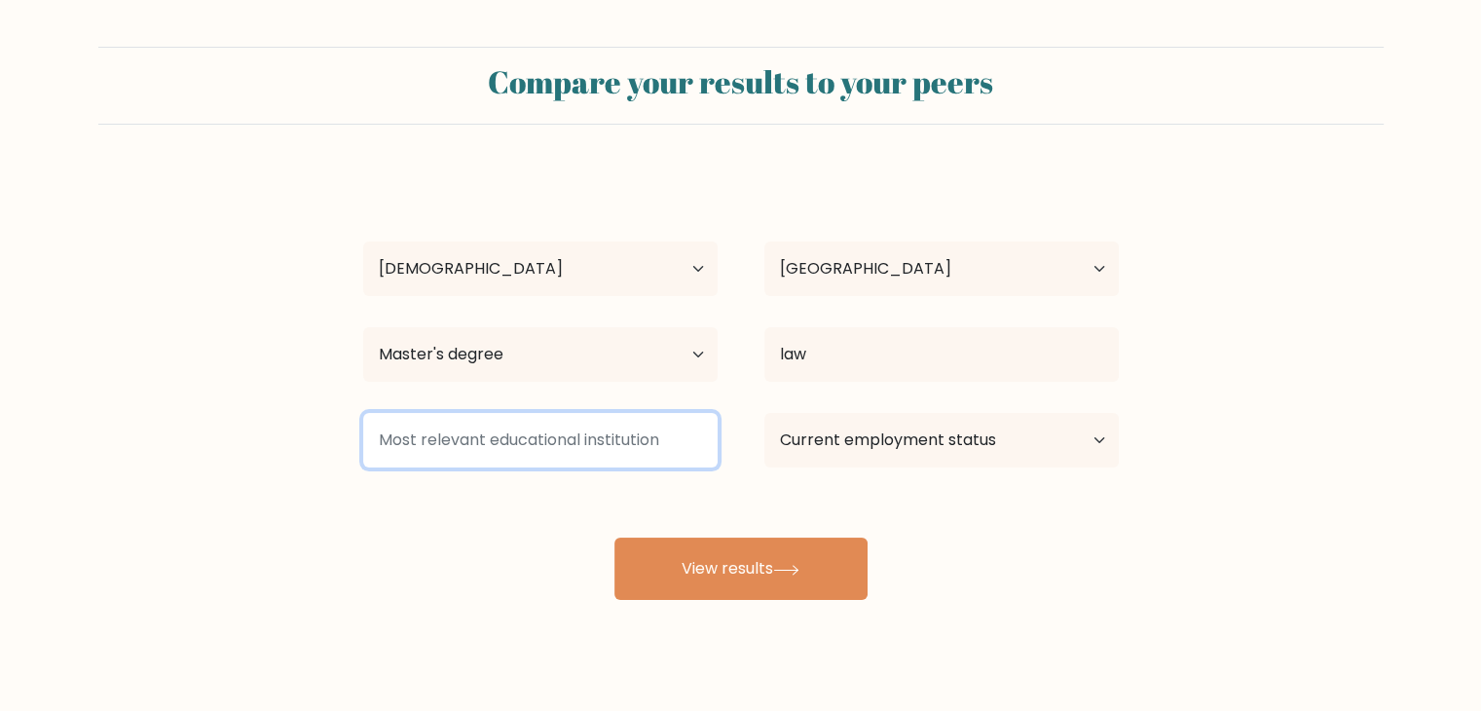
click at [545, 456] on input at bounding box center [540, 440] width 354 height 55
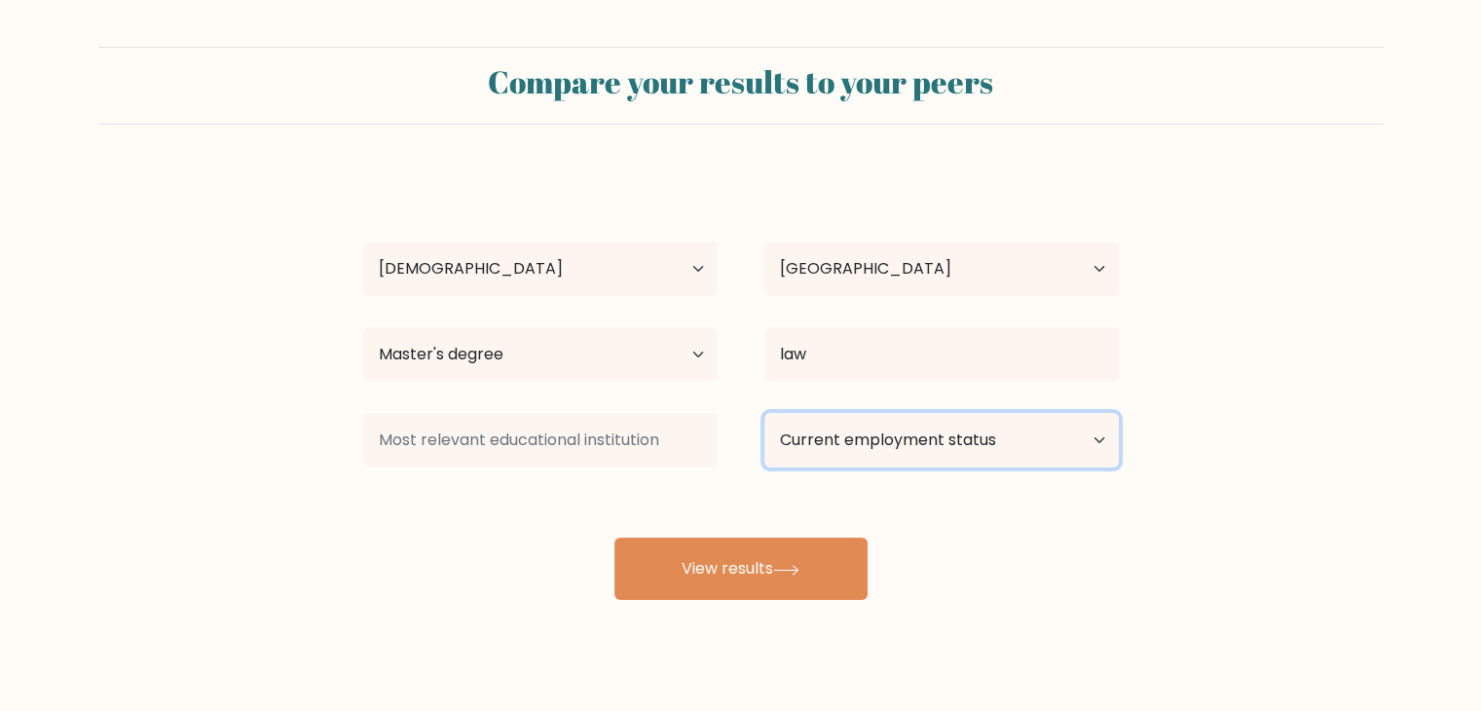
click at [908, 442] on select "Current employment status Employed Student Retired Other / prefer not to answer" at bounding box center [941, 440] width 354 height 55
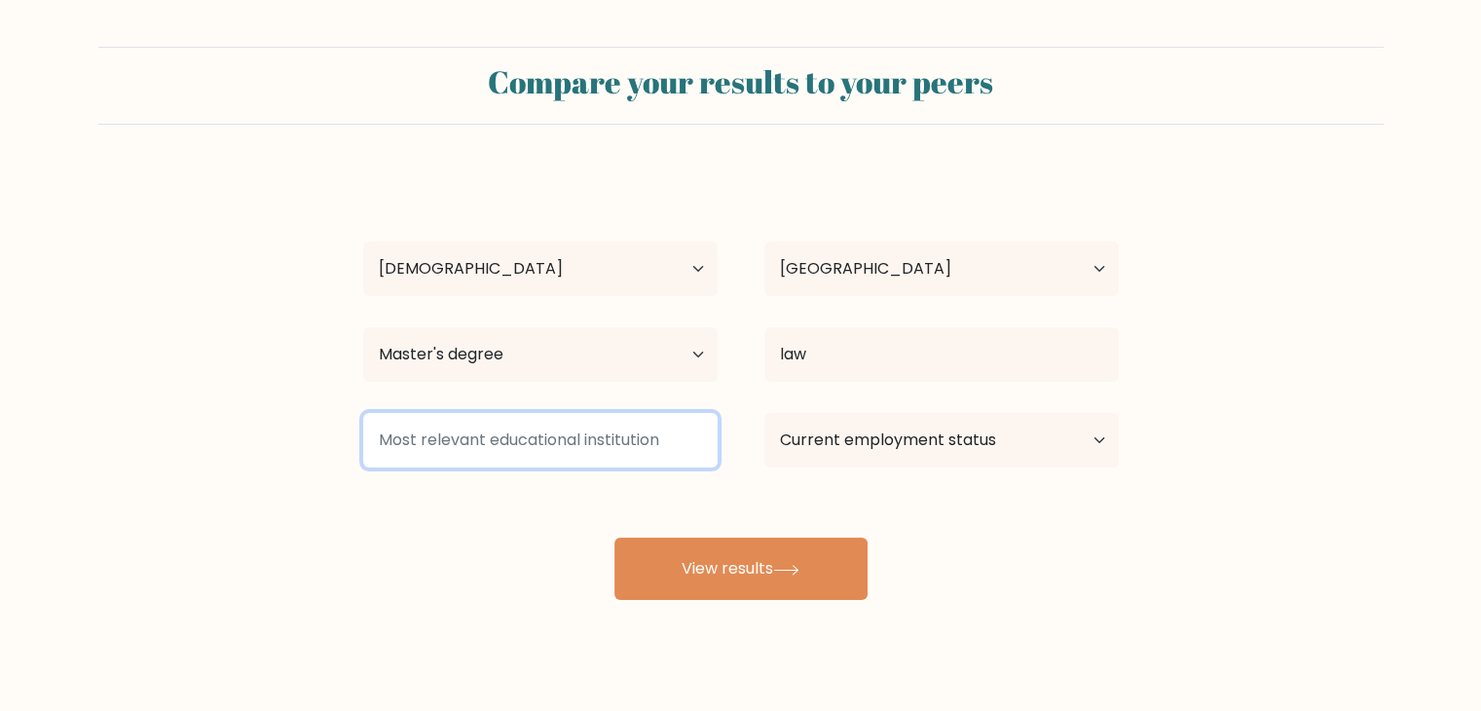
click at [587, 445] on input at bounding box center [540, 440] width 354 height 55
type input "klcjlzskjdlaksd"
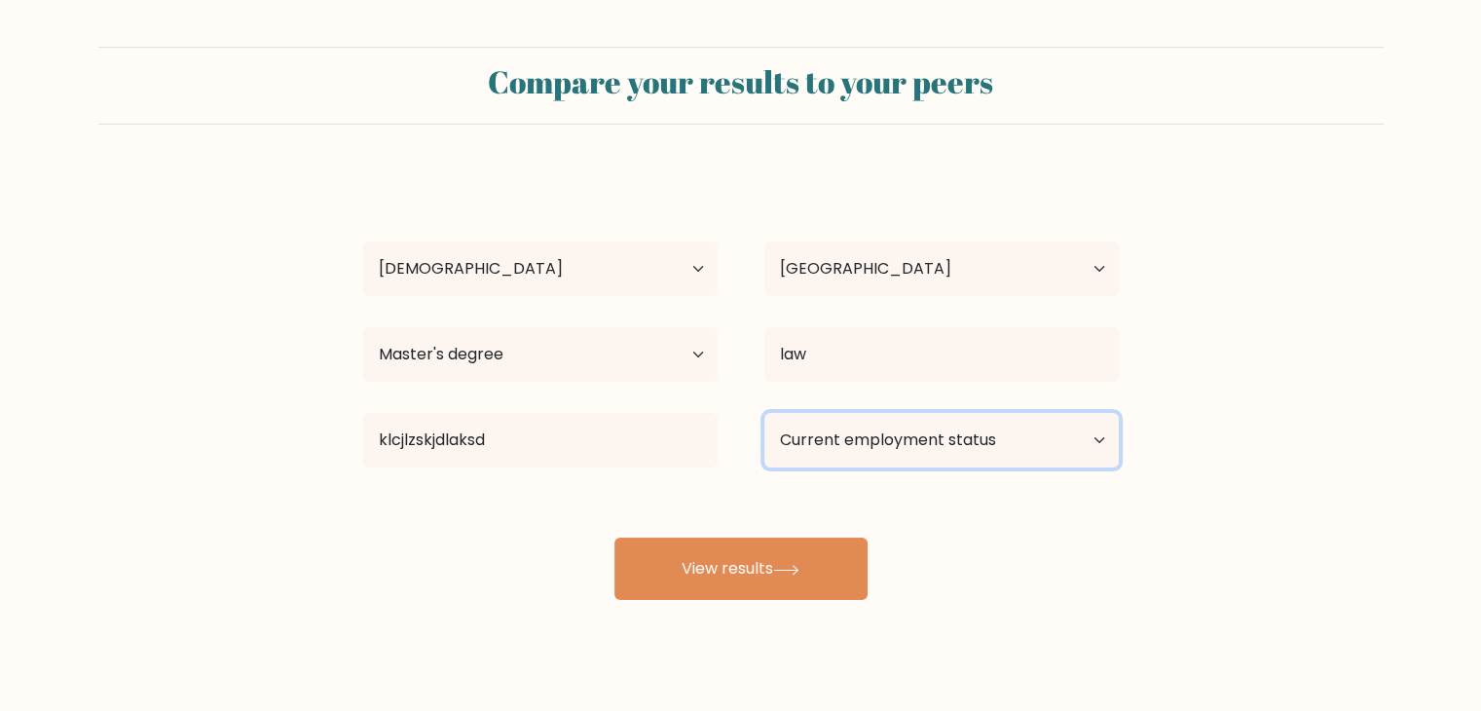
click at [989, 449] on select "Current employment status Employed Student Retired Other / prefer not to answer" at bounding box center [941, 440] width 354 height 55
select select "employed"
click at [764, 413] on select "Current employment status Employed Student Retired Other / prefer not to answer" at bounding box center [941, 440] width 354 height 55
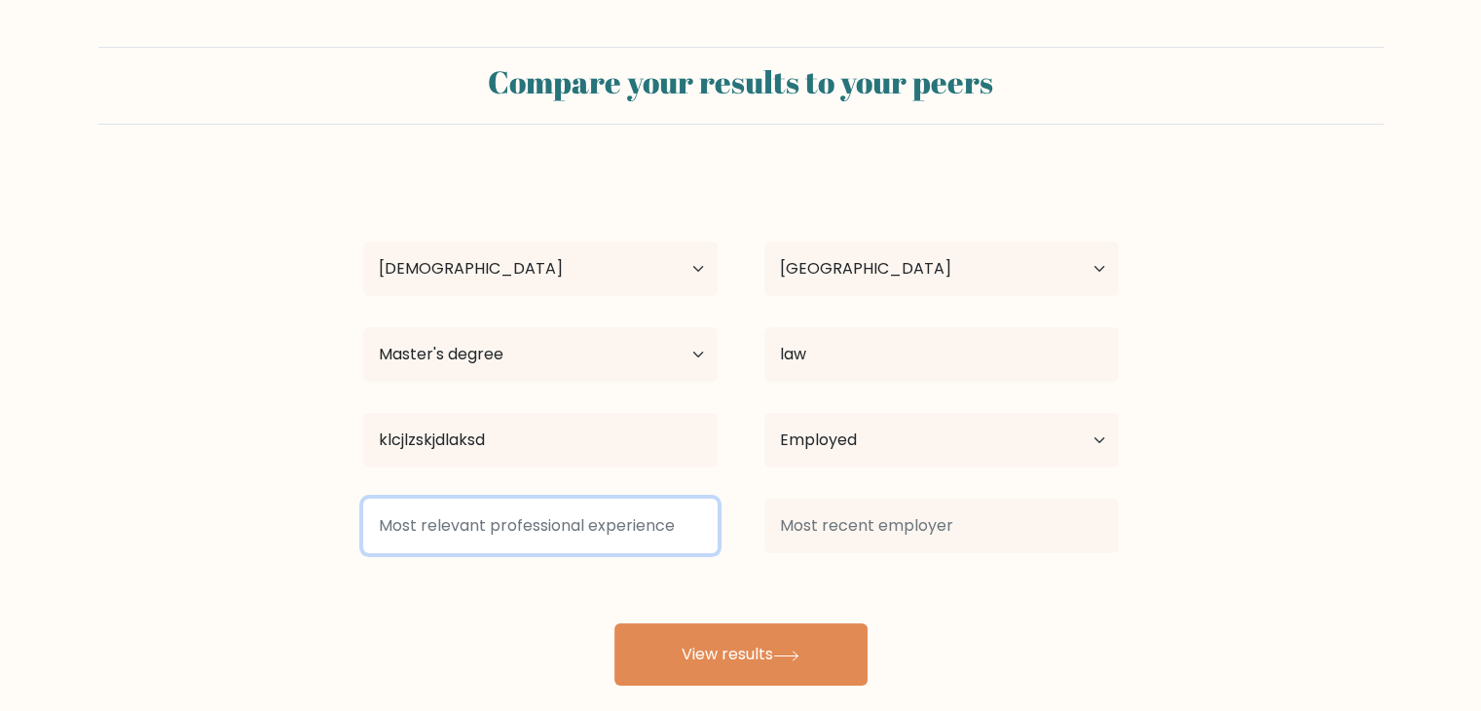
click at [494, 537] on input at bounding box center [540, 526] width 354 height 55
type input "lkacljadshlkjasdh"
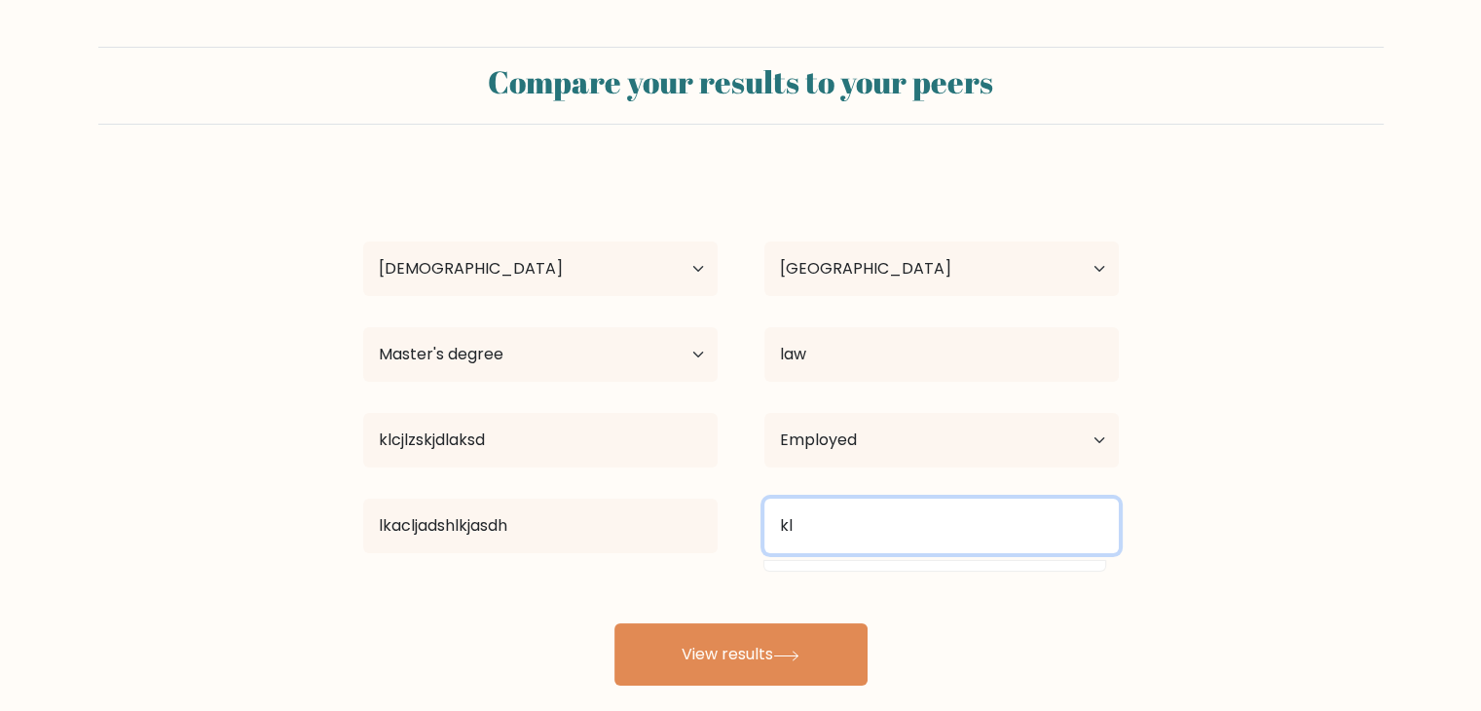
type input "k"
type input "d"
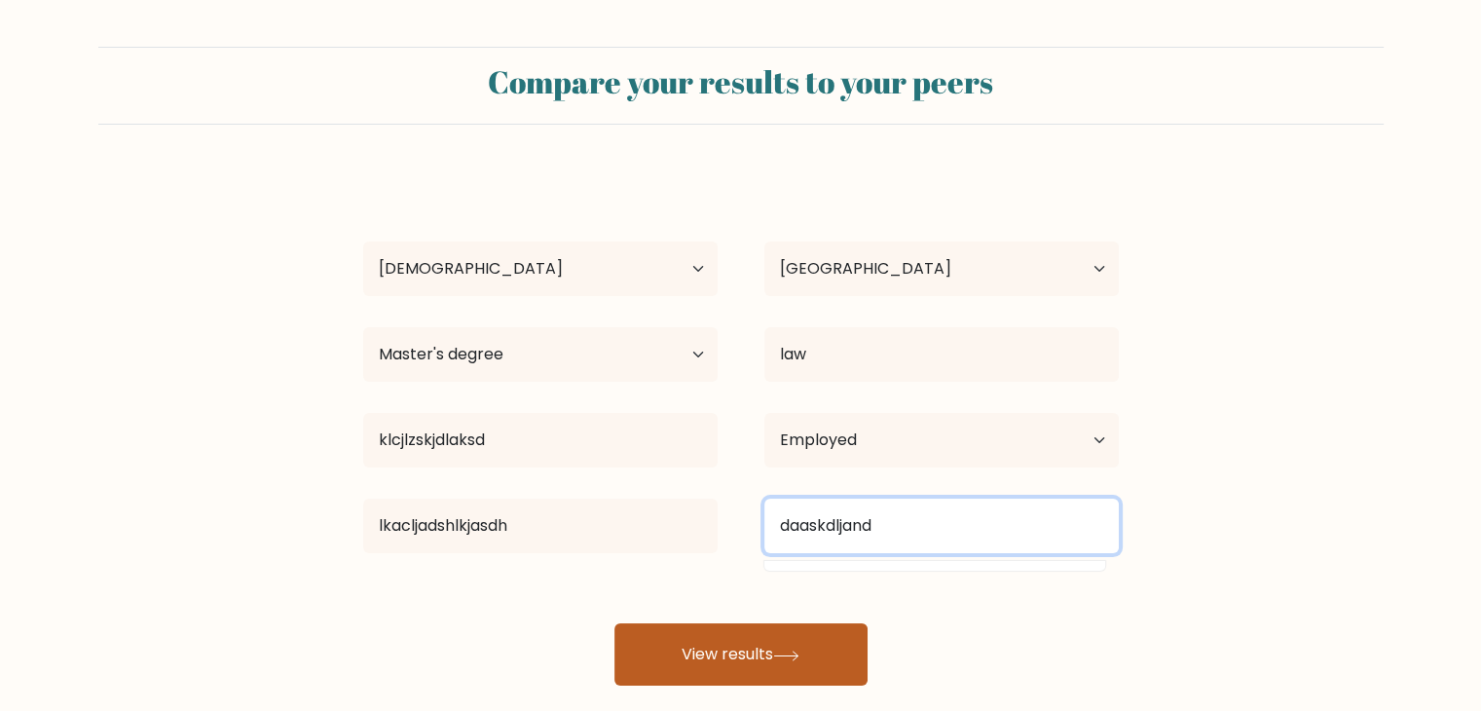
type input "daaskdljand"
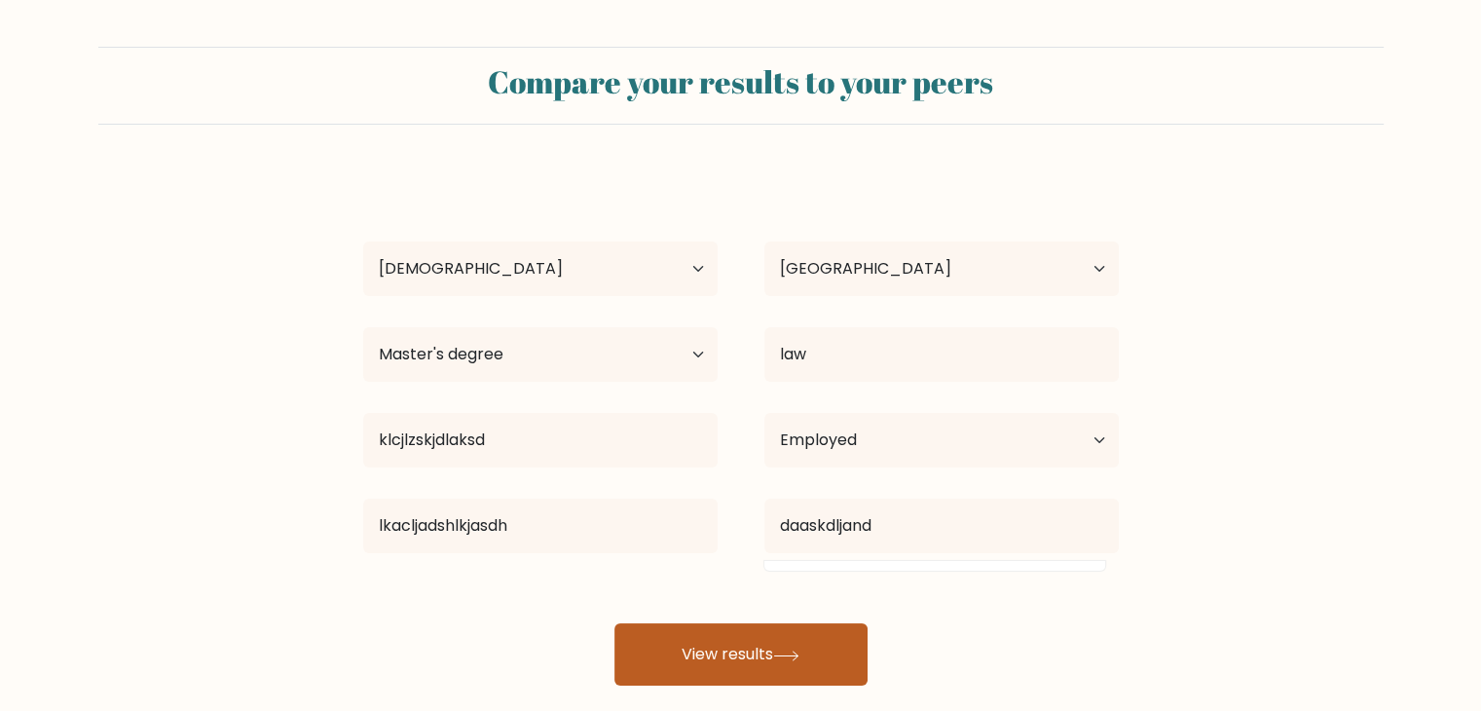
click at [702, 675] on button "View results" at bounding box center [741, 654] width 253 height 62
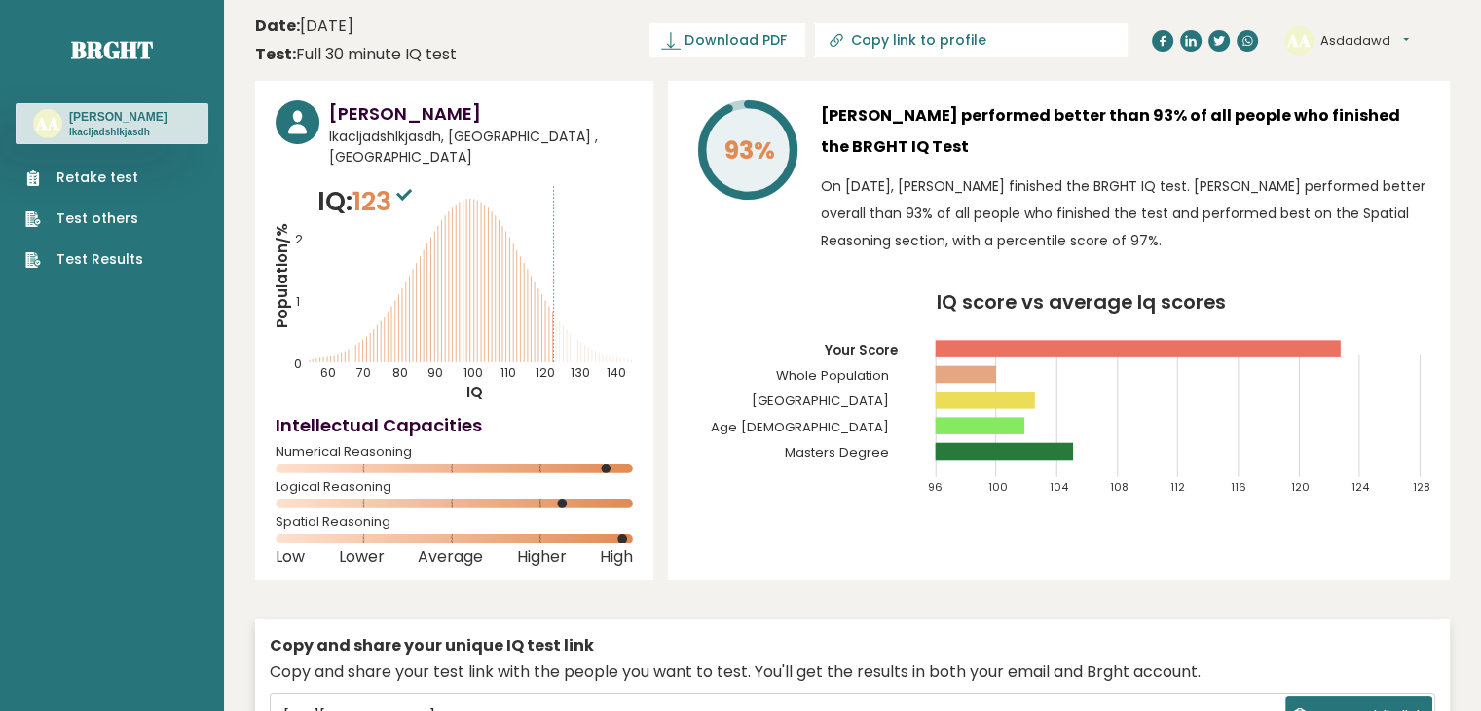
click at [103, 229] on link "Test others" at bounding box center [84, 218] width 118 height 20
click at [121, 188] on link "Retake test" at bounding box center [84, 178] width 118 height 20
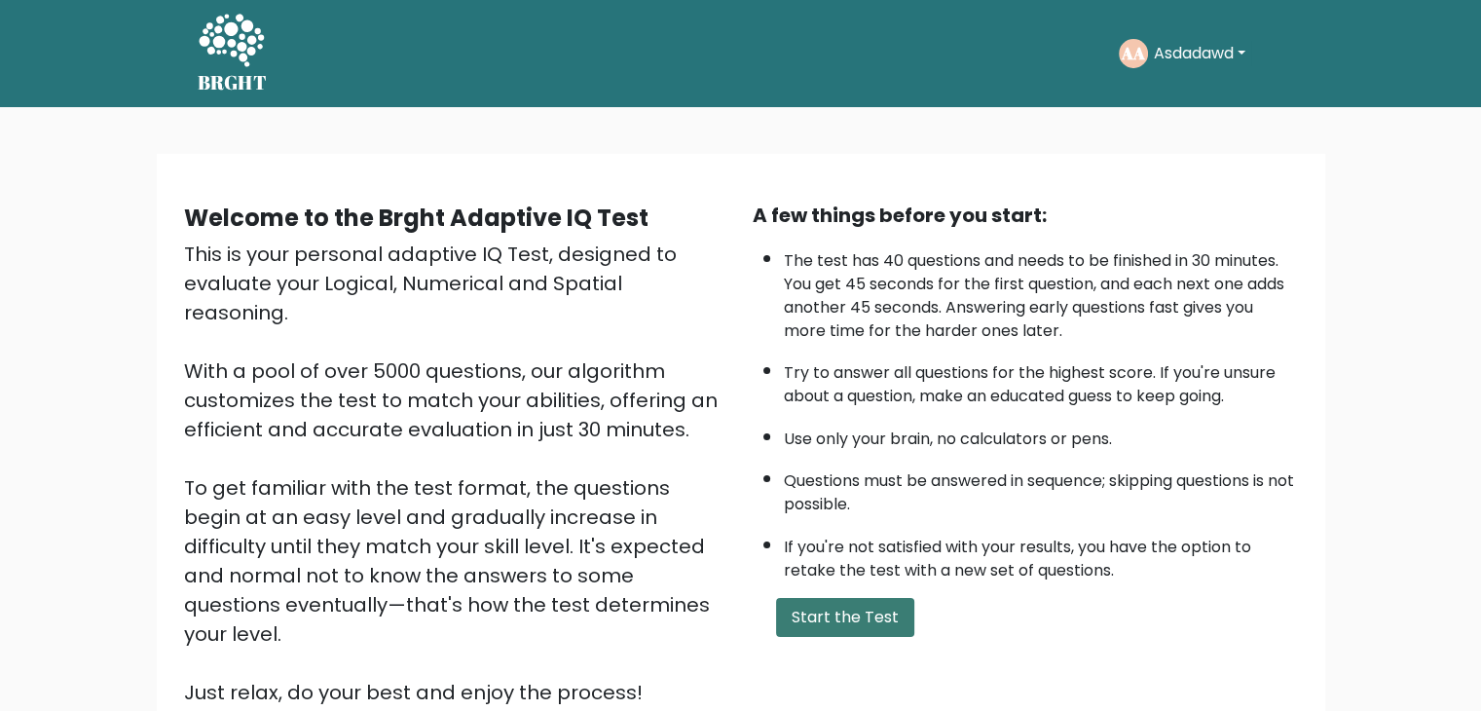
click at [857, 629] on button "Start the Test" at bounding box center [845, 617] width 138 height 39
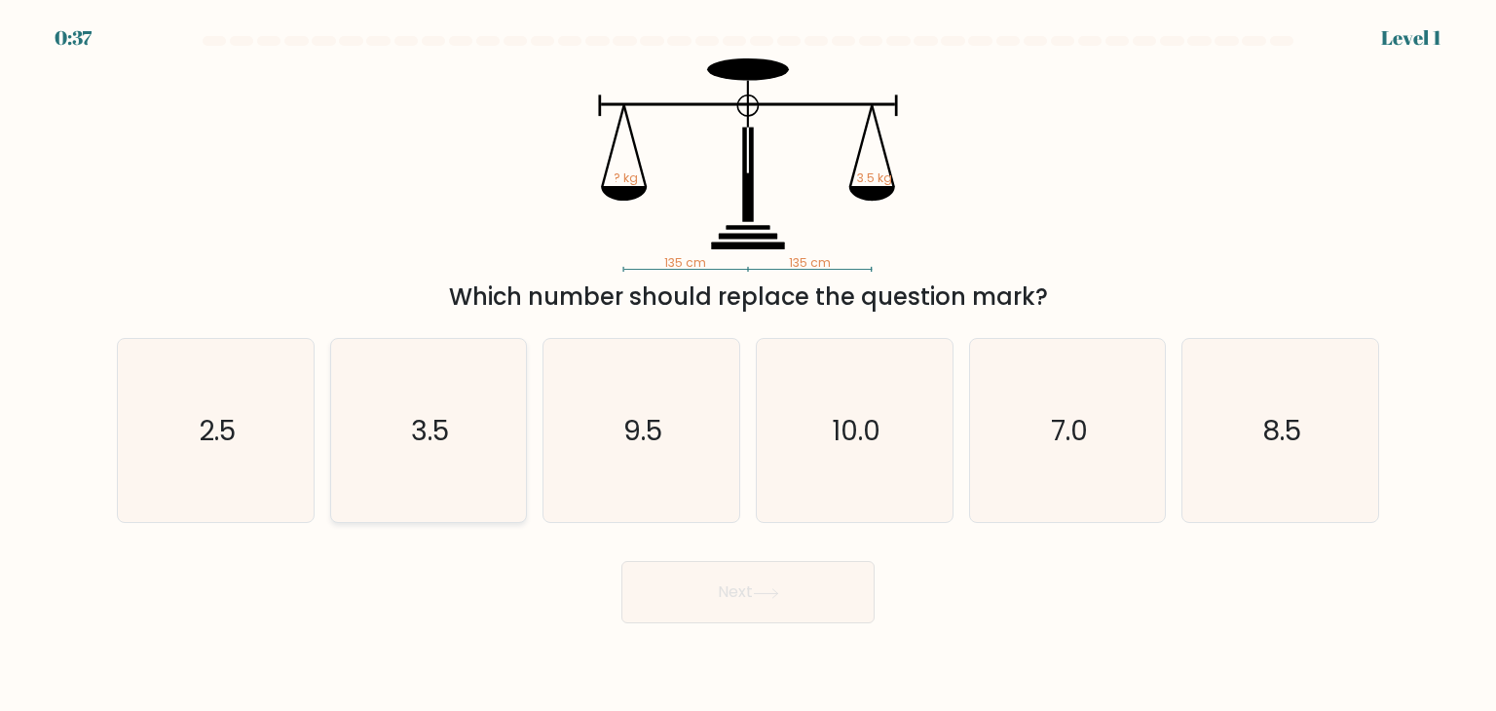
click at [503, 386] on icon "3.5" at bounding box center [428, 430] width 183 height 183
click at [748, 365] on input "b. 3.5" at bounding box center [748, 360] width 1 height 10
radio input "true"
click at [693, 592] on button "Next" at bounding box center [747, 592] width 253 height 62
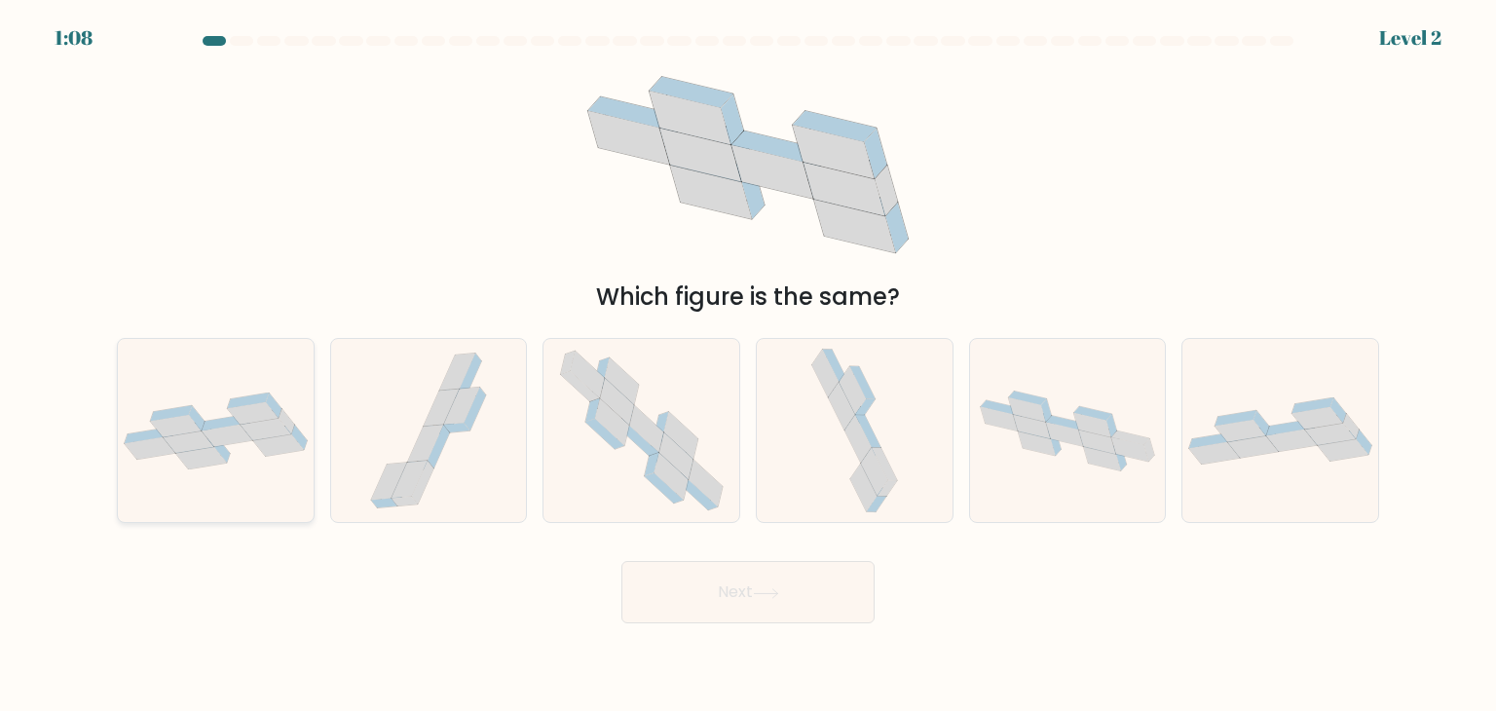
click at [206, 397] on icon at bounding box center [216, 430] width 196 height 77
click at [748, 365] on input "a." at bounding box center [748, 360] width 1 height 10
radio input "true"
click at [721, 616] on button "Next" at bounding box center [747, 592] width 253 height 62
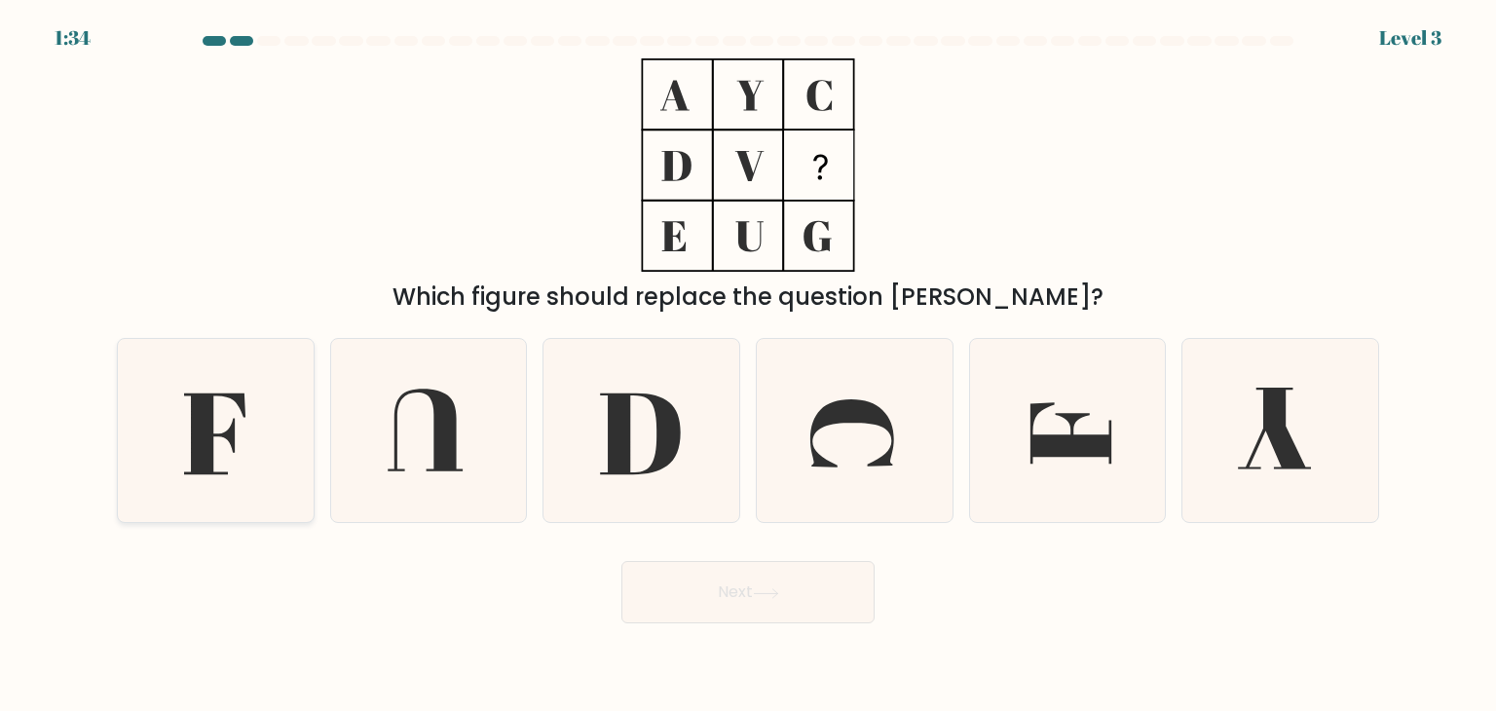
click at [276, 376] on icon at bounding box center [215, 430] width 183 height 183
click at [748, 365] on input "a." at bounding box center [748, 360] width 1 height 10
radio input "true"
click at [785, 574] on button "Next" at bounding box center [747, 592] width 253 height 62
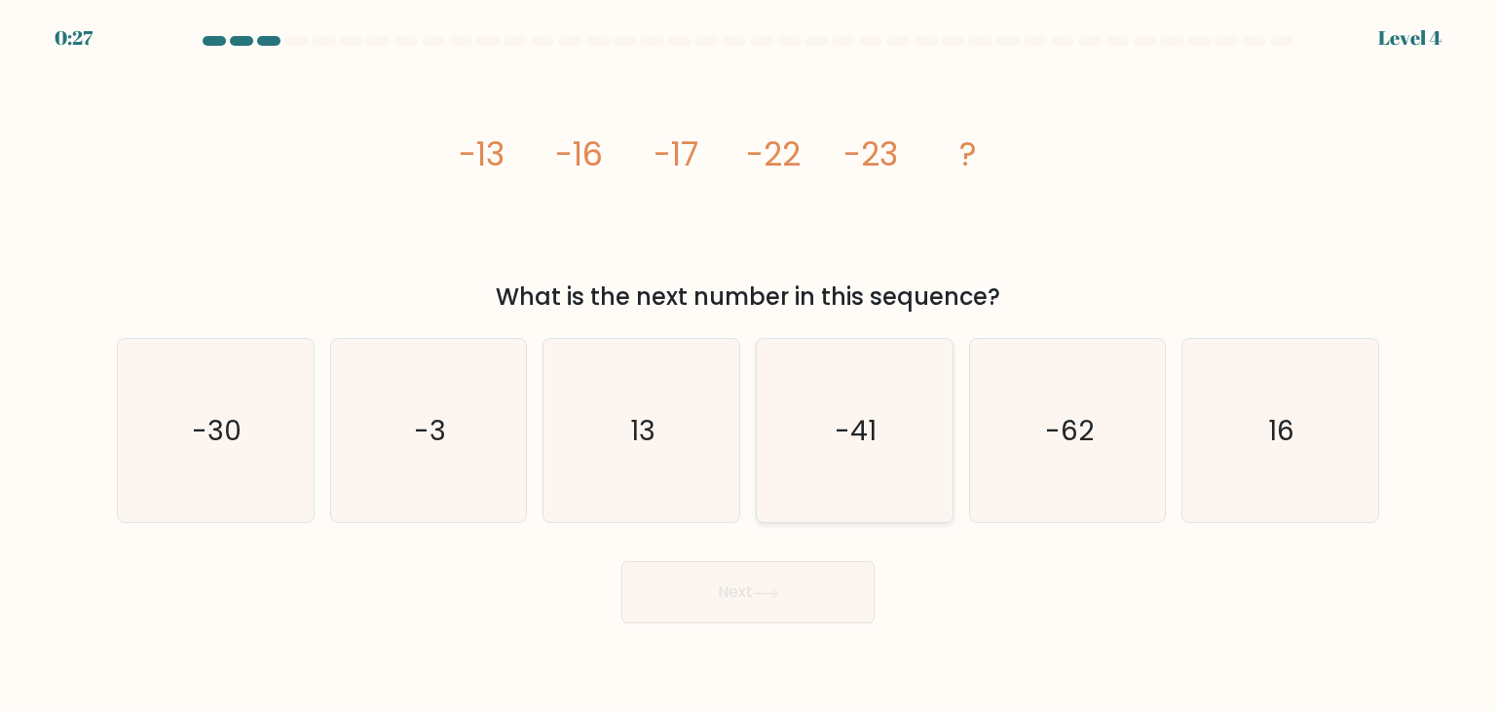
click at [812, 403] on icon "-41" at bounding box center [854, 430] width 183 height 183
click at [749, 365] on input "d. -41" at bounding box center [748, 360] width 1 height 10
radio input "true"
click at [728, 579] on button "Next" at bounding box center [747, 592] width 253 height 62
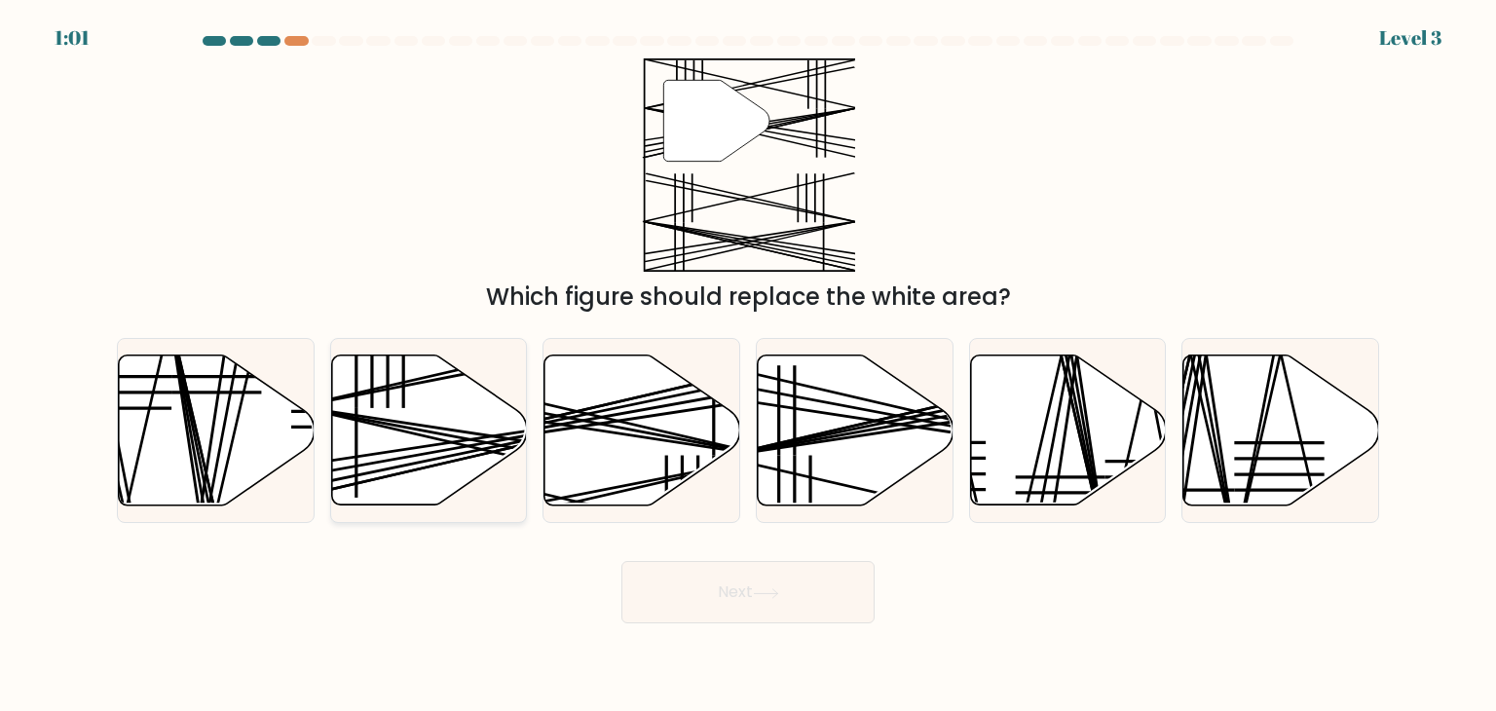
click at [424, 414] on icon at bounding box center [429, 430] width 196 height 150
click at [748, 365] on input "b." at bounding box center [748, 360] width 1 height 10
radio input "true"
click at [757, 589] on icon at bounding box center [766, 593] width 26 height 11
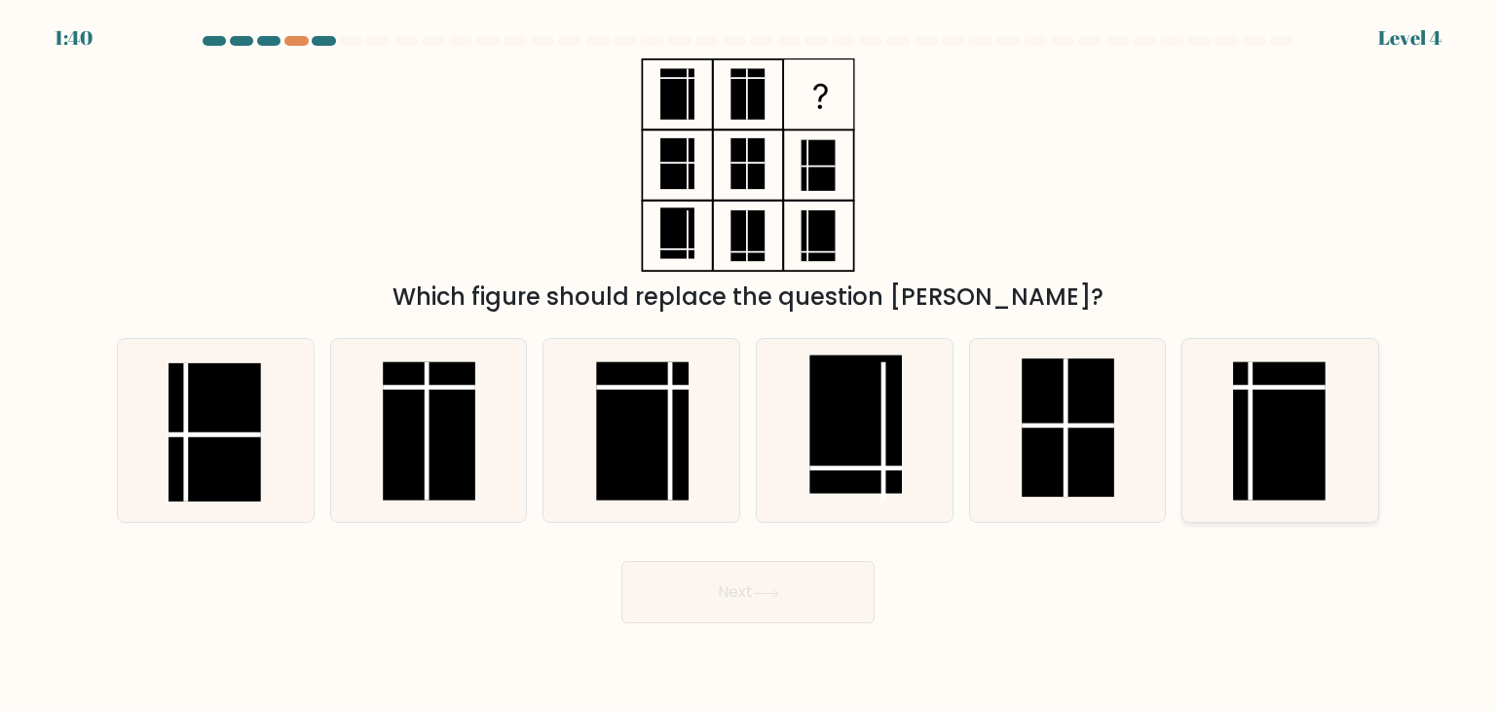
click at [1264, 423] on rect at bounding box center [1280, 431] width 93 height 138
click at [749, 365] on input "f." at bounding box center [748, 360] width 1 height 10
radio input "true"
click at [801, 581] on button "Next" at bounding box center [747, 592] width 253 height 62
